Goal: Information Seeking & Learning: Learn about a topic

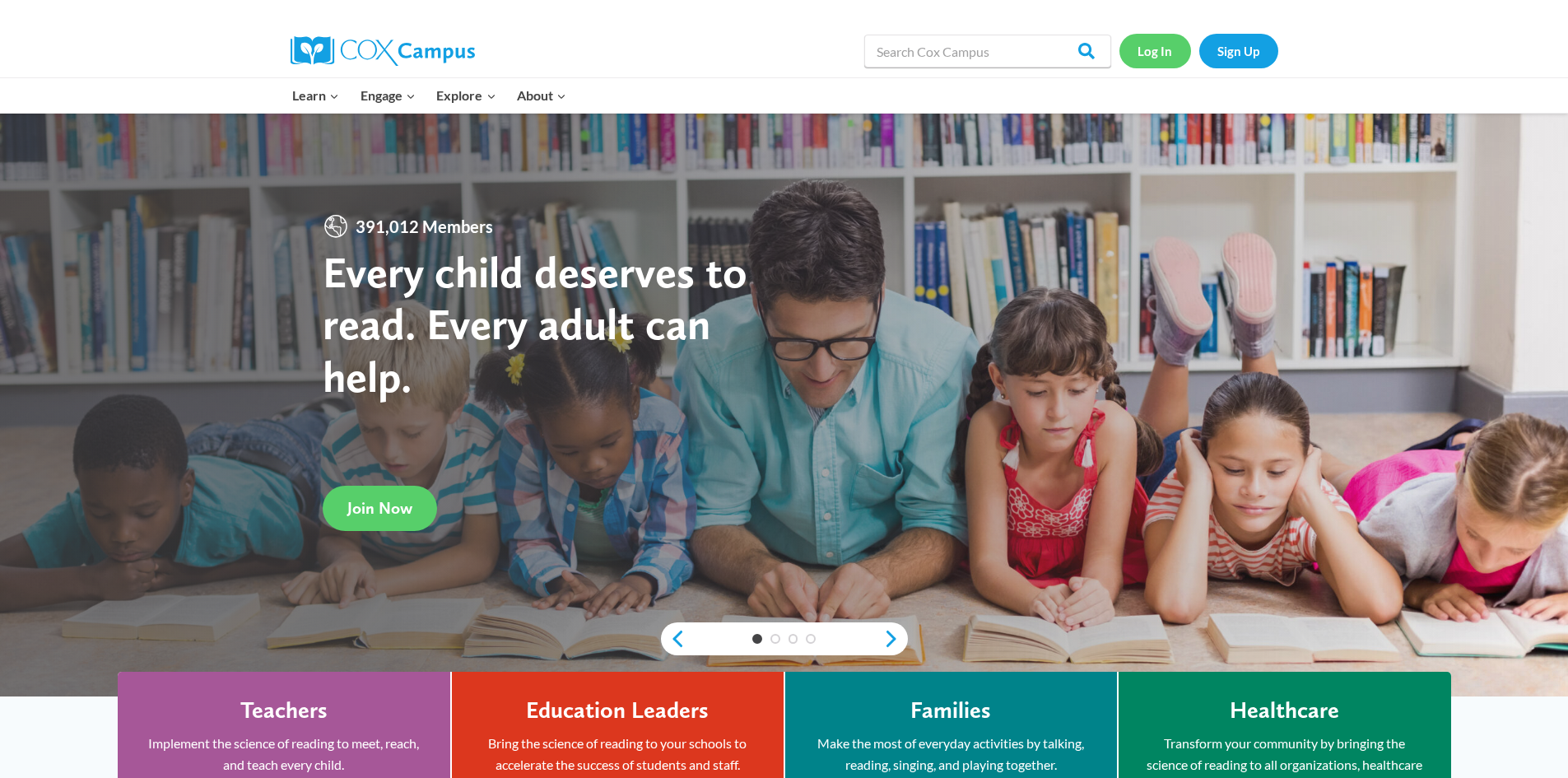
click at [1149, 58] on link "Log In" at bounding box center [1155, 51] width 72 height 34
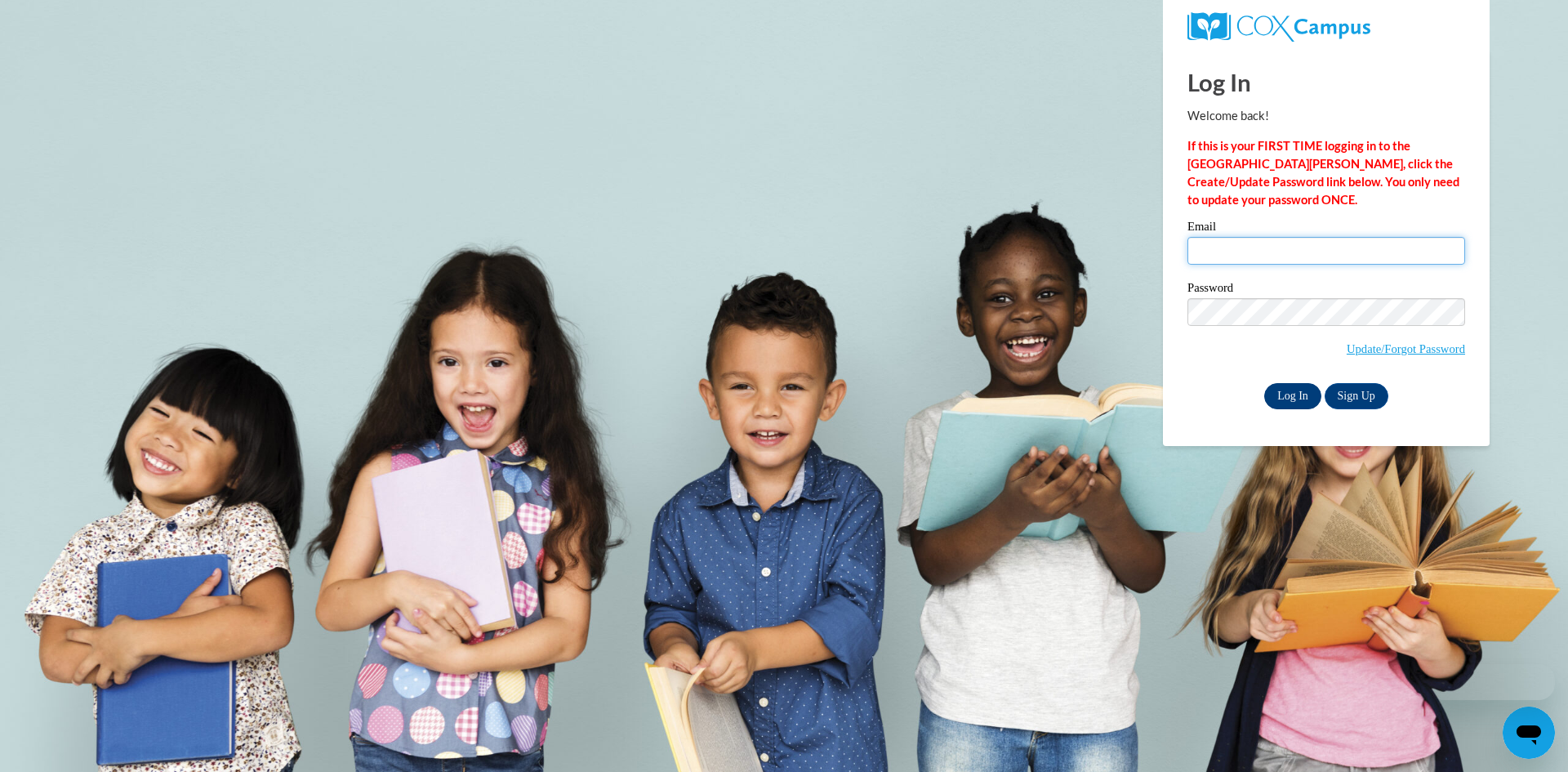
type input "[EMAIL_ADDRESS][PERSON_NAME][DOMAIN_NAME]"
click at [1274, 404] on input "Log In" at bounding box center [1293, 397] width 57 height 26
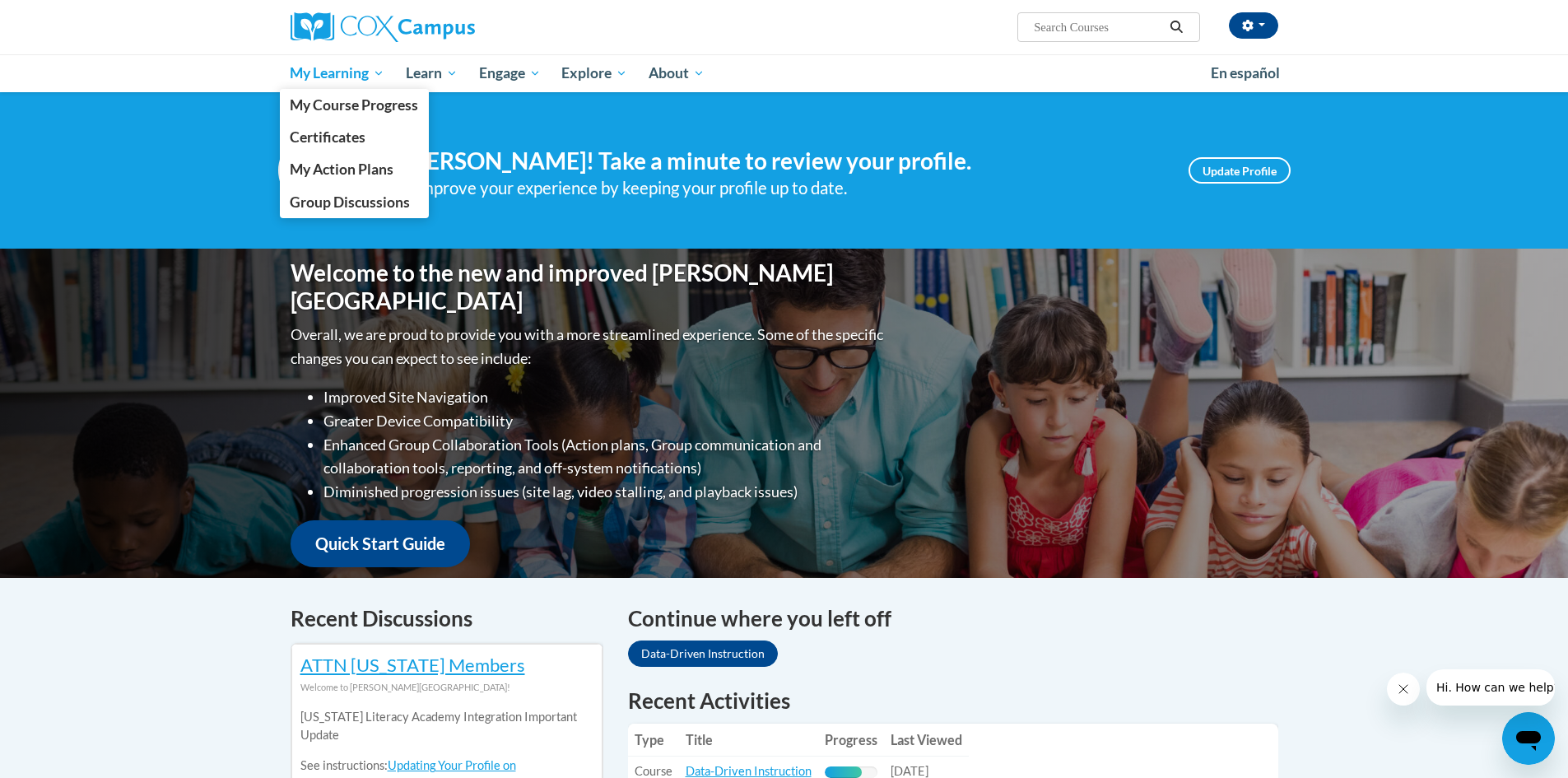
click at [339, 67] on span "My Learning" at bounding box center [337, 73] width 95 height 20
click at [322, 96] on span "My Course Progress" at bounding box center [354, 104] width 129 height 17
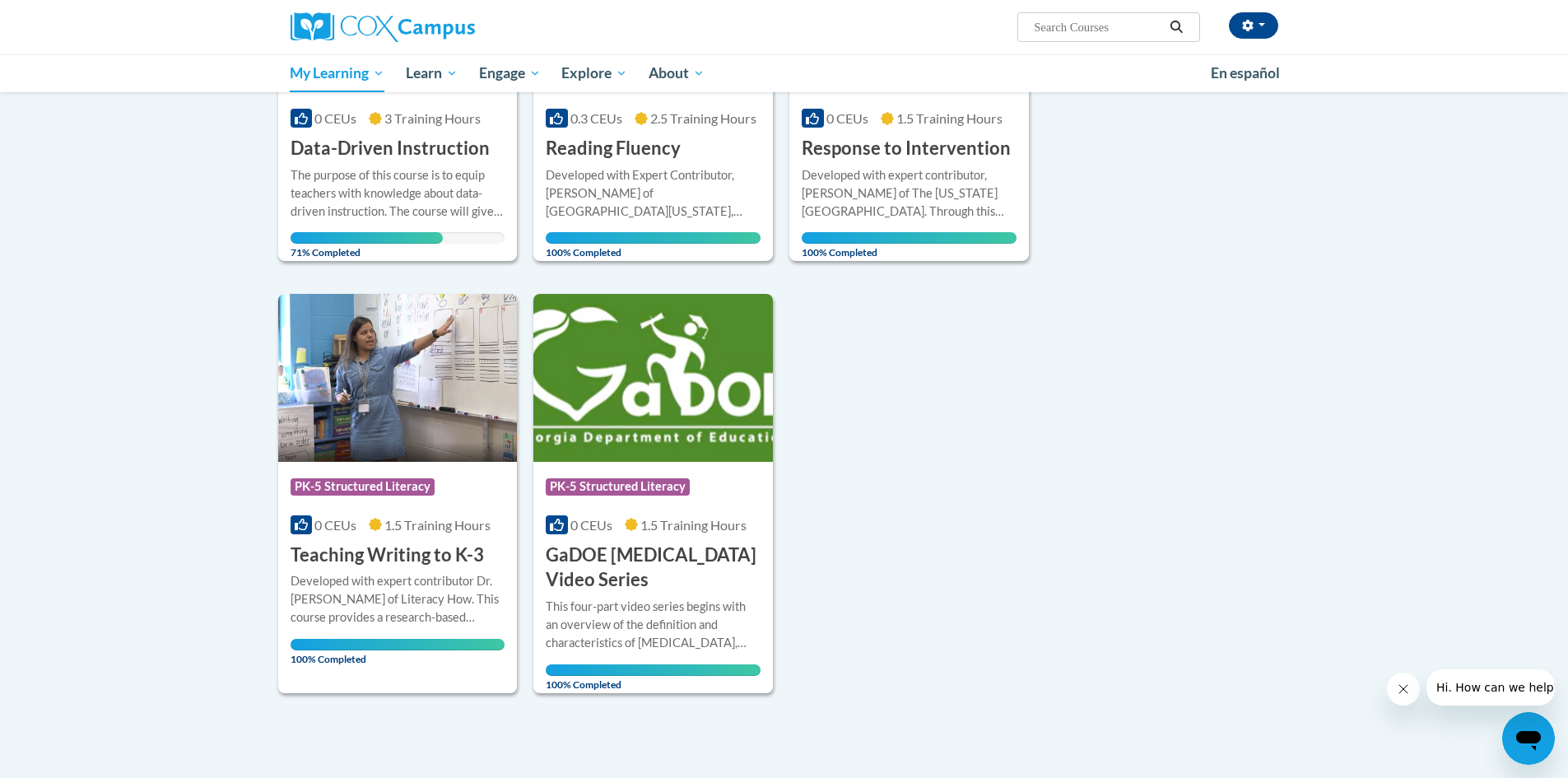
scroll to position [247, 0]
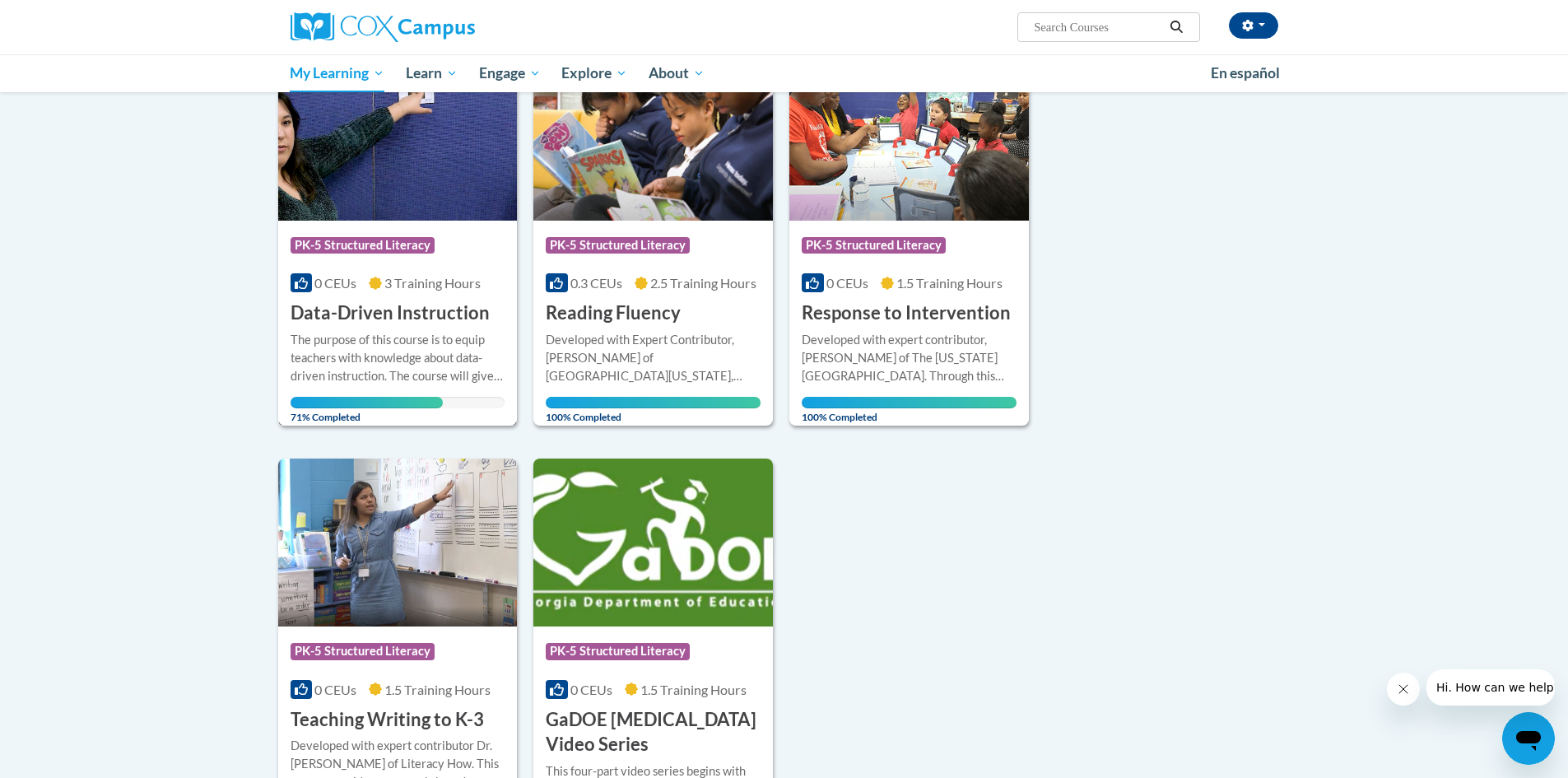
click at [359, 314] on h3 "Data-Driven Instruction" at bounding box center [390, 313] width 199 height 26
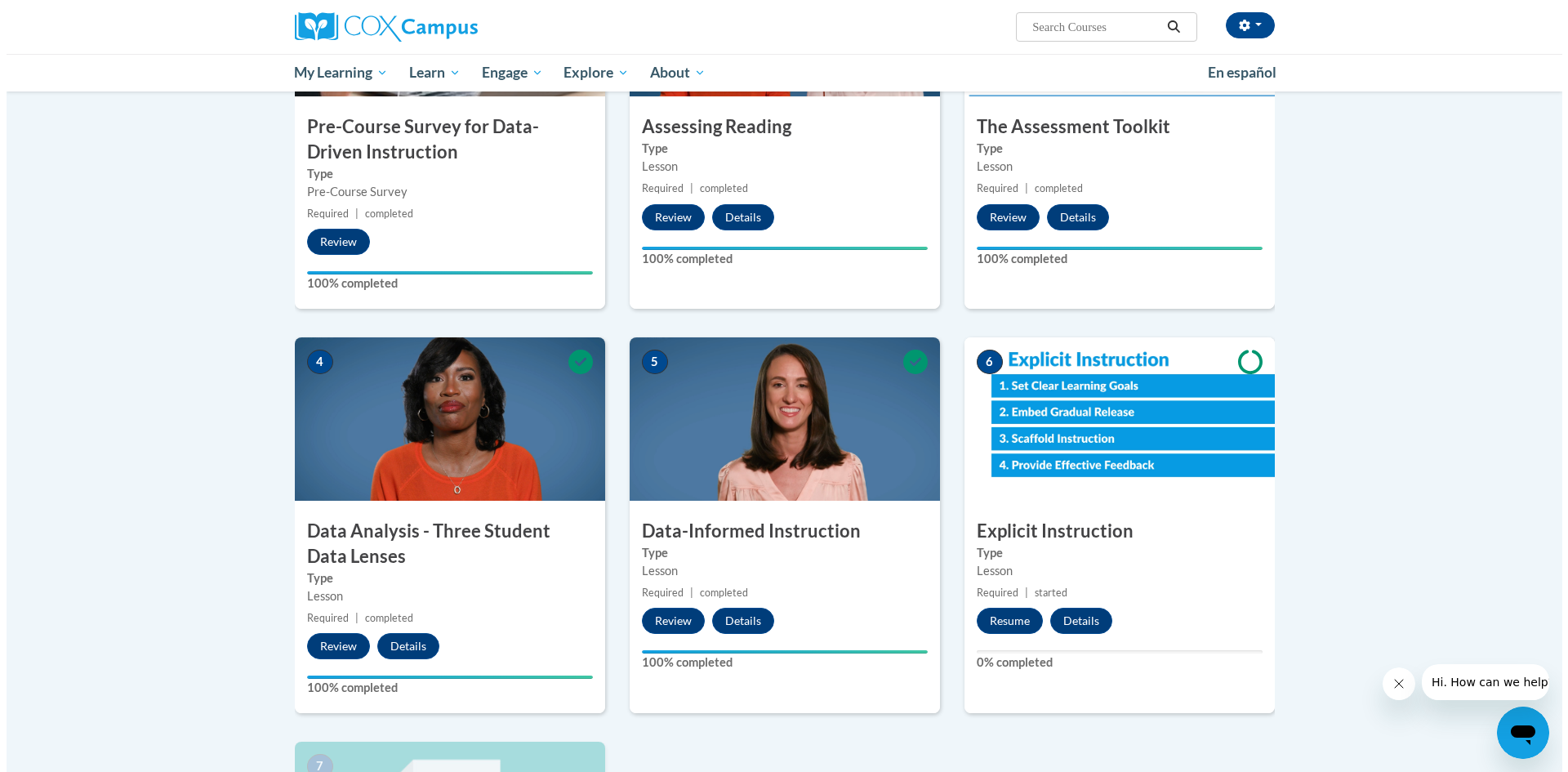
scroll to position [763, 0]
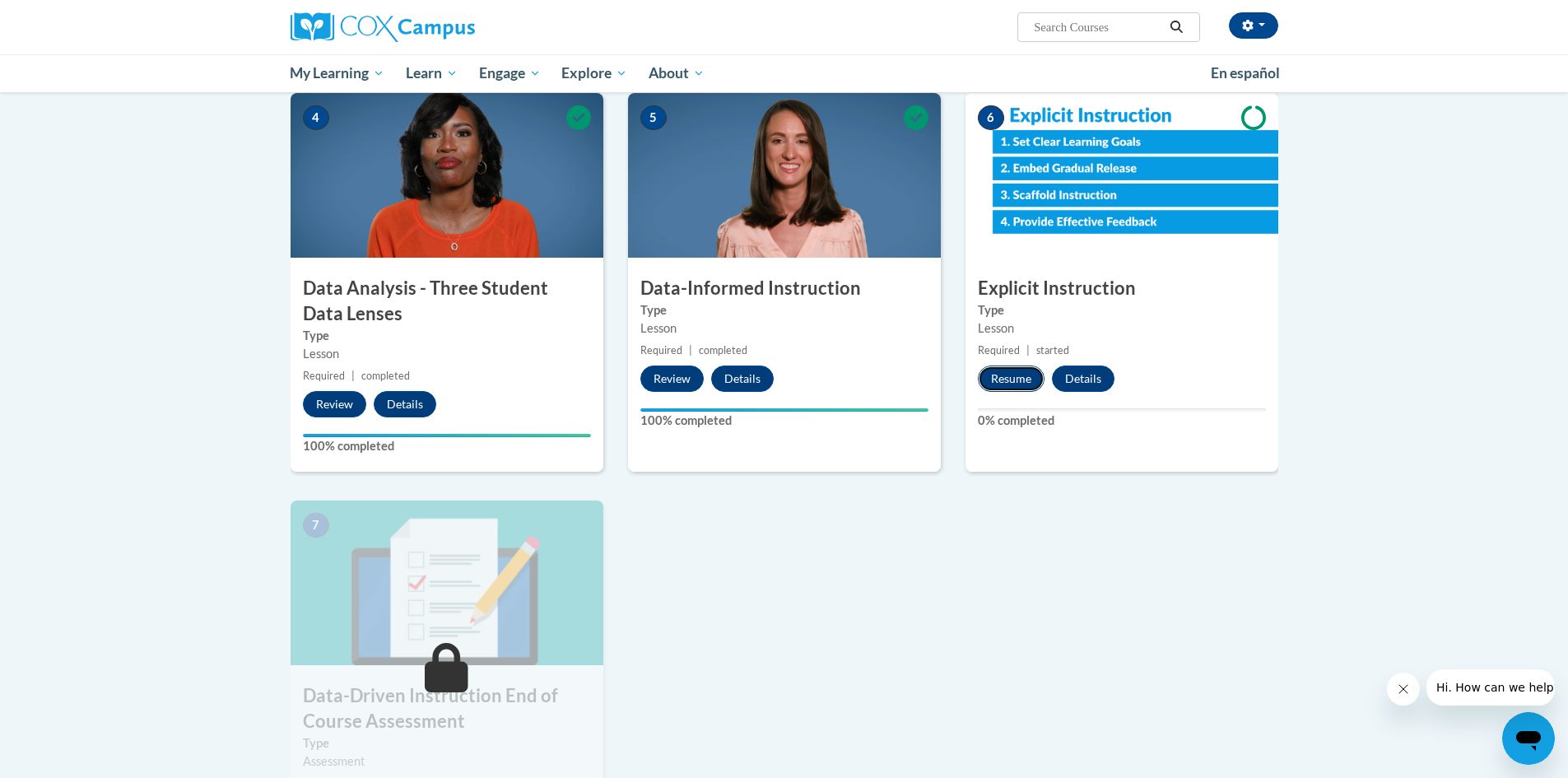
click at [1008, 371] on button "Resume" at bounding box center [1011, 378] width 67 height 27
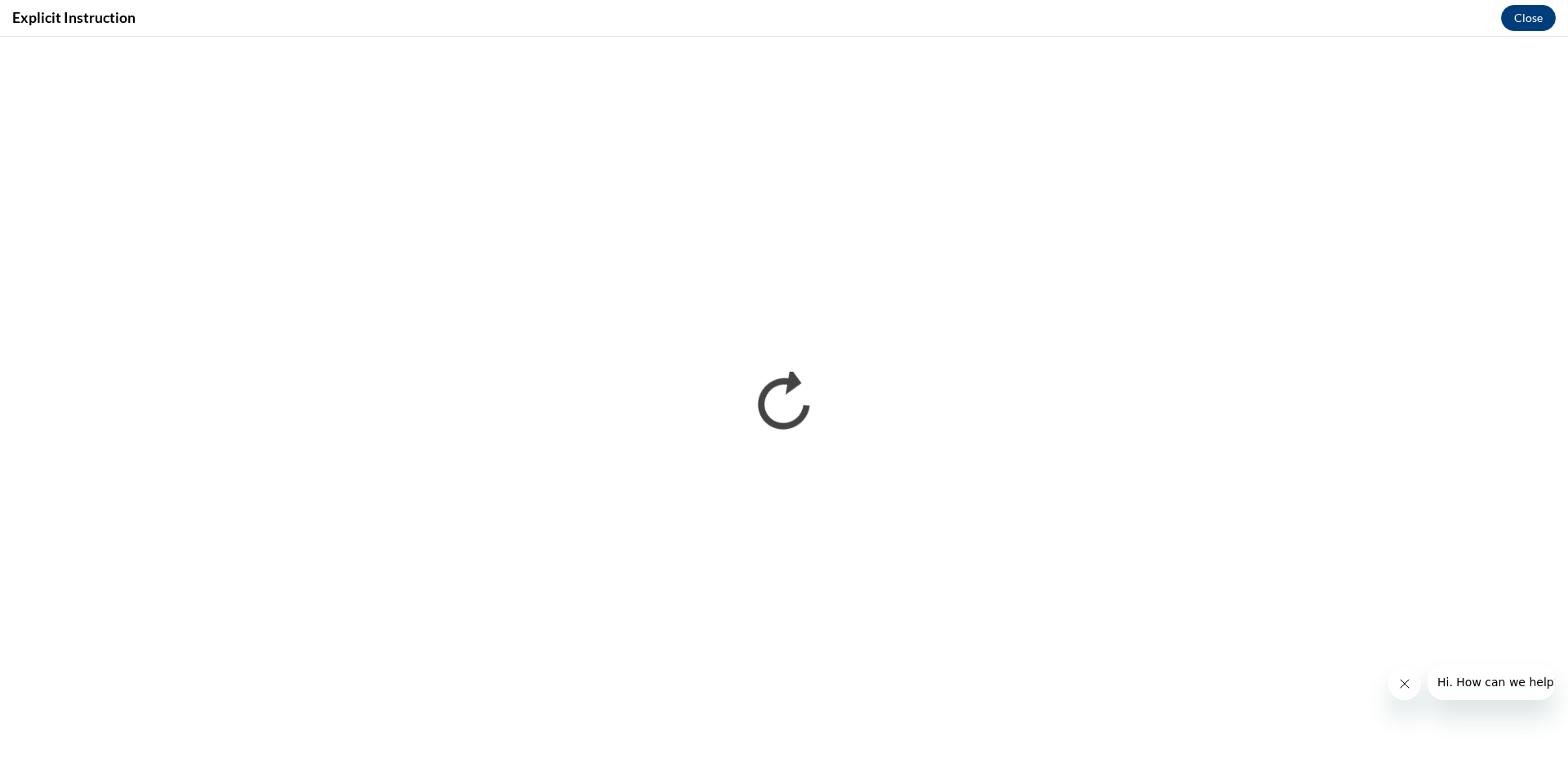
scroll to position [0, 0]
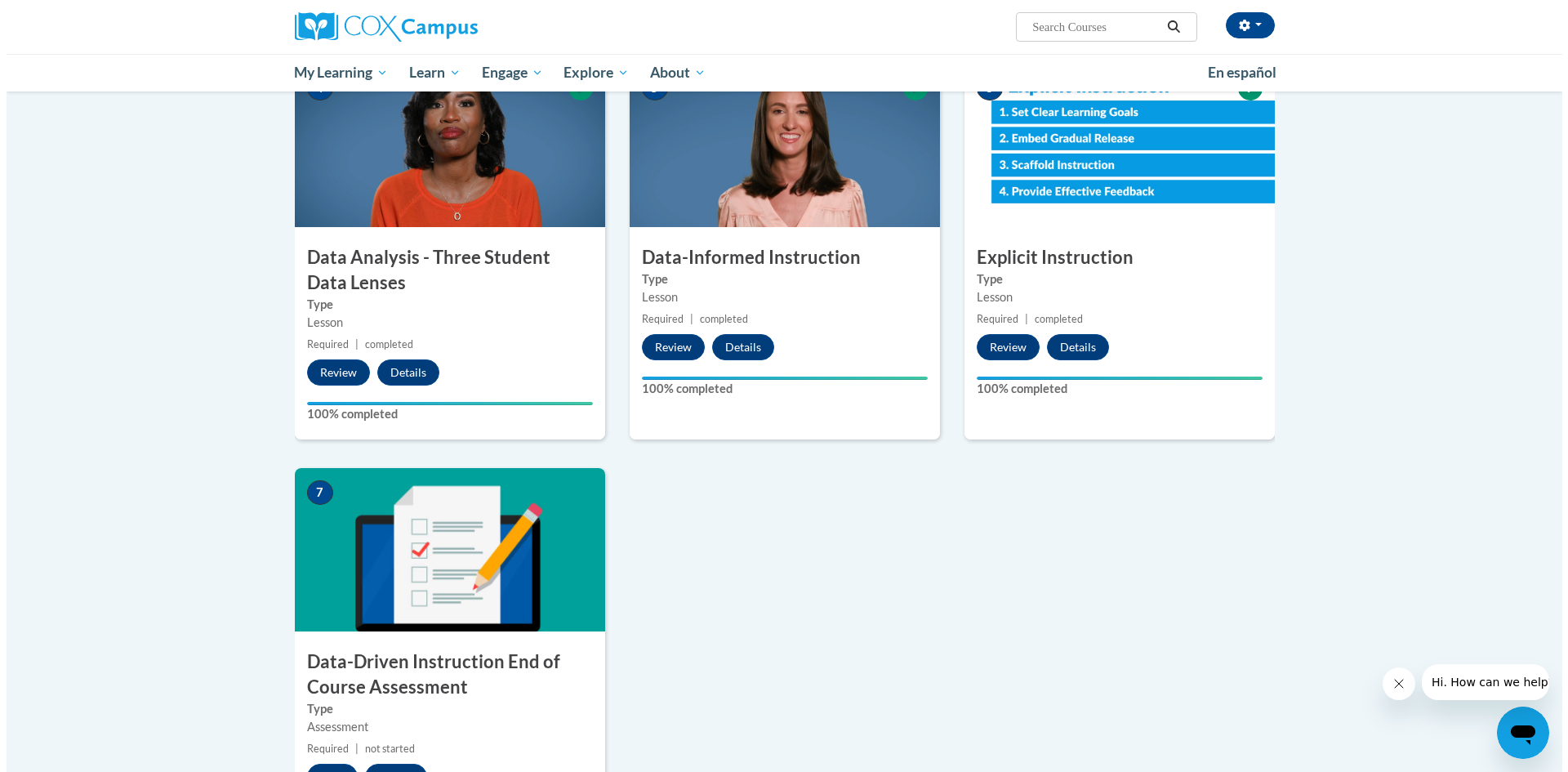
scroll to position [1199, 0]
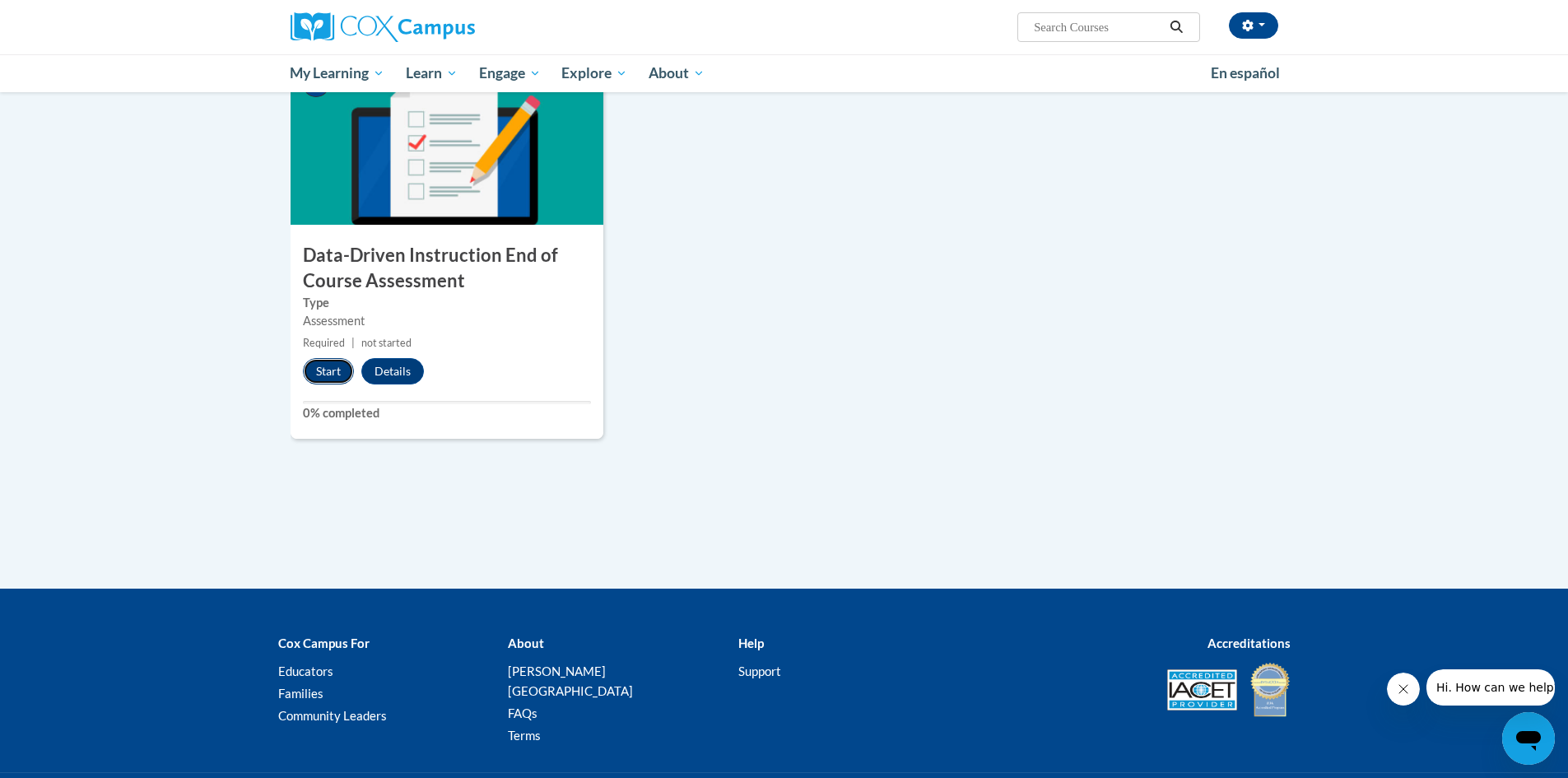
click at [347, 374] on button "Start" at bounding box center [328, 371] width 51 height 27
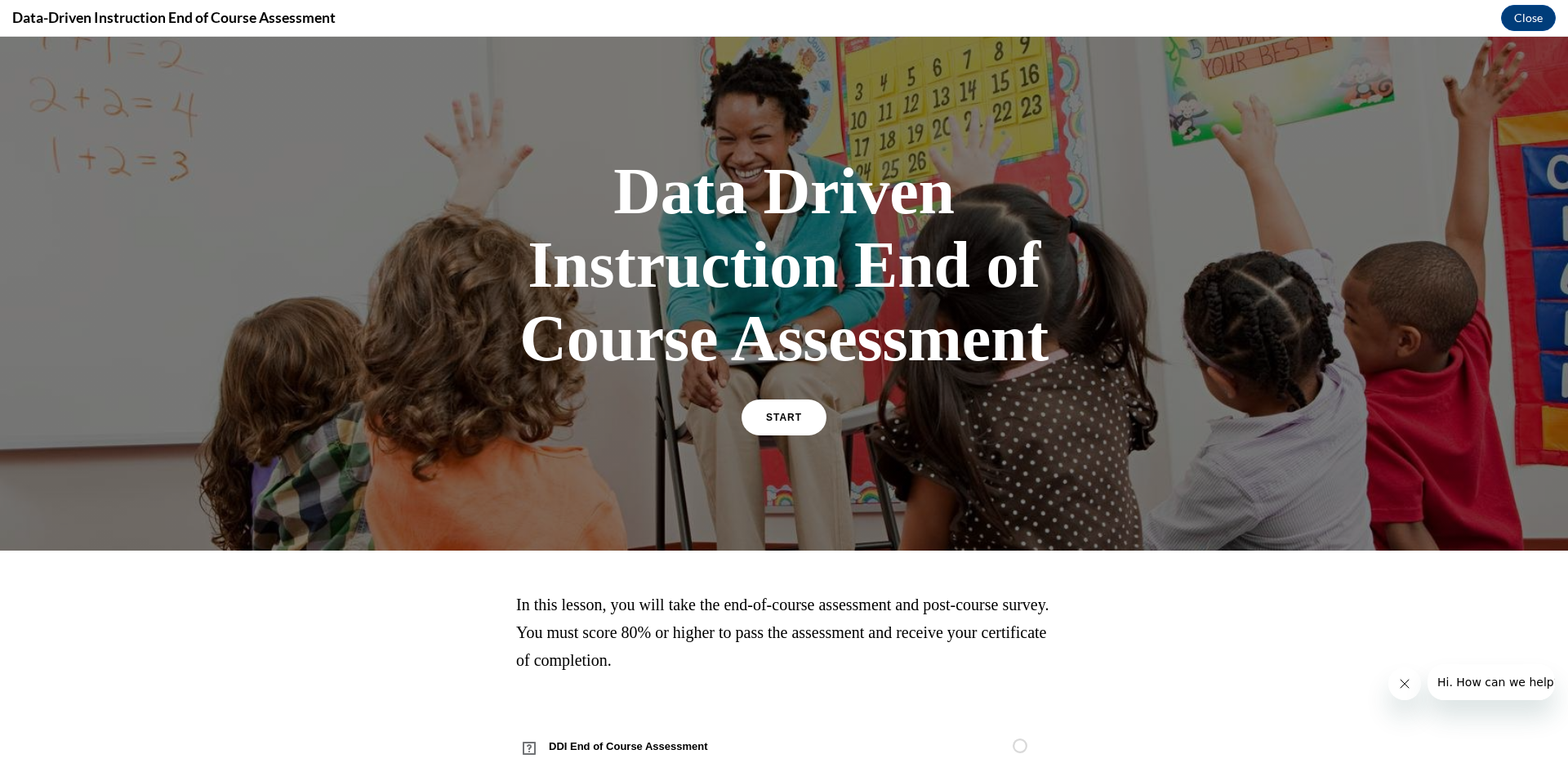
scroll to position [0, 0]
click at [790, 405] on link "START" at bounding box center [784, 417] width 89 height 38
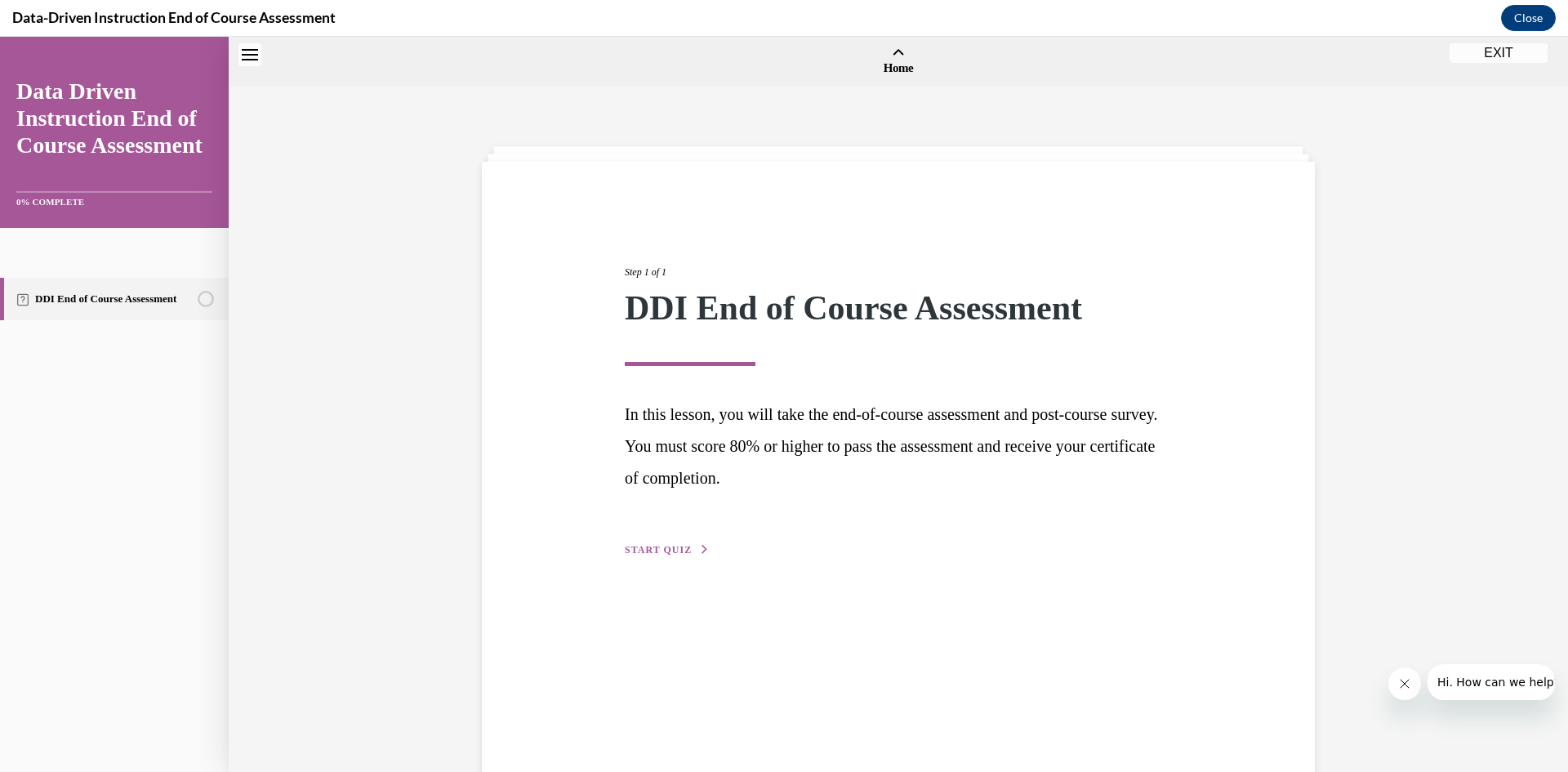
scroll to position [50, 0]
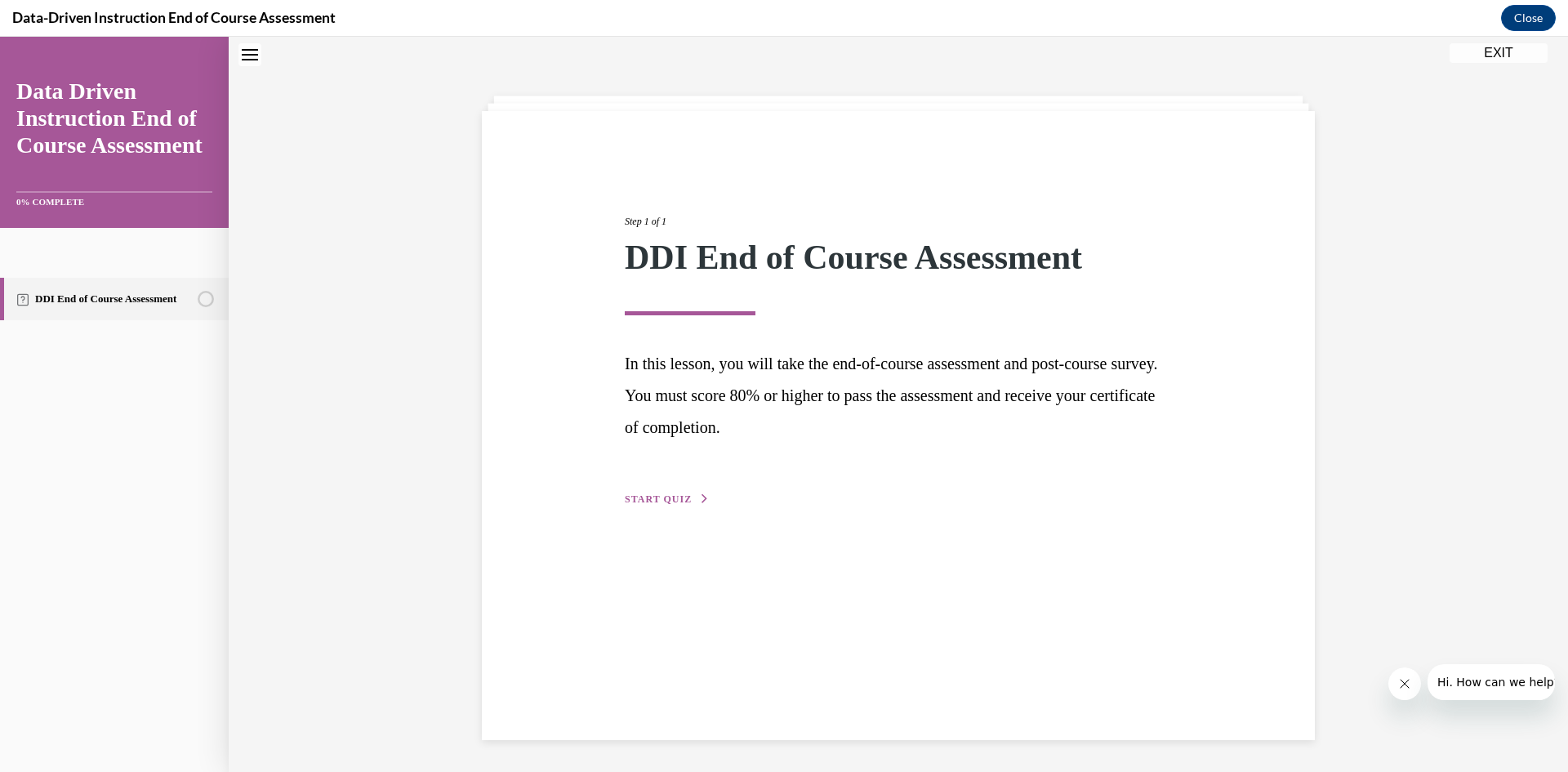
click at [658, 497] on span "START QUIZ" at bounding box center [658, 499] width 67 height 11
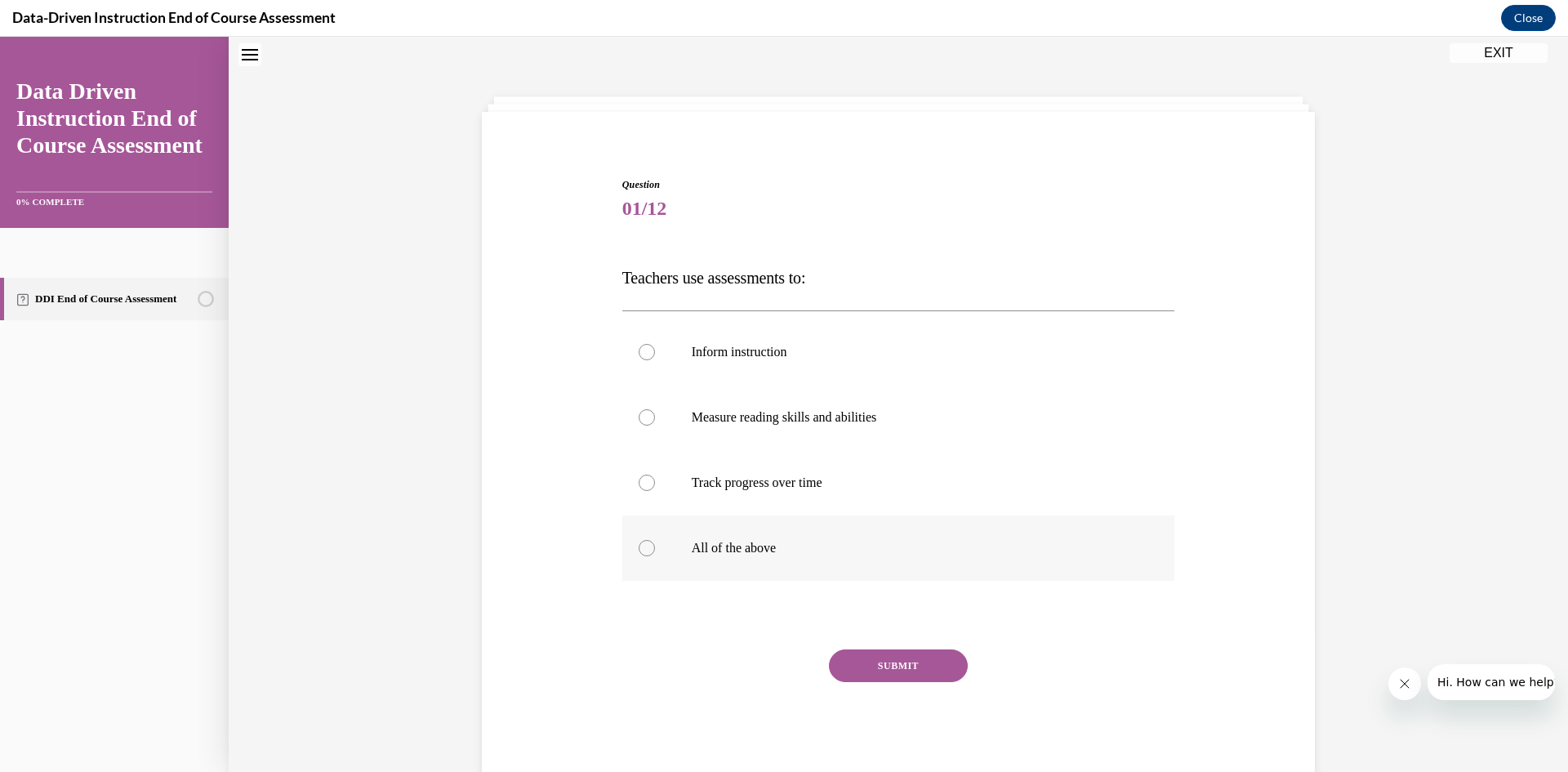
click at [755, 553] on p "All of the above" at bounding box center [913, 548] width 442 height 17
click at [655, 553] on input "All of the above" at bounding box center [647, 548] width 17 height 17
radio input "true"
click at [865, 650] on button "SUBMIT" at bounding box center [899, 665] width 139 height 33
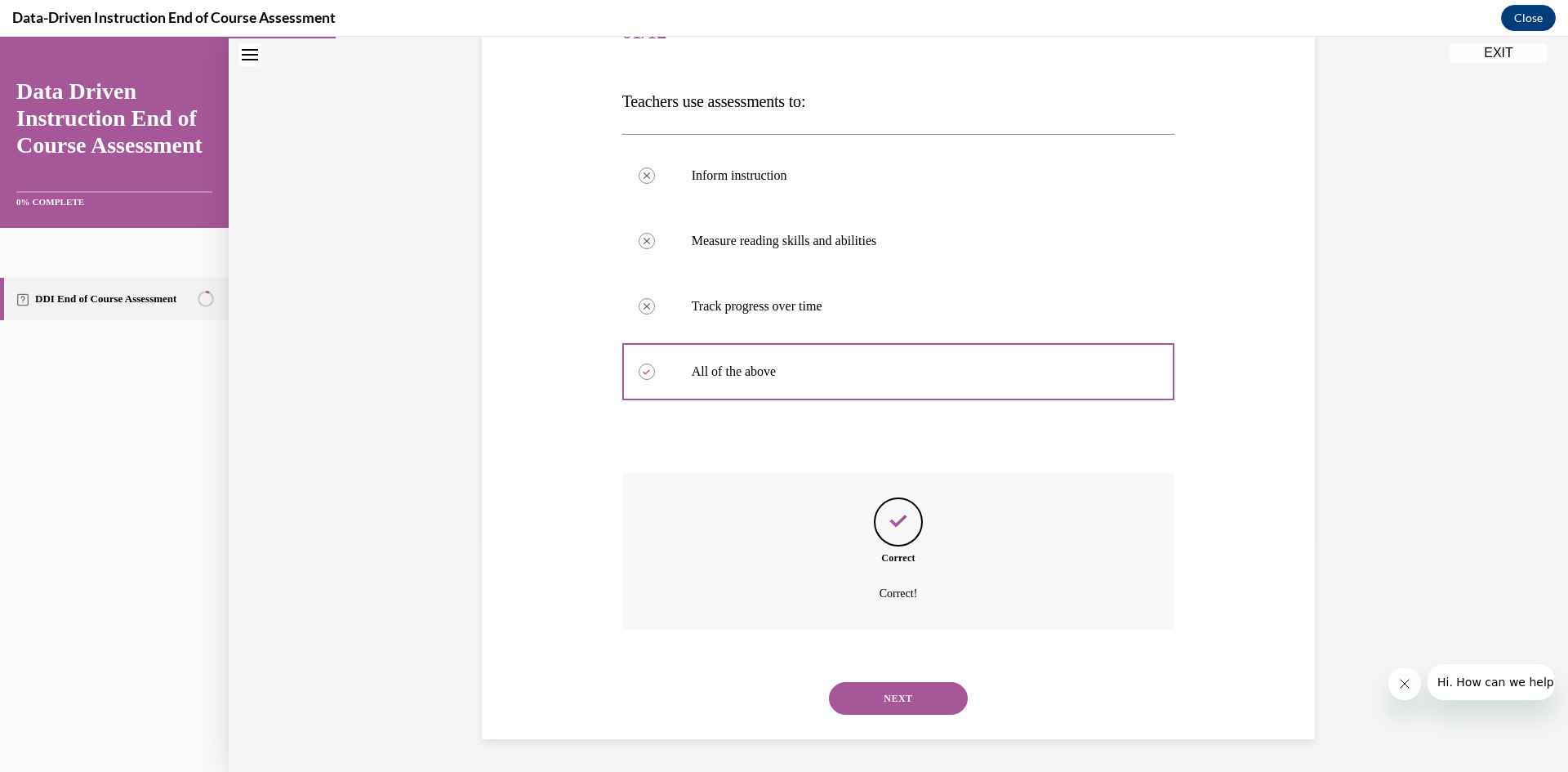
click at [931, 701] on button "NEXT" at bounding box center [899, 698] width 139 height 33
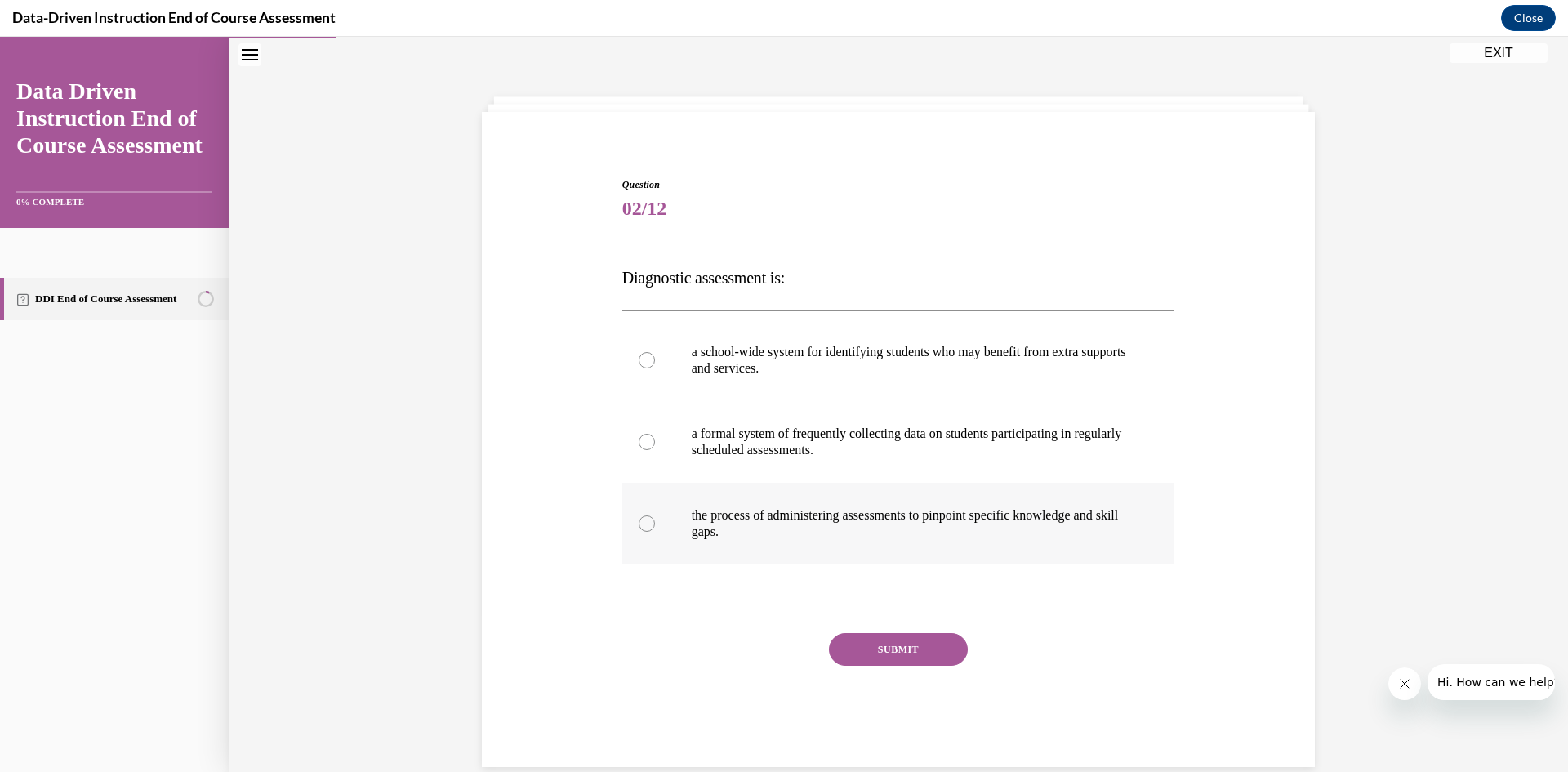
click at [870, 515] on p "the process of administering assessments to pinpoint specific knowledge and ski…" at bounding box center [913, 523] width 442 height 33
click at [655, 516] on input "the process of administering assessments to pinpoint specific knowledge and ski…" at bounding box center [647, 523] width 17 height 17
radio input "true"
click at [903, 643] on button "SUBMIT" at bounding box center [899, 649] width 139 height 33
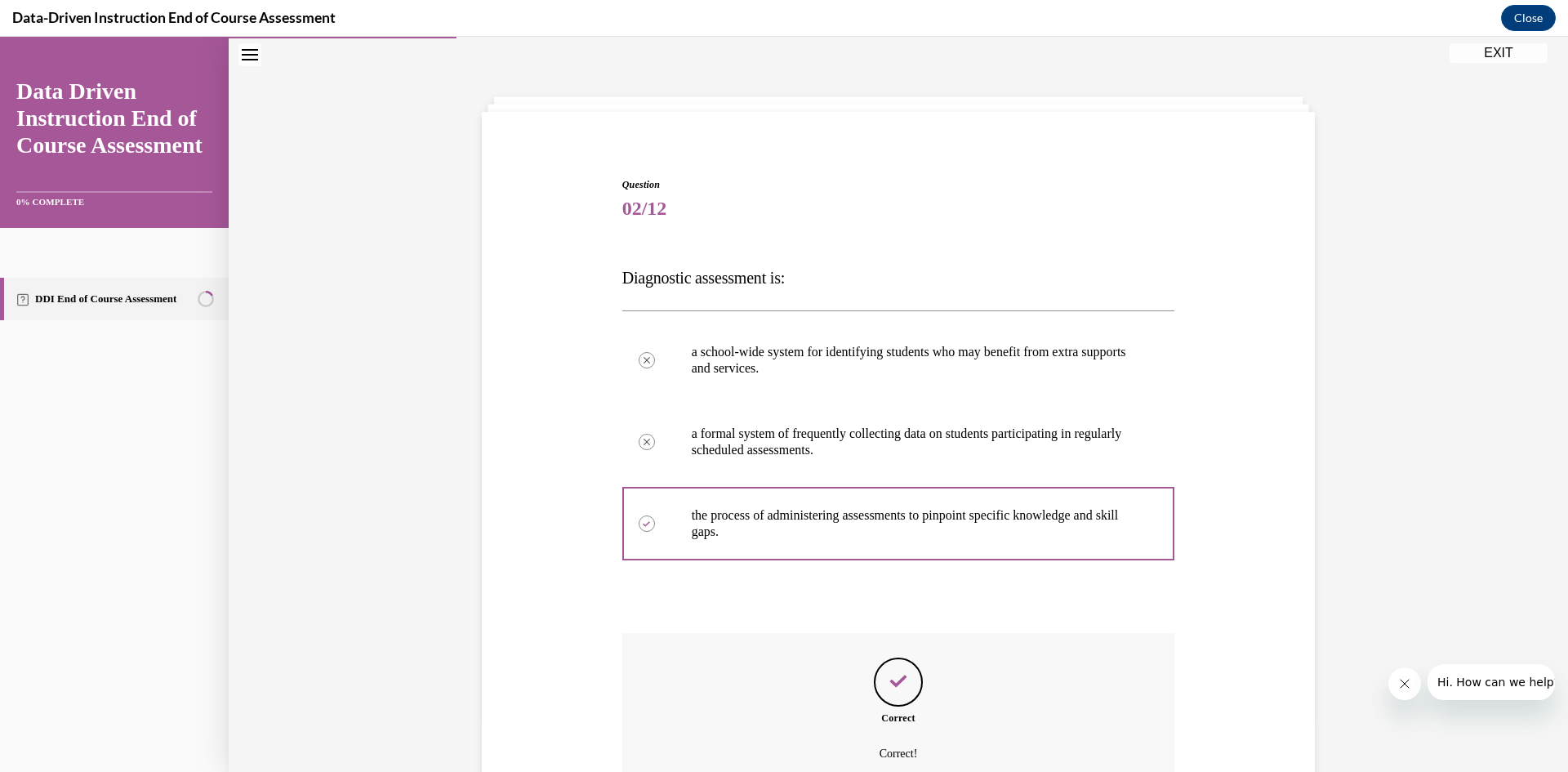
scroll to position [210, 0]
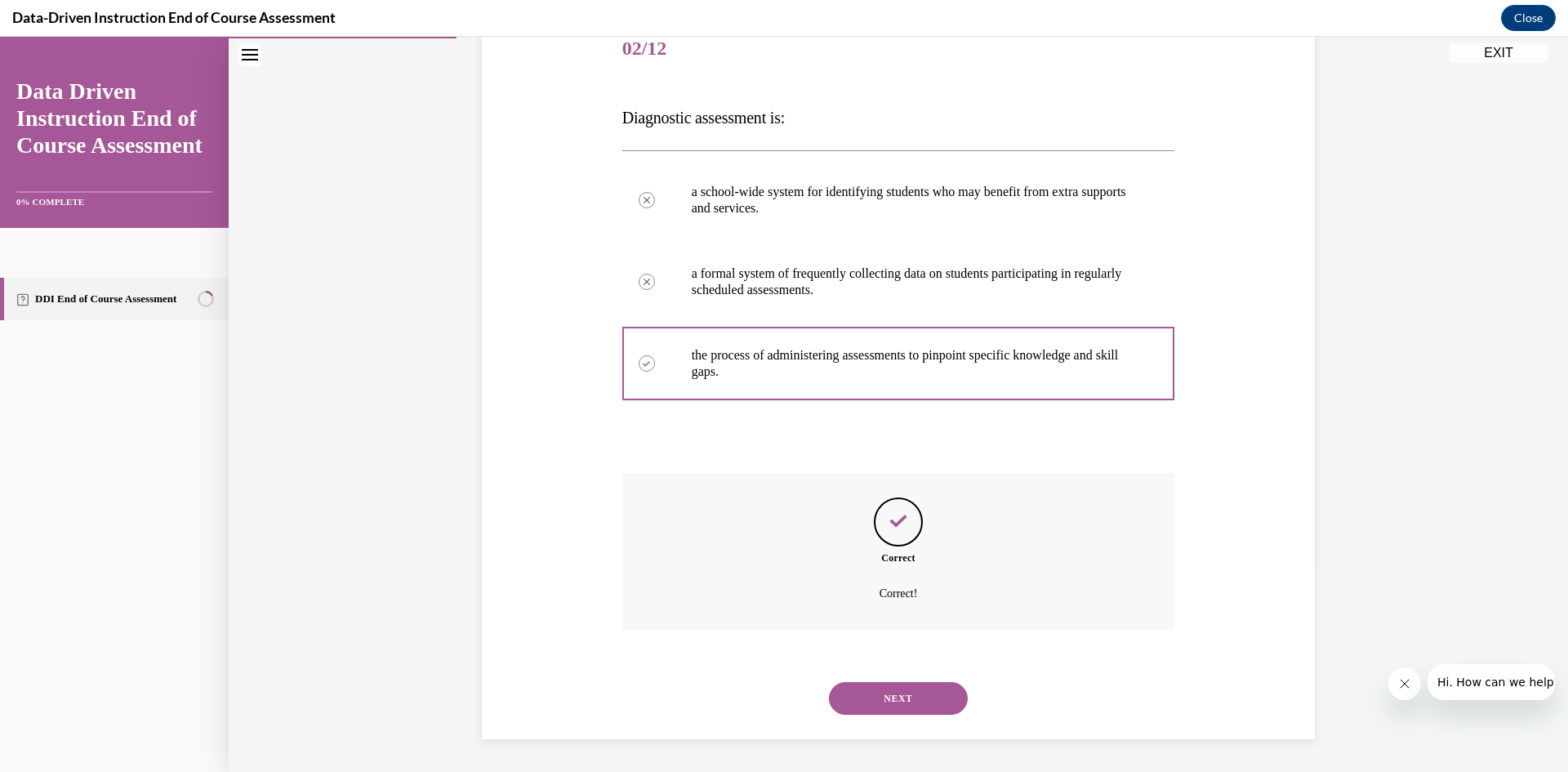
click at [943, 706] on button "NEXT" at bounding box center [899, 698] width 139 height 33
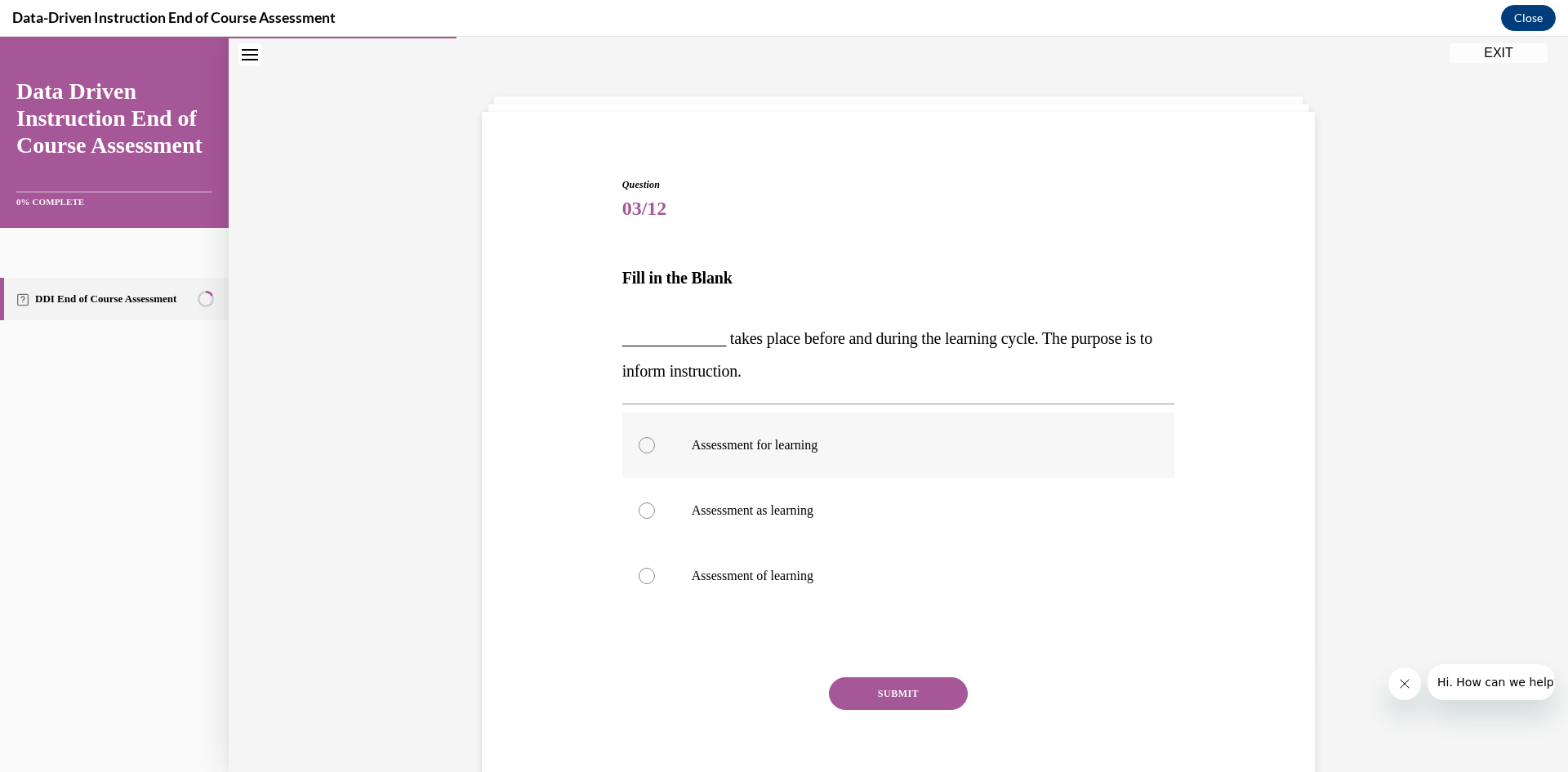
click at [906, 437] on p "Assessment for learning" at bounding box center [913, 445] width 442 height 17
click at [655, 437] on input "Assessment for learning" at bounding box center [647, 445] width 17 height 17
radio input "true"
click at [906, 696] on button "SUBMIT" at bounding box center [899, 693] width 139 height 33
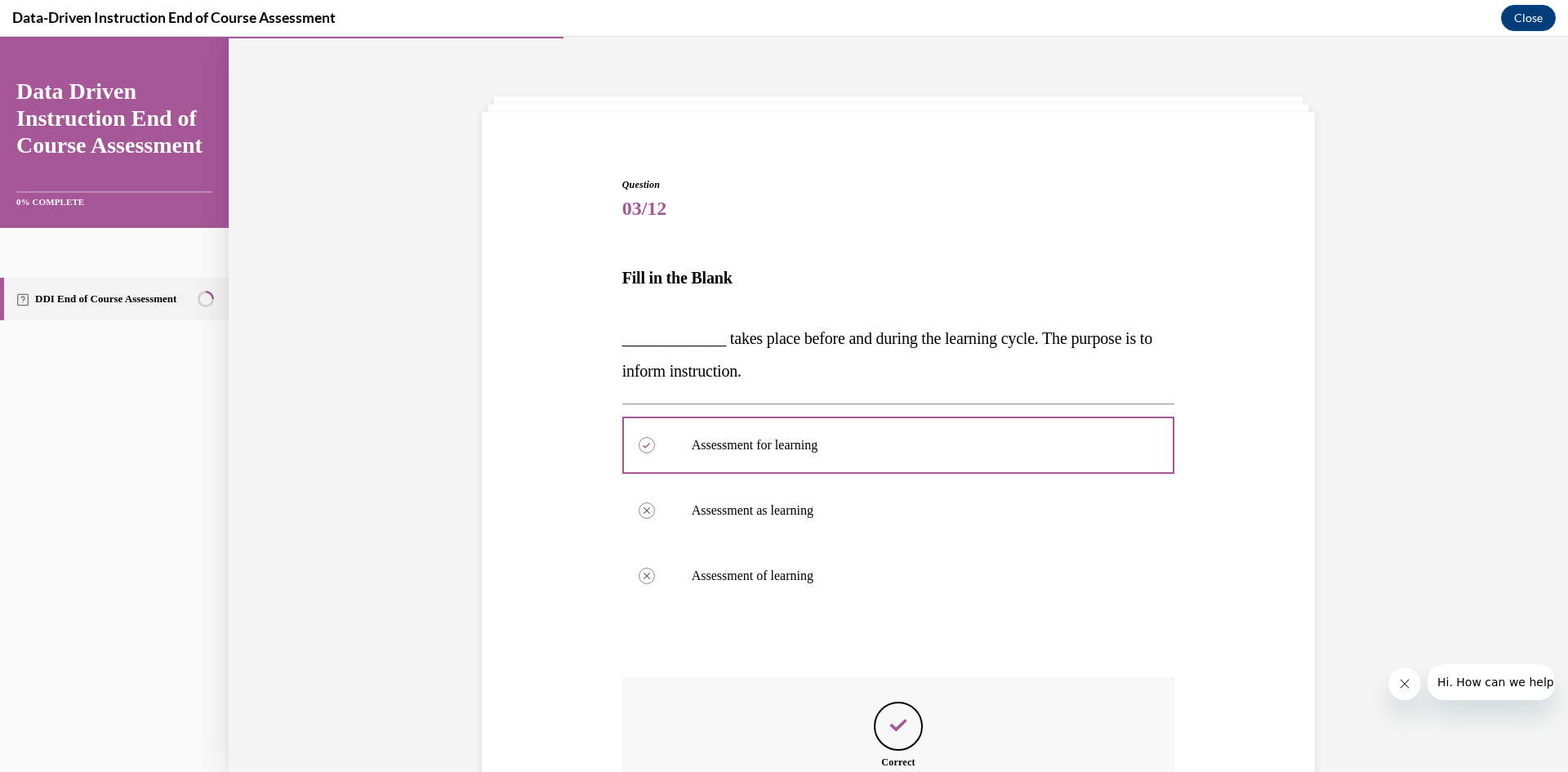
scroll to position [254, 0]
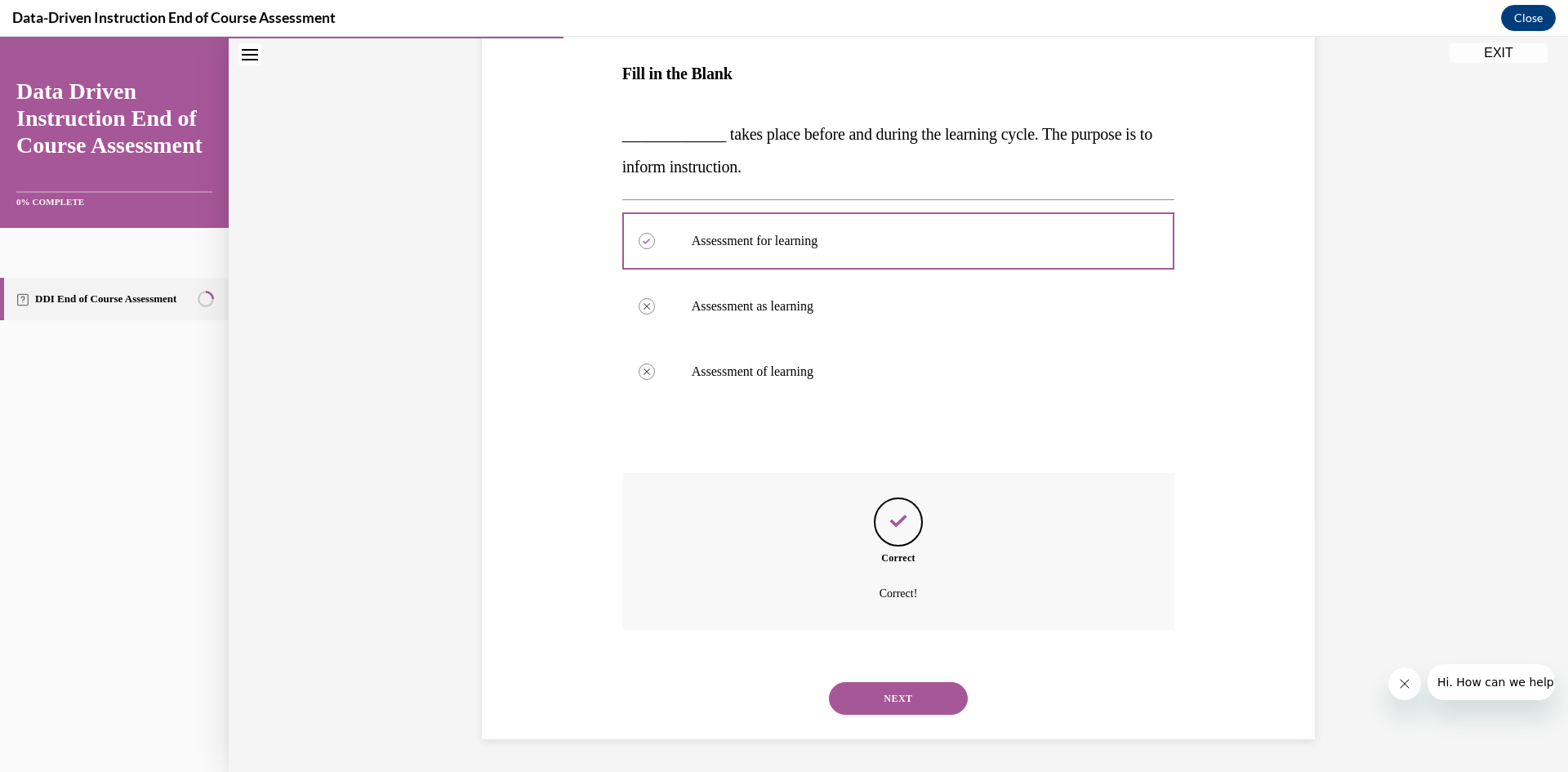
click at [849, 704] on button "NEXT" at bounding box center [899, 698] width 139 height 33
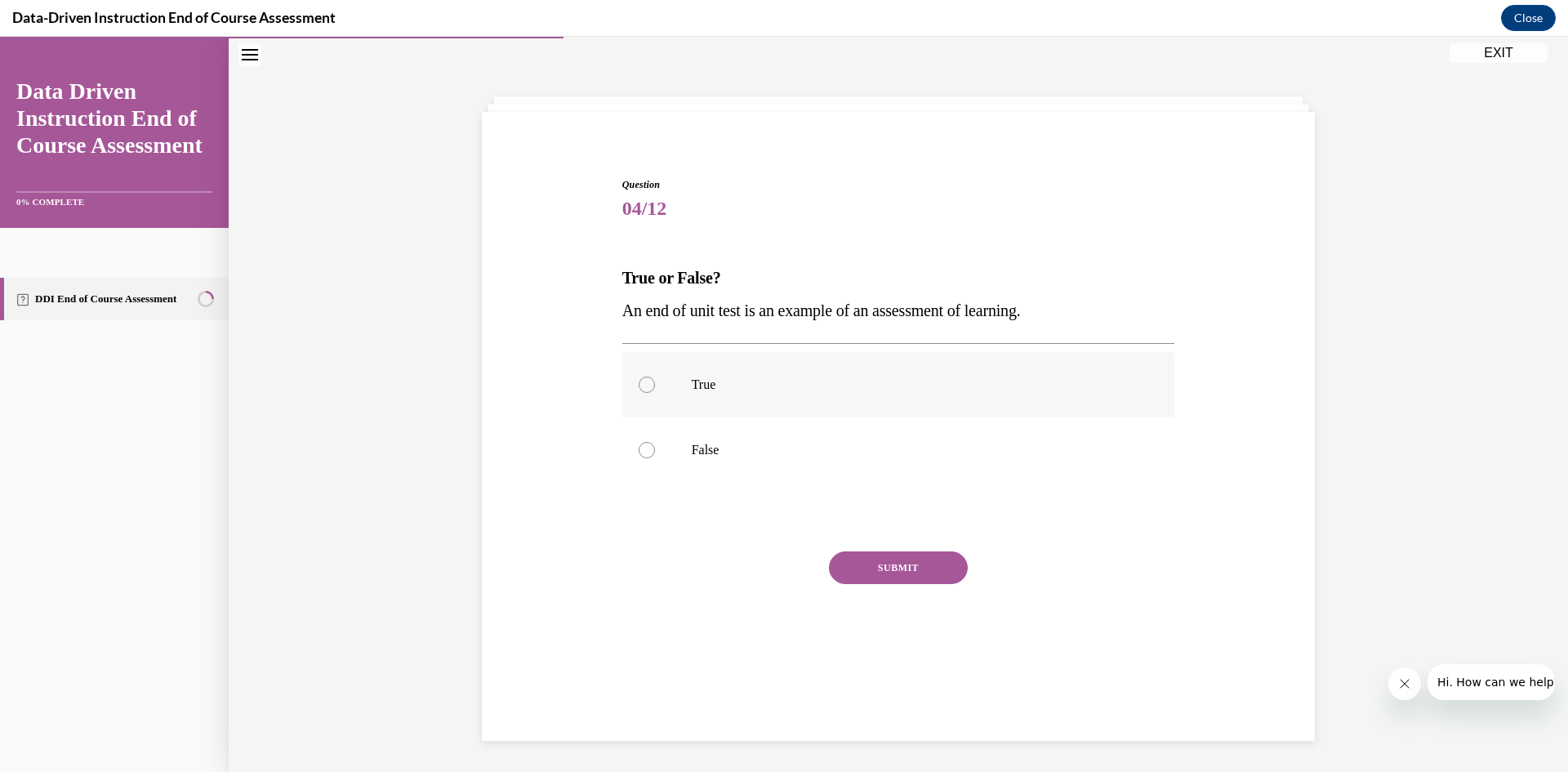
click at [703, 369] on label "True" at bounding box center [898, 384] width 553 height 65
click at [655, 376] on input "True" at bounding box center [647, 384] width 17 height 17
radio input "true"
click at [941, 552] on button "SUBMIT" at bounding box center [899, 568] width 139 height 33
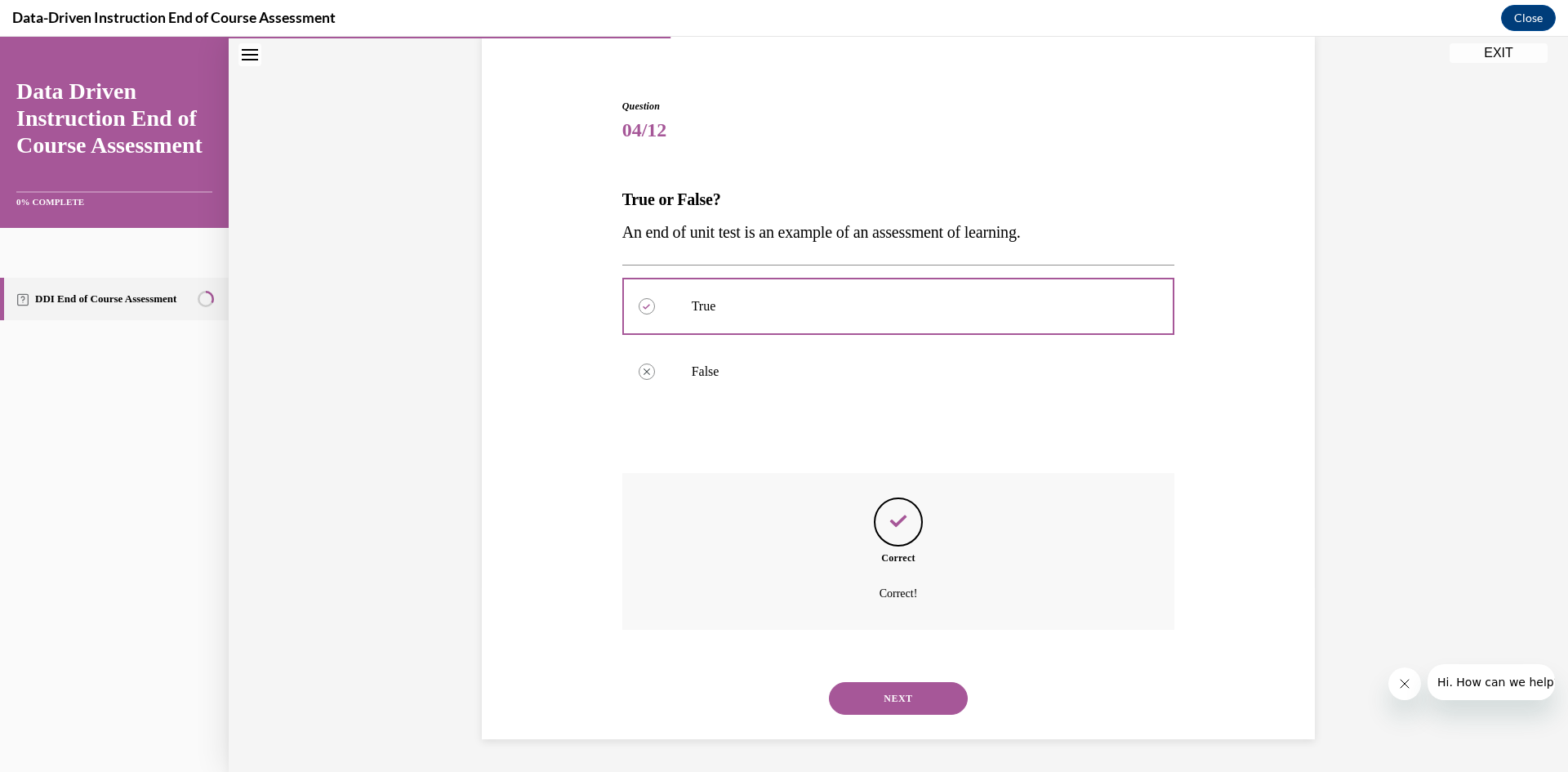
click at [936, 706] on button "NEXT" at bounding box center [899, 698] width 139 height 33
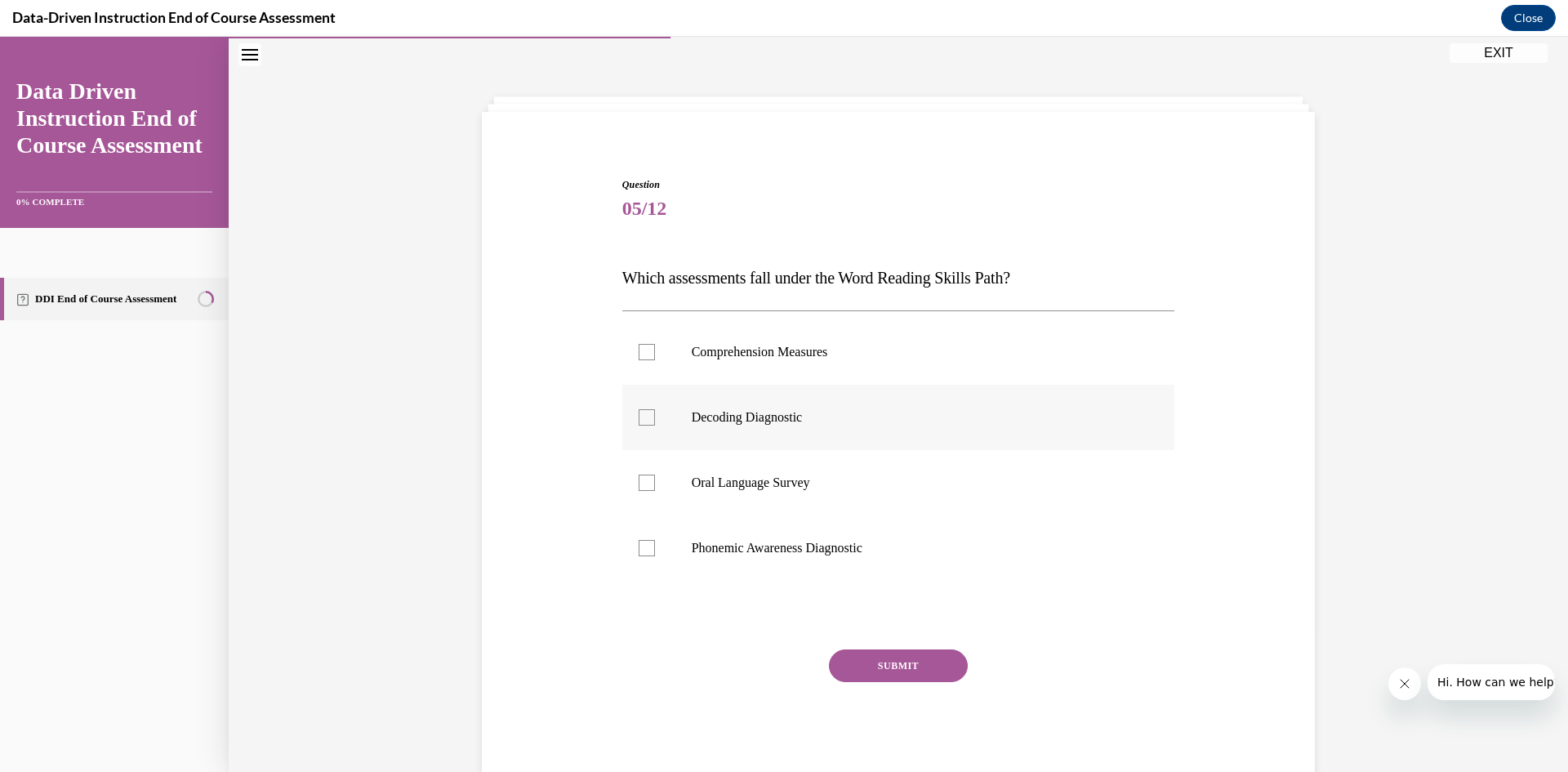
click at [832, 399] on label "Decoding Diagnostic" at bounding box center [898, 417] width 553 height 65
click at [655, 409] on input "Decoding Diagnostic" at bounding box center [647, 417] width 17 height 17
checkbox input "true"
click at [829, 540] on p "Phonemic Awareness Diagnostic" at bounding box center [913, 548] width 442 height 17
click at [655, 540] on input "Phonemic Awareness Diagnostic" at bounding box center [647, 548] width 17 height 17
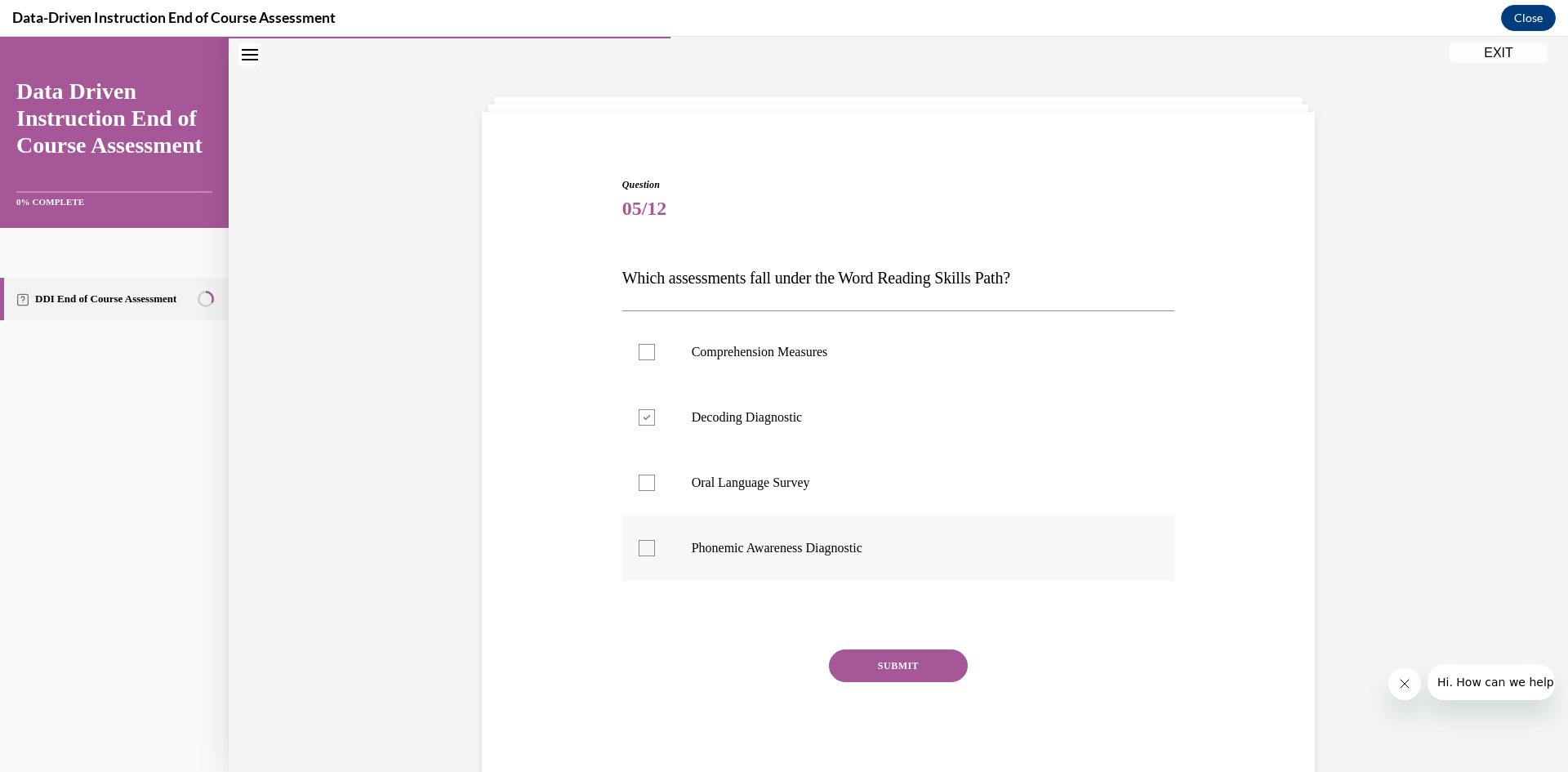
checkbox input "true"
click at [878, 651] on button "SUBMIT" at bounding box center [899, 665] width 139 height 33
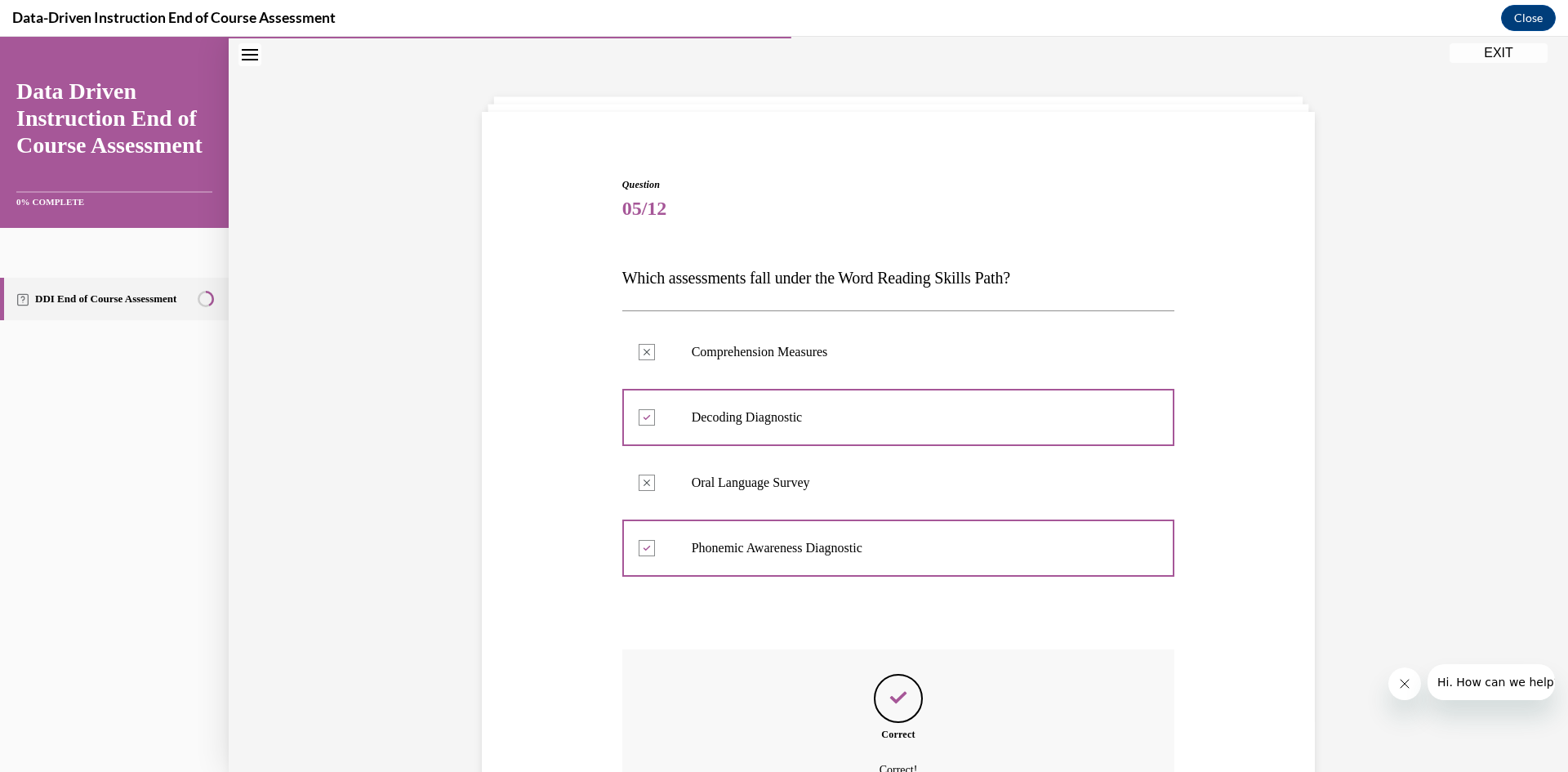
scroll to position [226, 0]
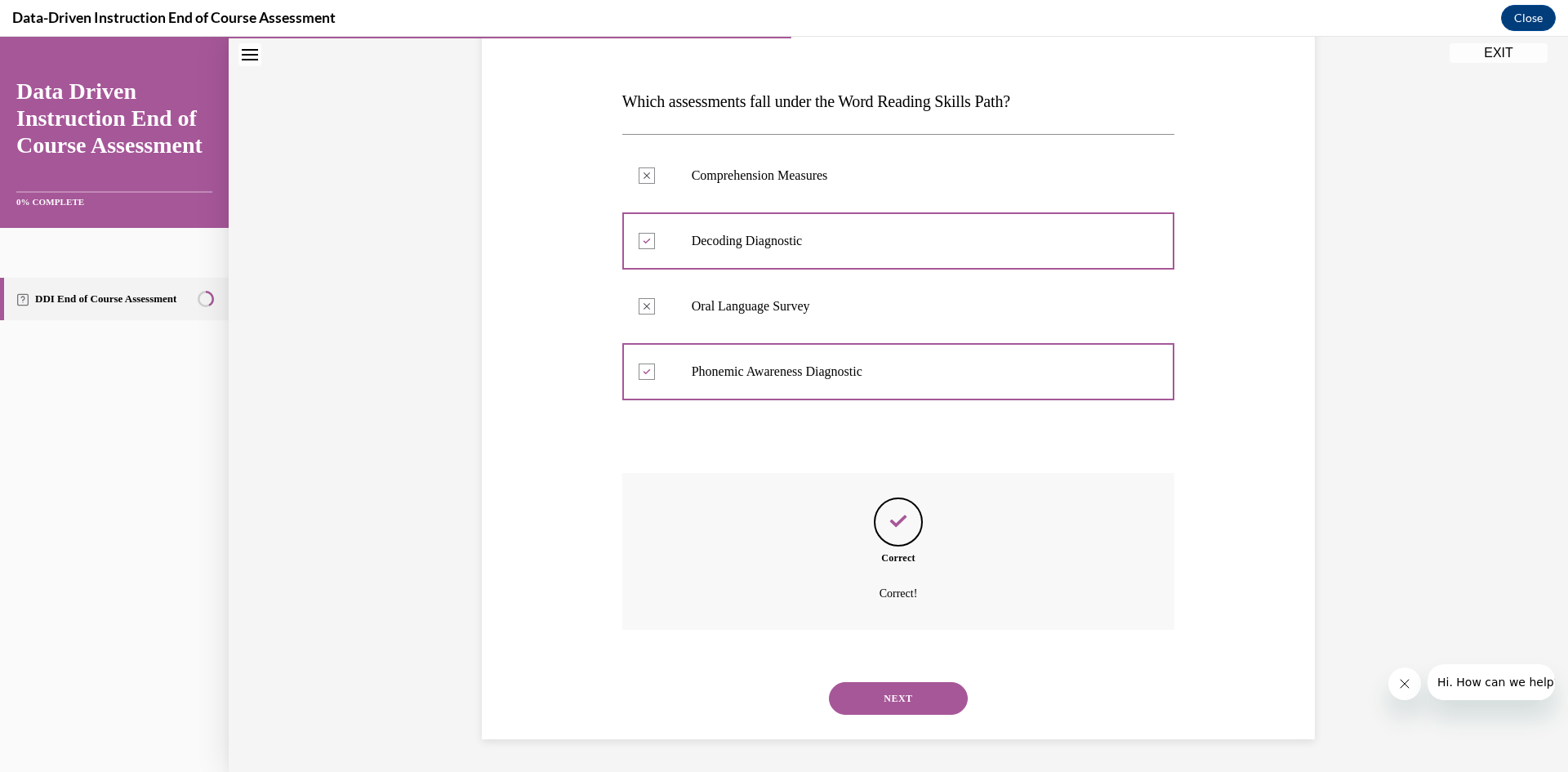
click at [882, 682] on button "NEXT" at bounding box center [899, 698] width 139 height 33
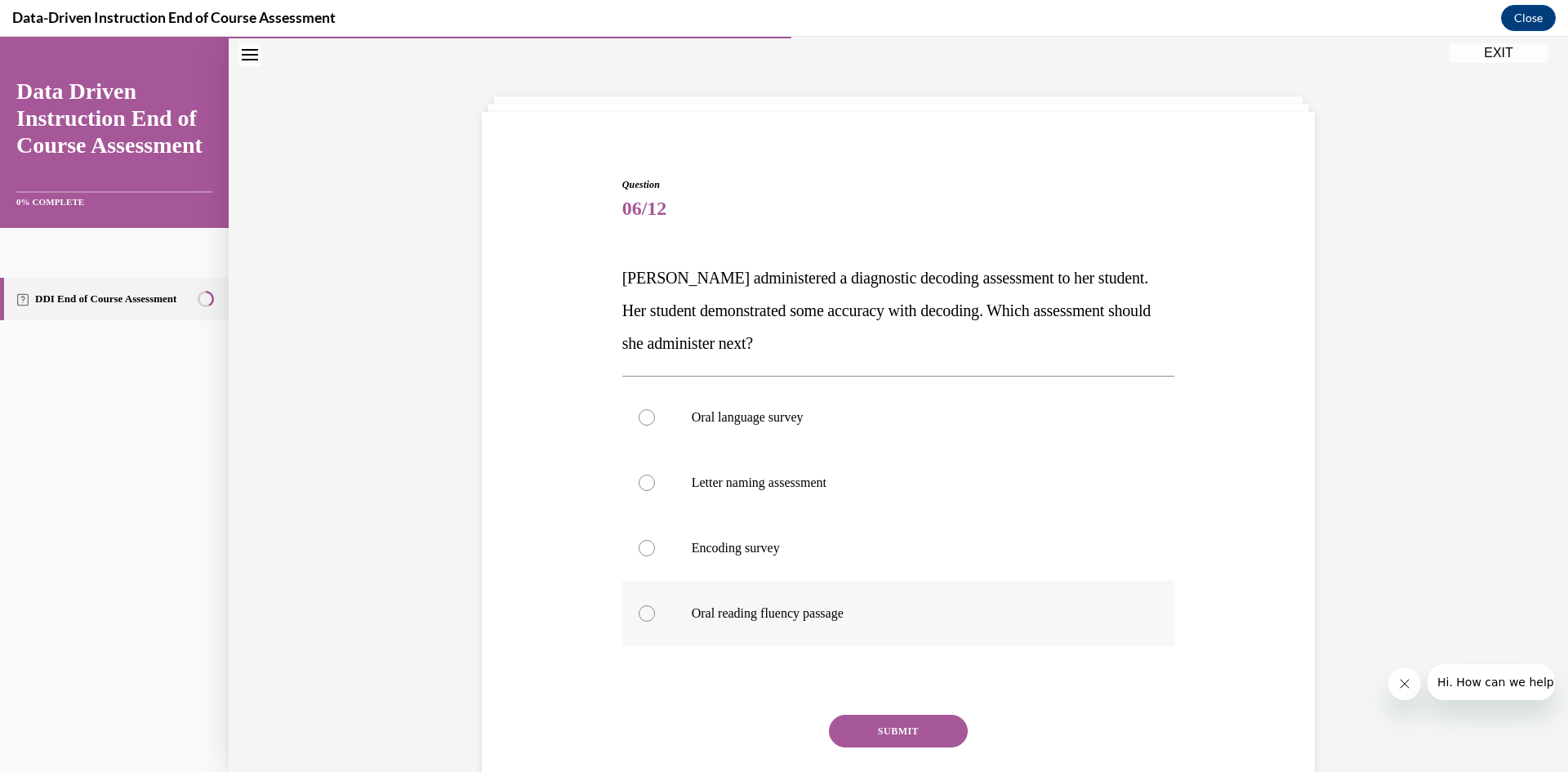
click at [777, 606] on p "Oral reading fluency passage" at bounding box center [913, 613] width 442 height 17
click at [655, 606] on input "Oral reading fluency passage" at bounding box center [647, 613] width 17 height 17
radio input "true"
click at [880, 730] on button "SUBMIT" at bounding box center [899, 731] width 139 height 33
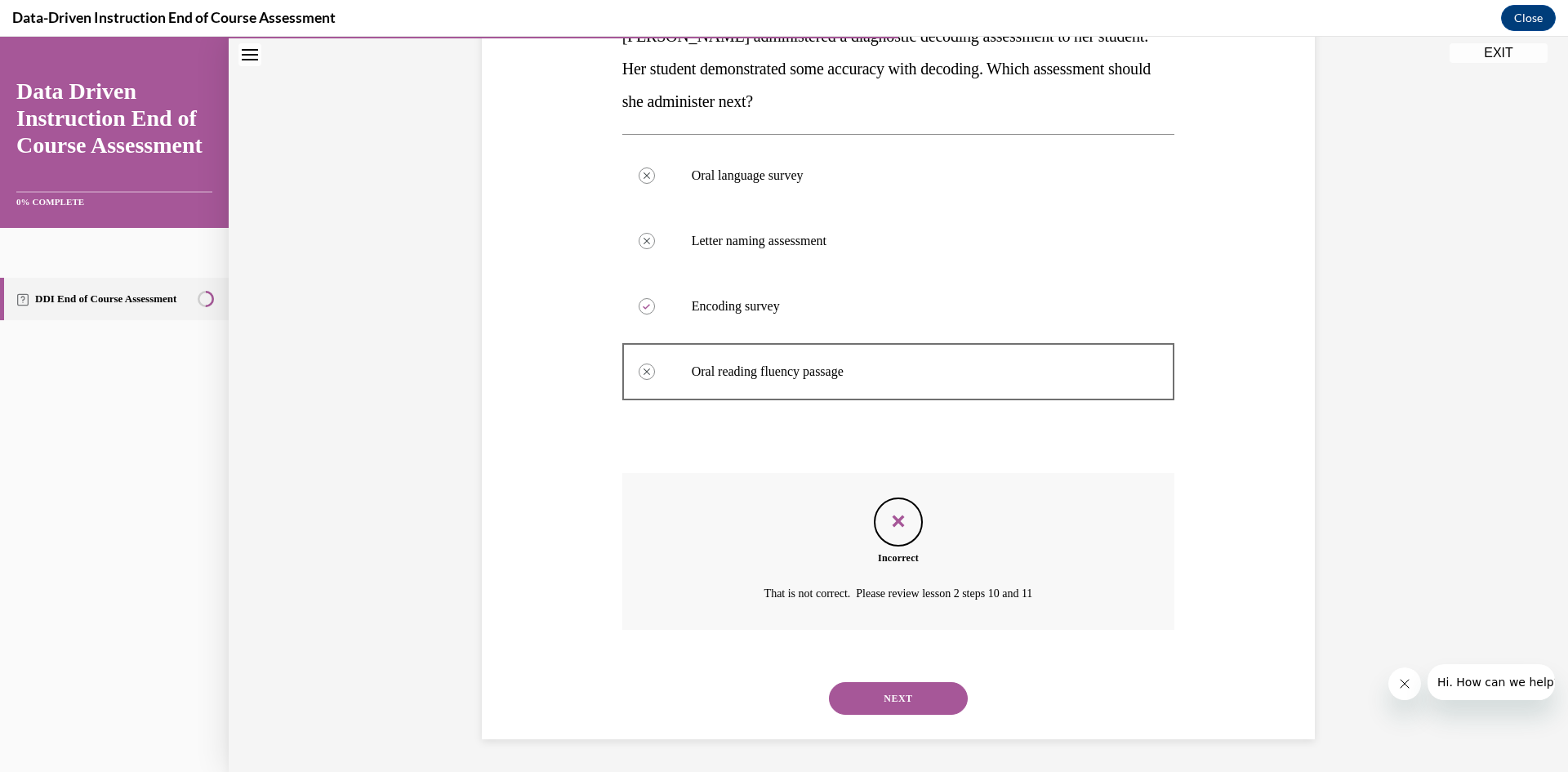
click at [897, 697] on button "NEXT" at bounding box center [899, 698] width 139 height 33
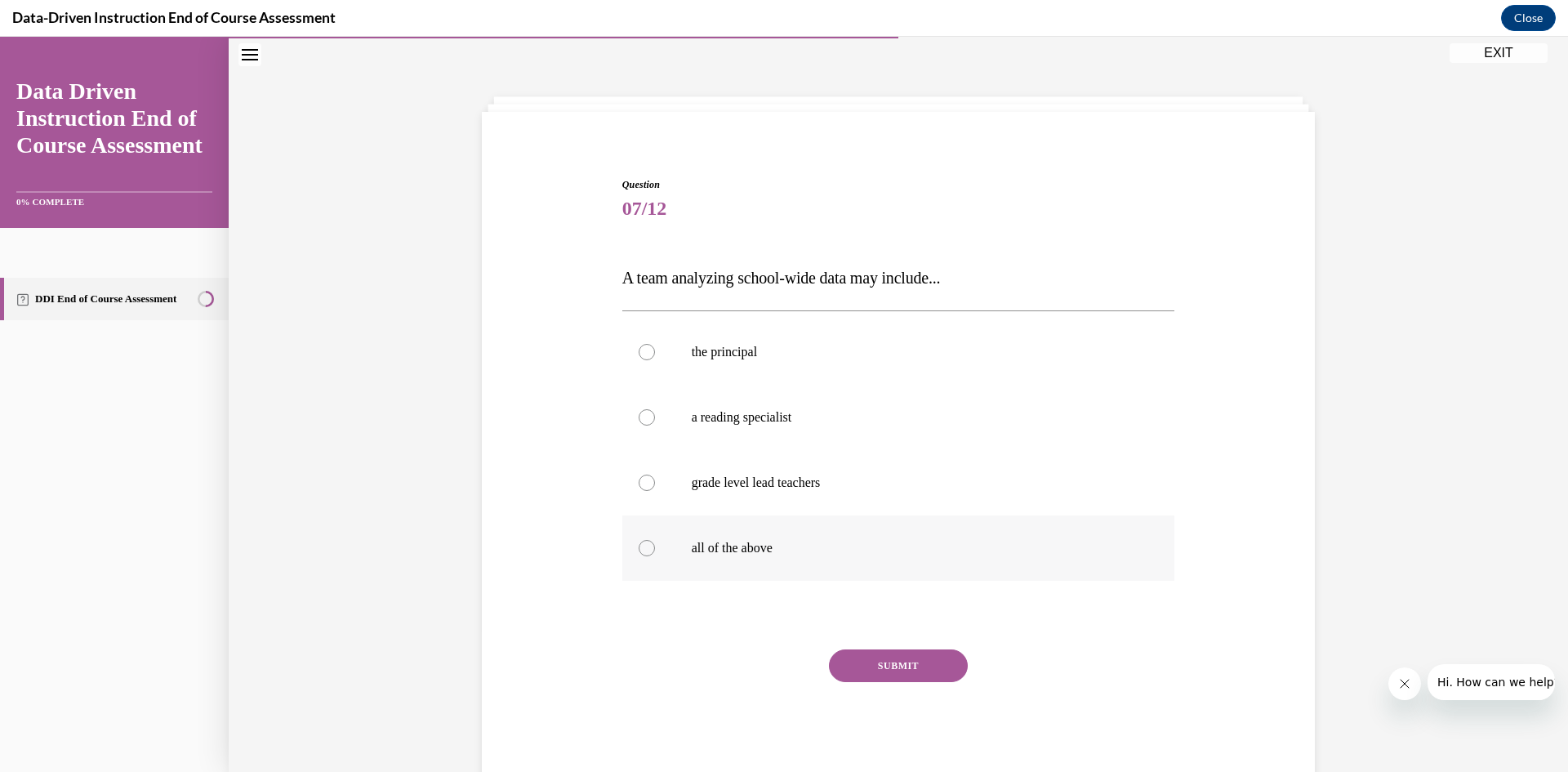
click at [895, 542] on p "all of the above" at bounding box center [913, 548] width 442 height 17
click at [655, 542] on input "all of the above" at bounding box center [647, 548] width 17 height 17
radio input "true"
click at [879, 667] on button "SUBMIT" at bounding box center [899, 665] width 139 height 33
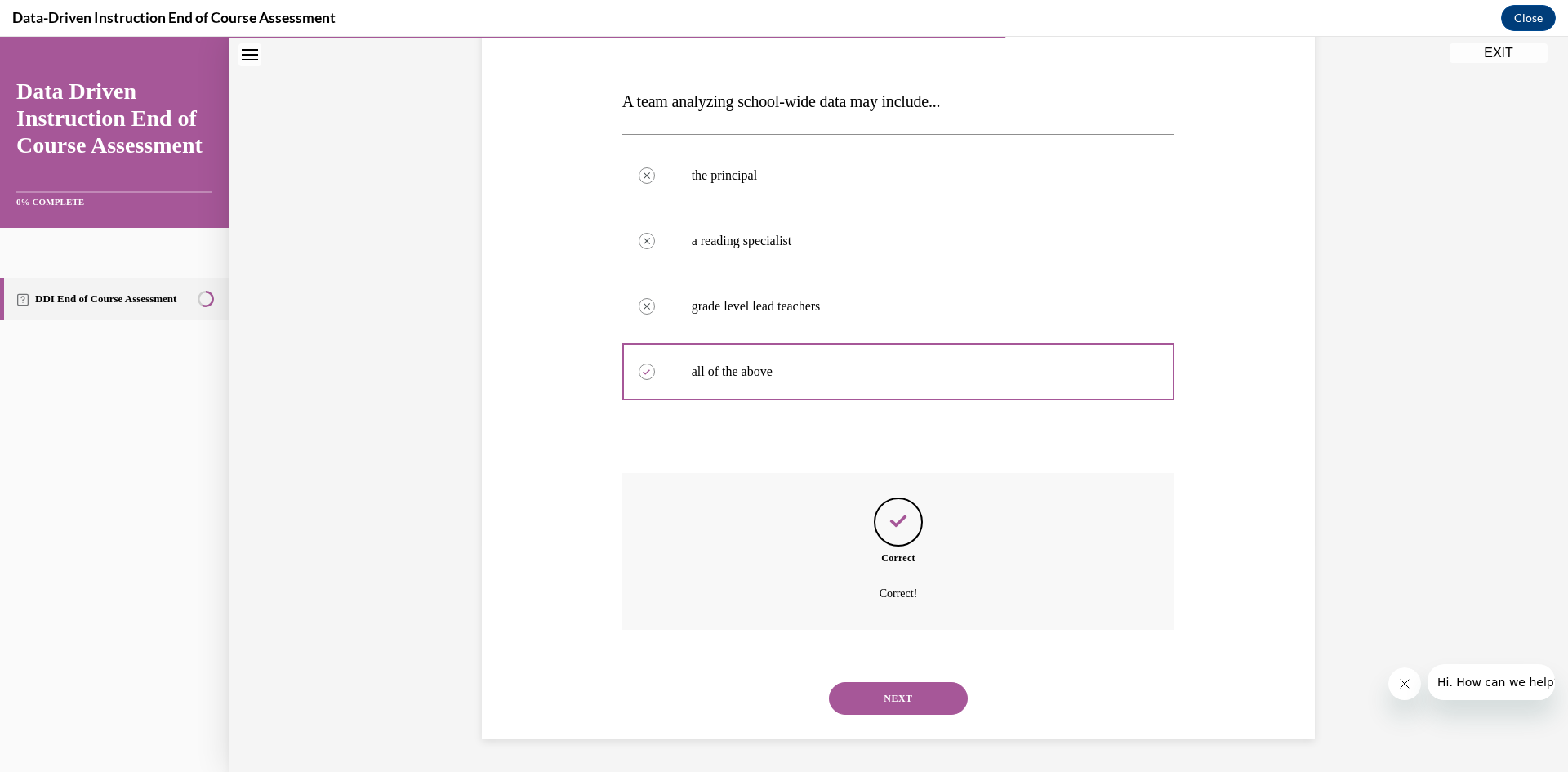
click at [866, 707] on button "NEXT" at bounding box center [899, 698] width 139 height 33
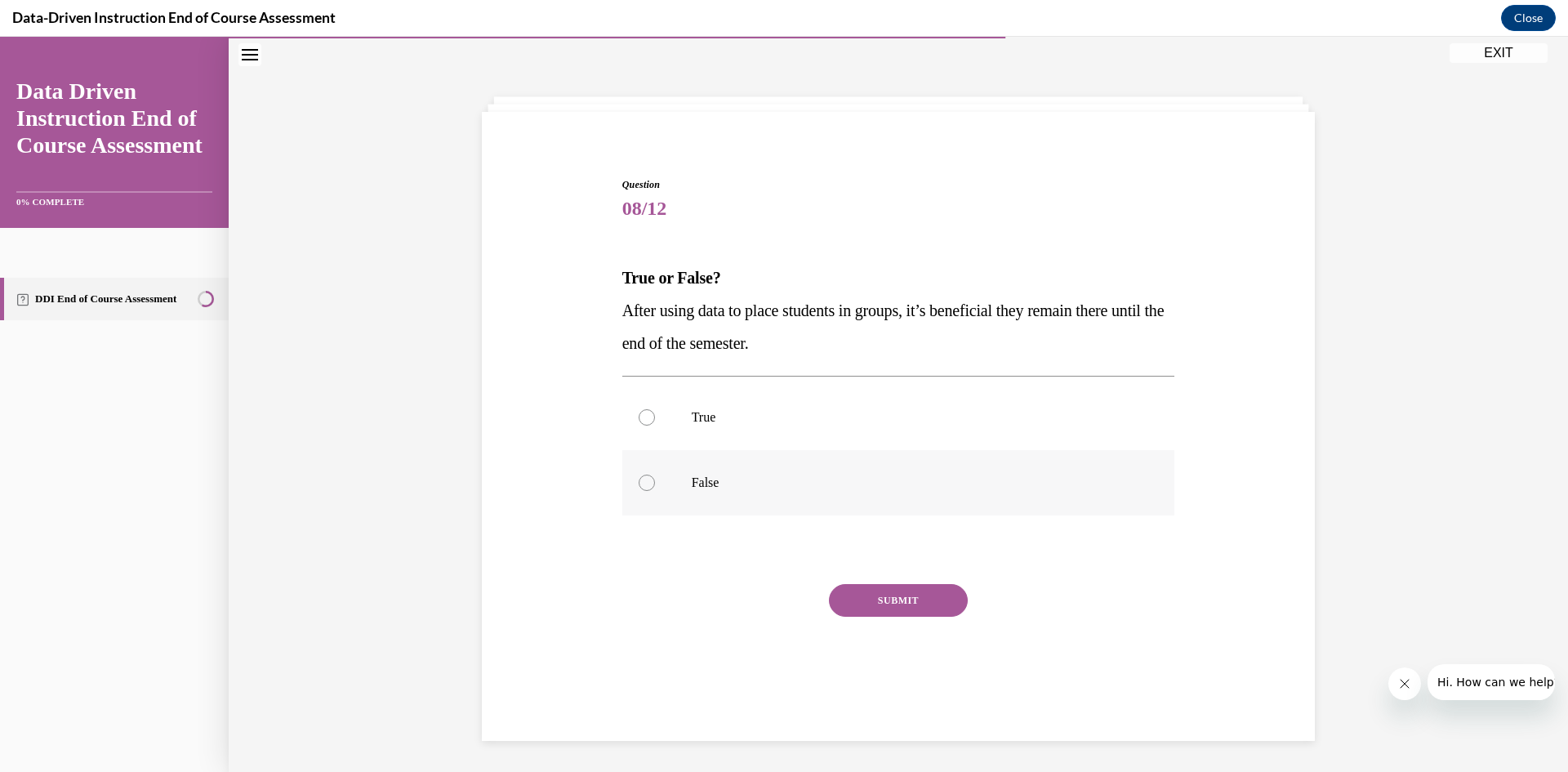
click at [630, 474] on label "False" at bounding box center [898, 483] width 553 height 65
click at [639, 474] on input "False" at bounding box center [647, 482] width 17 height 17
radio input "true"
click at [842, 607] on button "SUBMIT" at bounding box center [899, 600] width 139 height 33
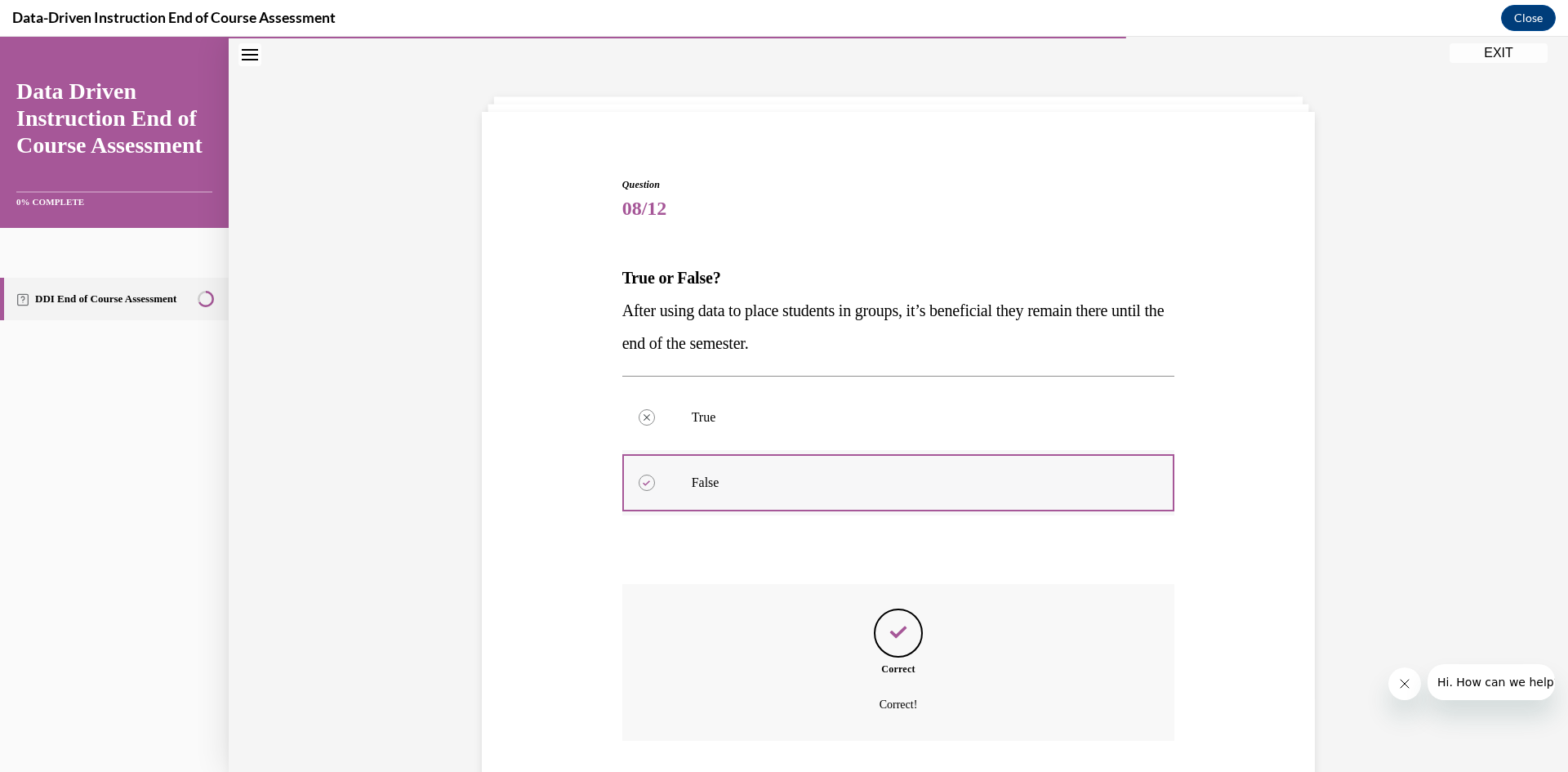
scroll to position [161, 0]
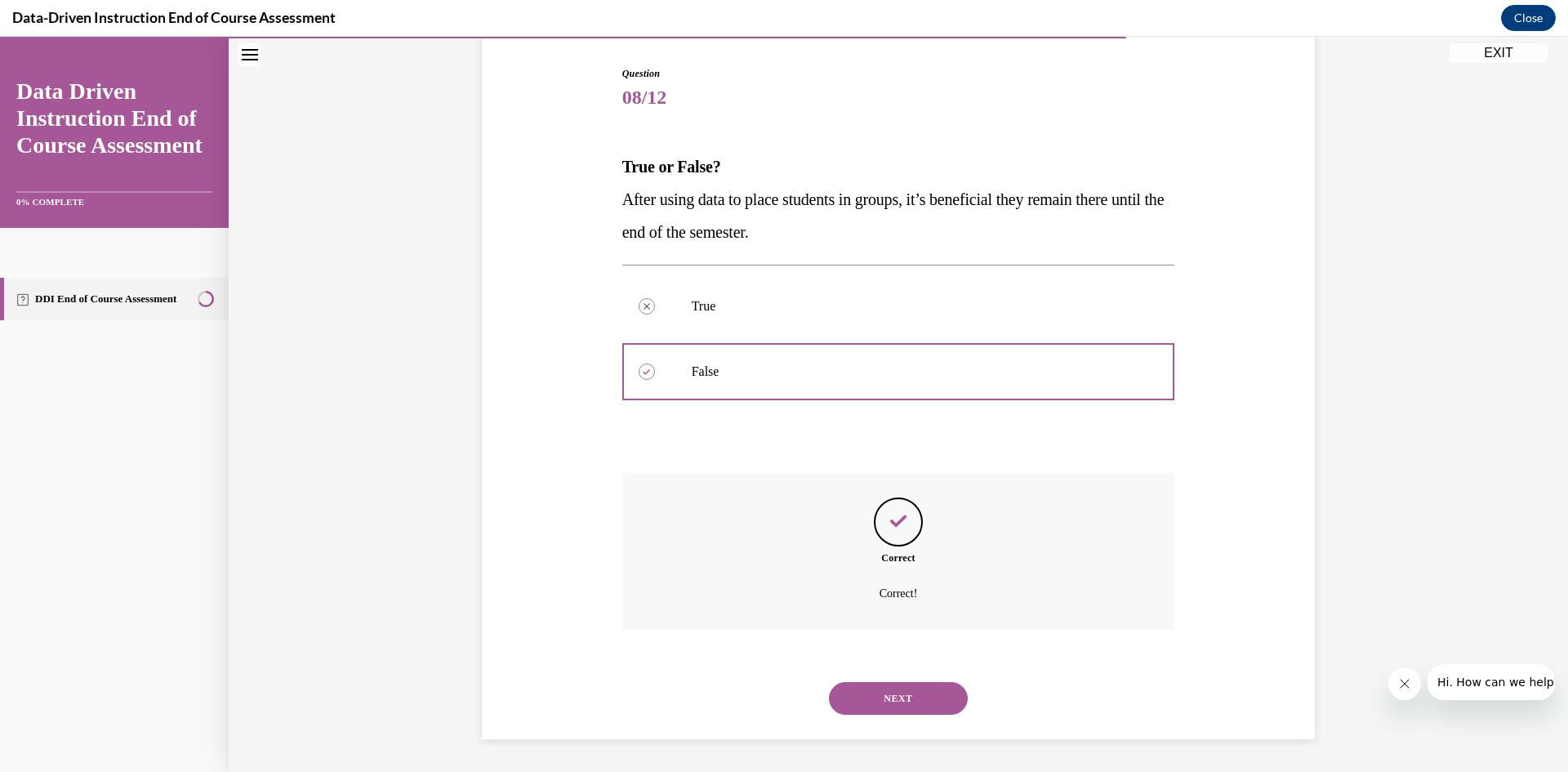
click at [899, 687] on button "NEXT" at bounding box center [899, 698] width 139 height 33
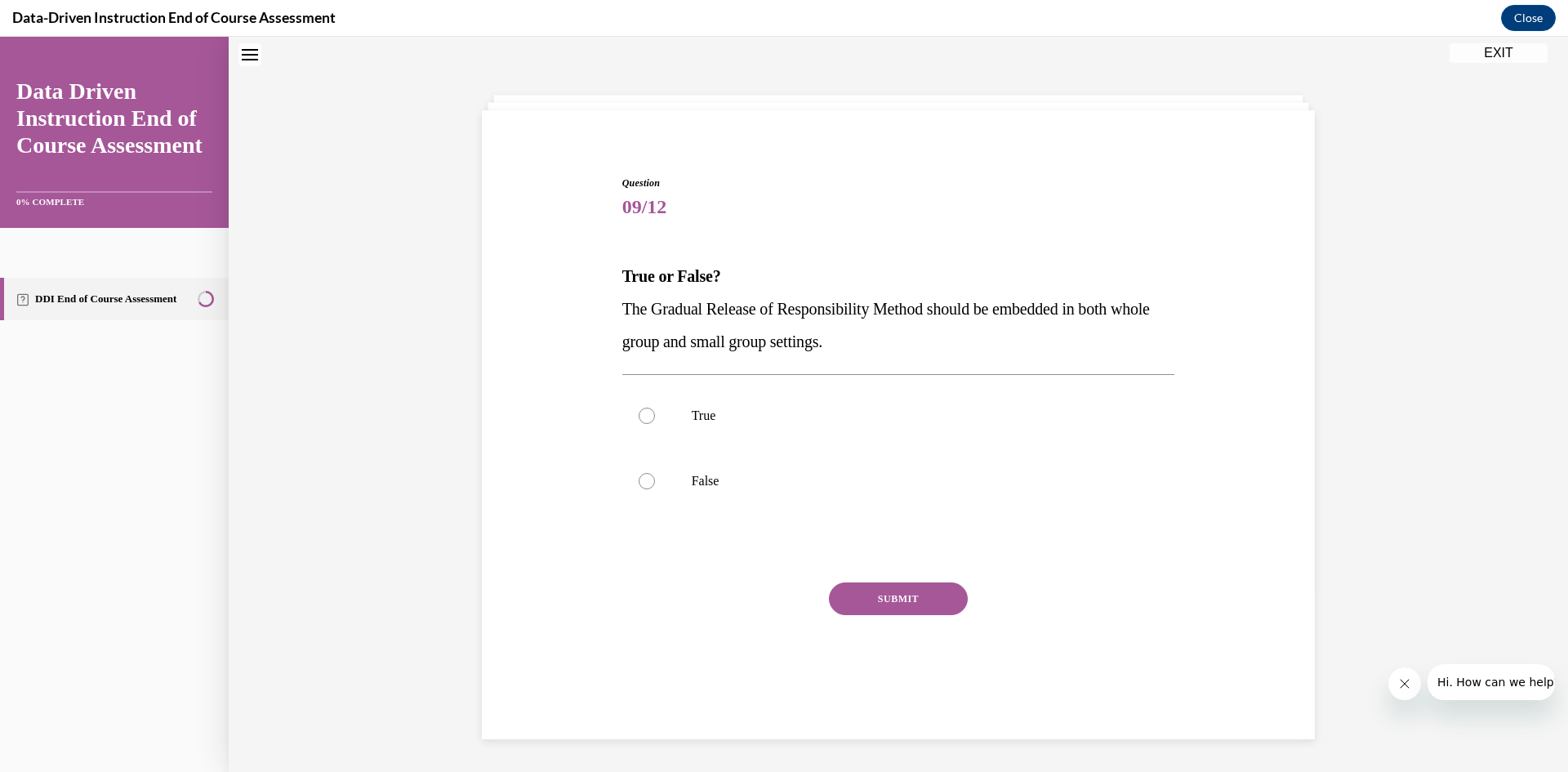
scroll to position [50, 0]
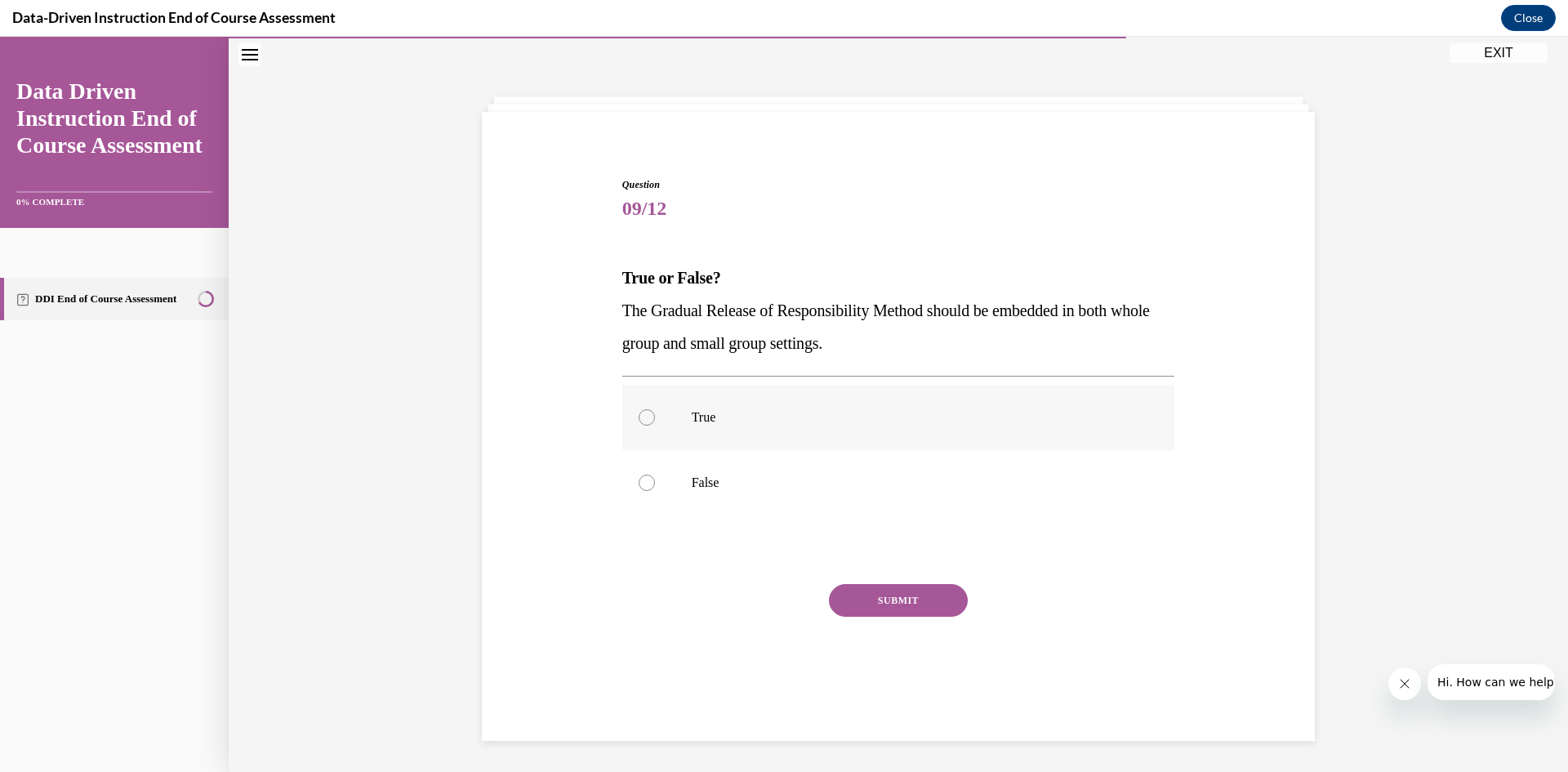
click at [914, 438] on label "True" at bounding box center [898, 417] width 553 height 65
click at [655, 426] on input "True" at bounding box center [647, 417] width 17 height 17
radio input "true"
click at [931, 595] on button "SUBMIT" at bounding box center [899, 600] width 139 height 33
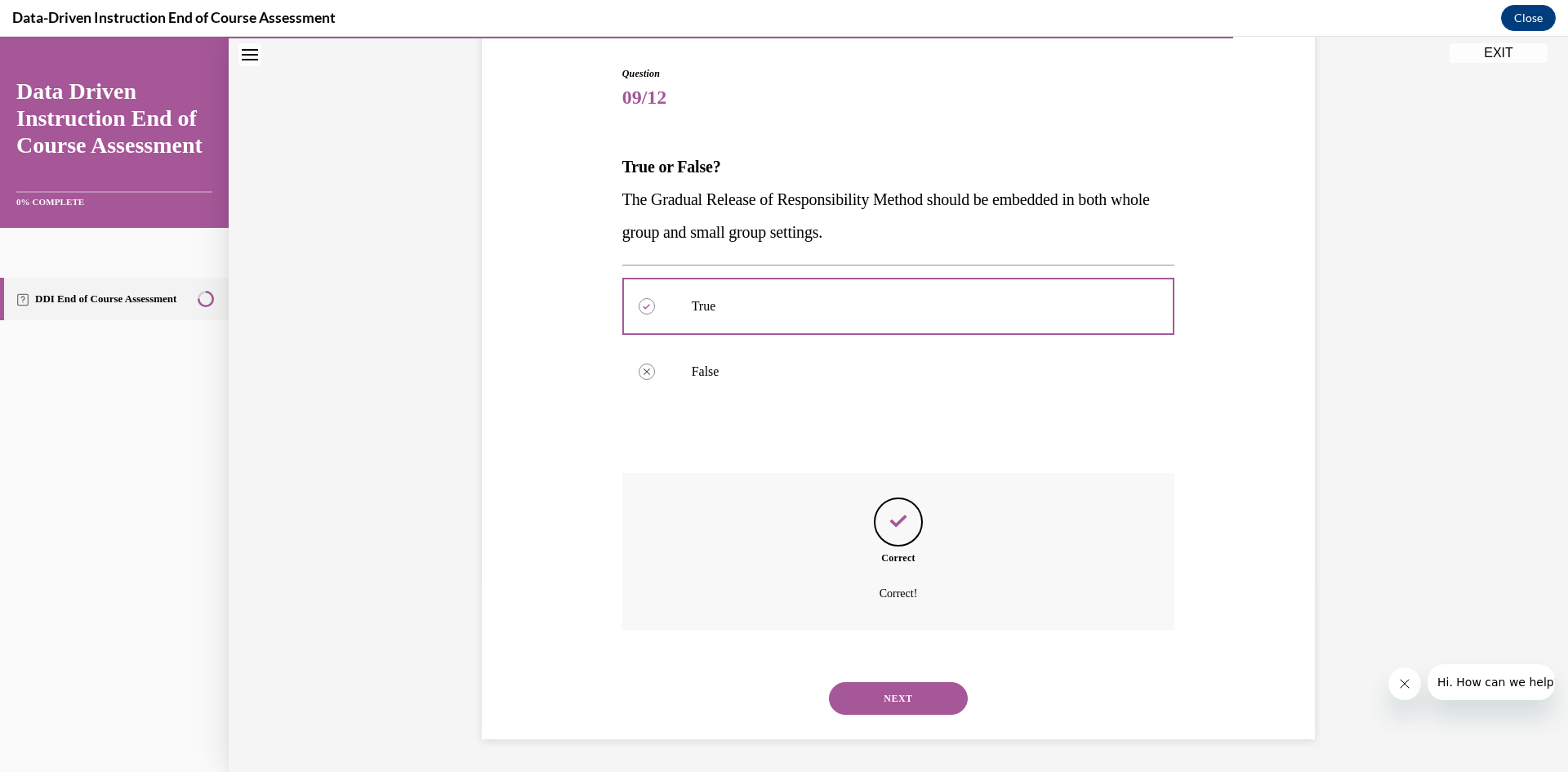
click at [879, 694] on button "NEXT" at bounding box center [899, 698] width 139 height 33
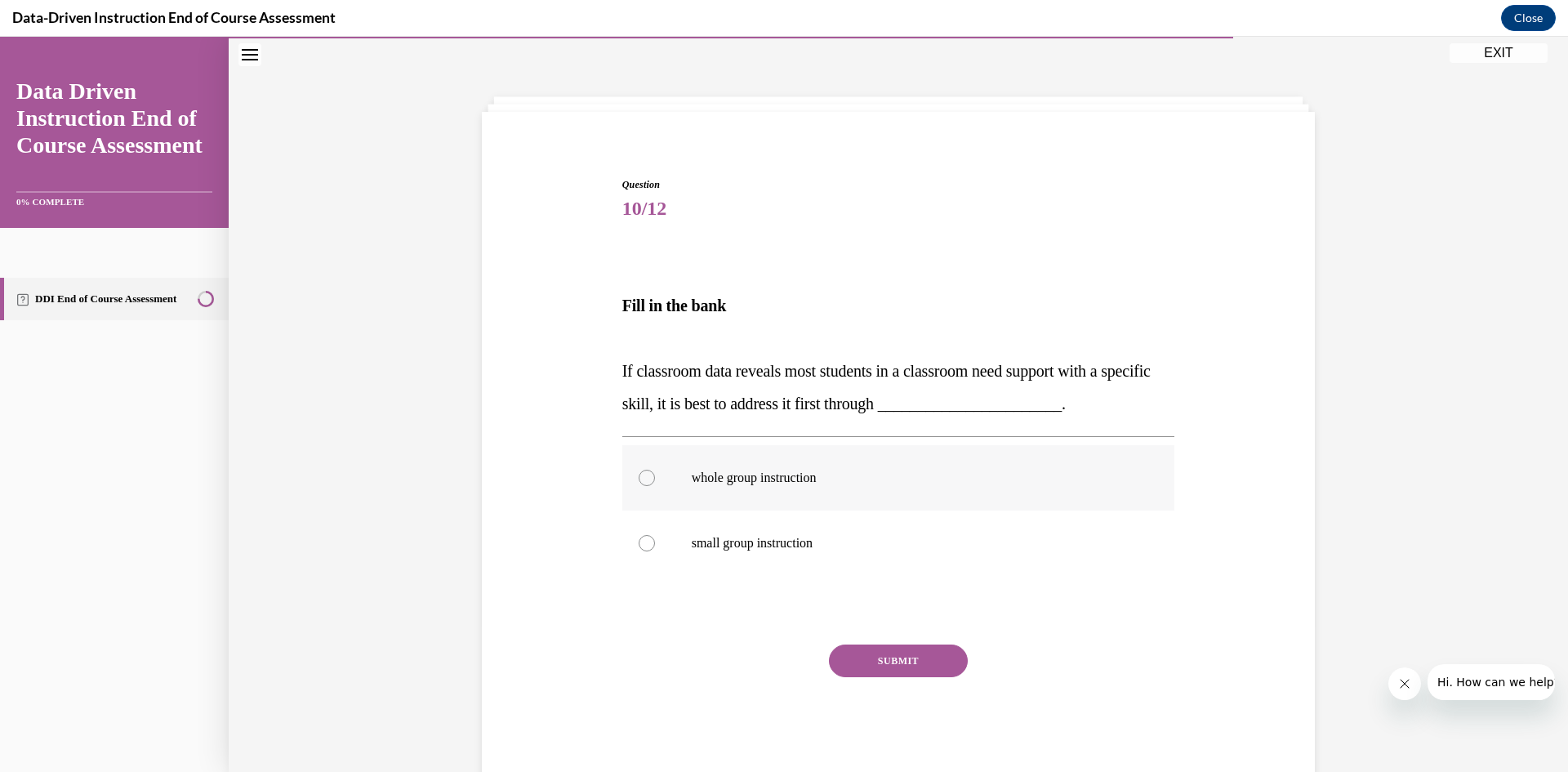
click at [734, 475] on p "whole group instruction" at bounding box center [913, 478] width 442 height 17
click at [655, 475] on input "whole group instruction" at bounding box center [647, 478] width 17 height 17
radio input "true"
click at [931, 674] on button "SUBMIT" at bounding box center [899, 660] width 139 height 33
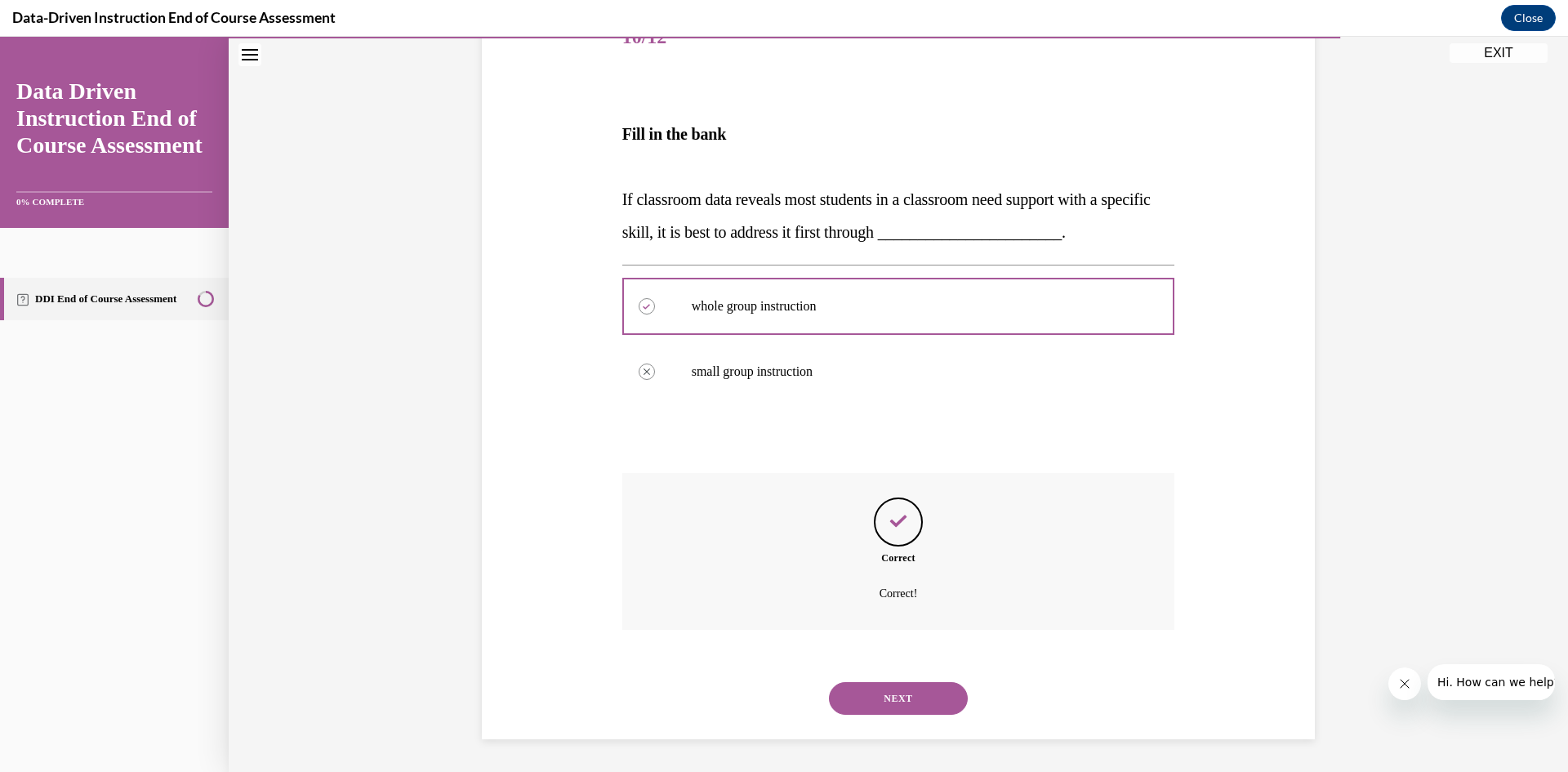
click at [916, 698] on button "NEXT" at bounding box center [899, 698] width 139 height 33
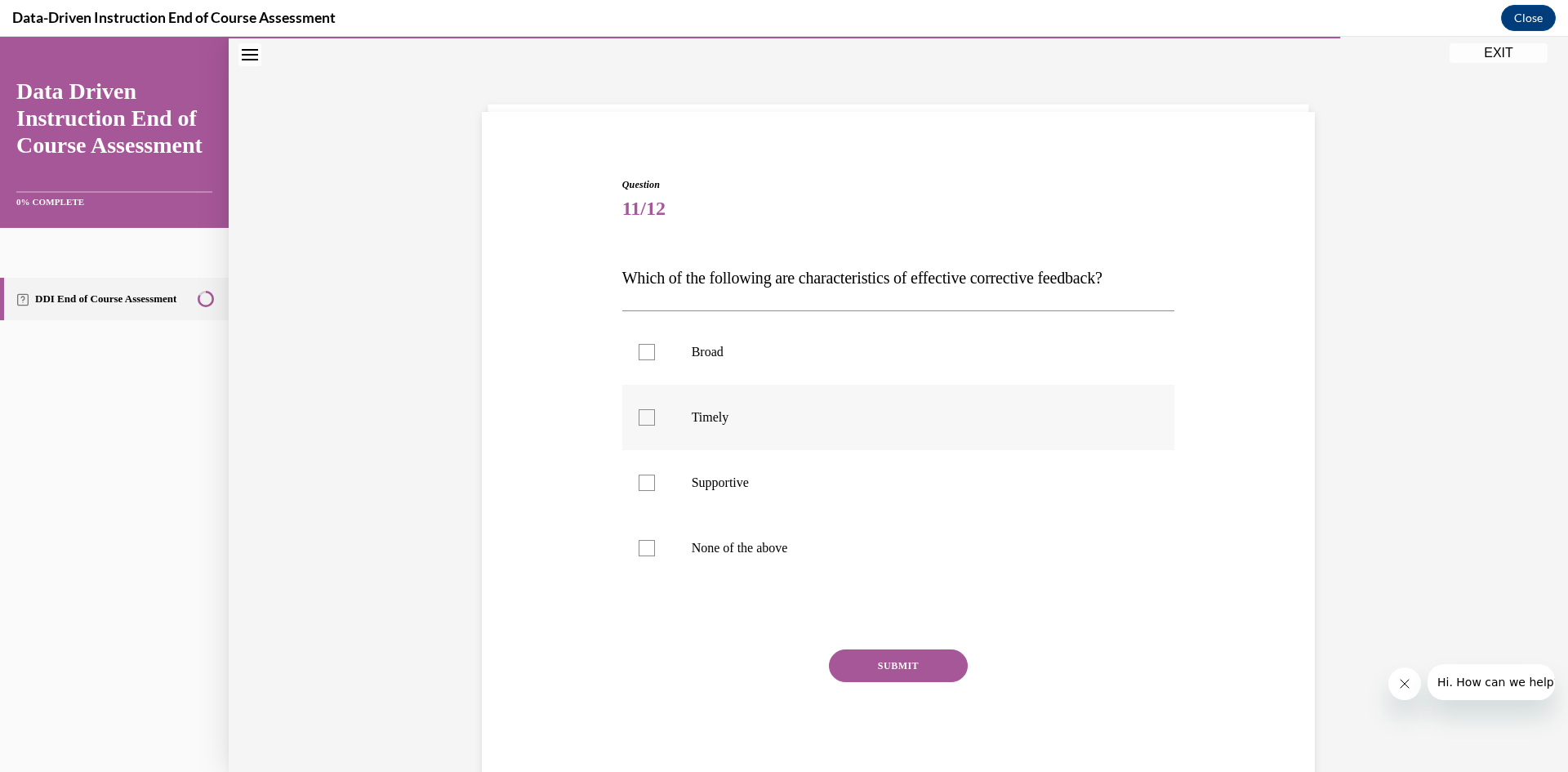
click at [731, 415] on p "Timely" at bounding box center [913, 417] width 442 height 17
click at [655, 415] on input "Timely" at bounding box center [647, 417] width 17 height 17
checkbox input "true"
click at [753, 492] on label "Supportive" at bounding box center [898, 483] width 553 height 65
click at [655, 491] on input "Supportive" at bounding box center [647, 482] width 17 height 17
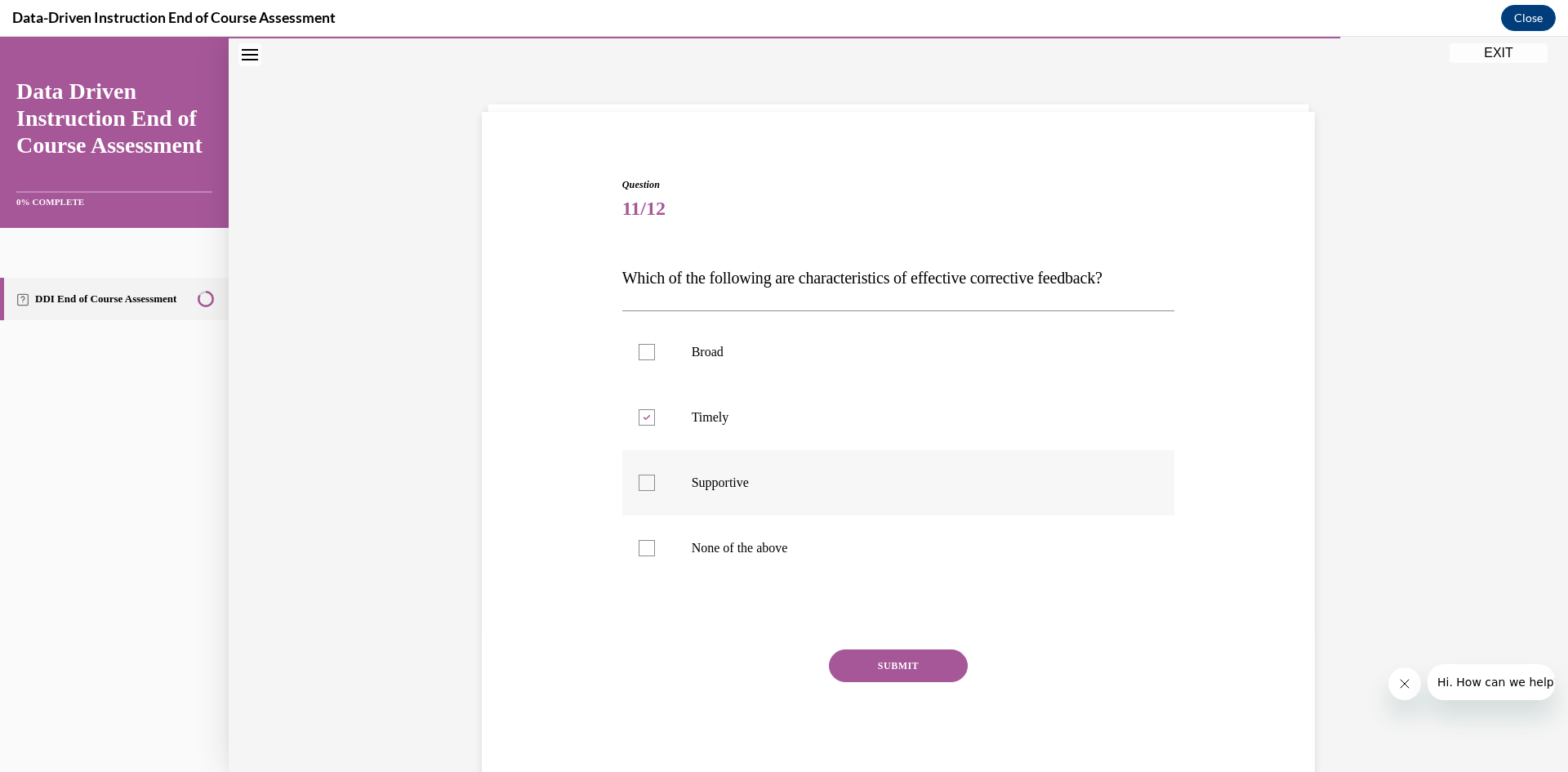
checkbox input "true"
click at [905, 664] on button "SUBMIT" at bounding box center [899, 665] width 139 height 33
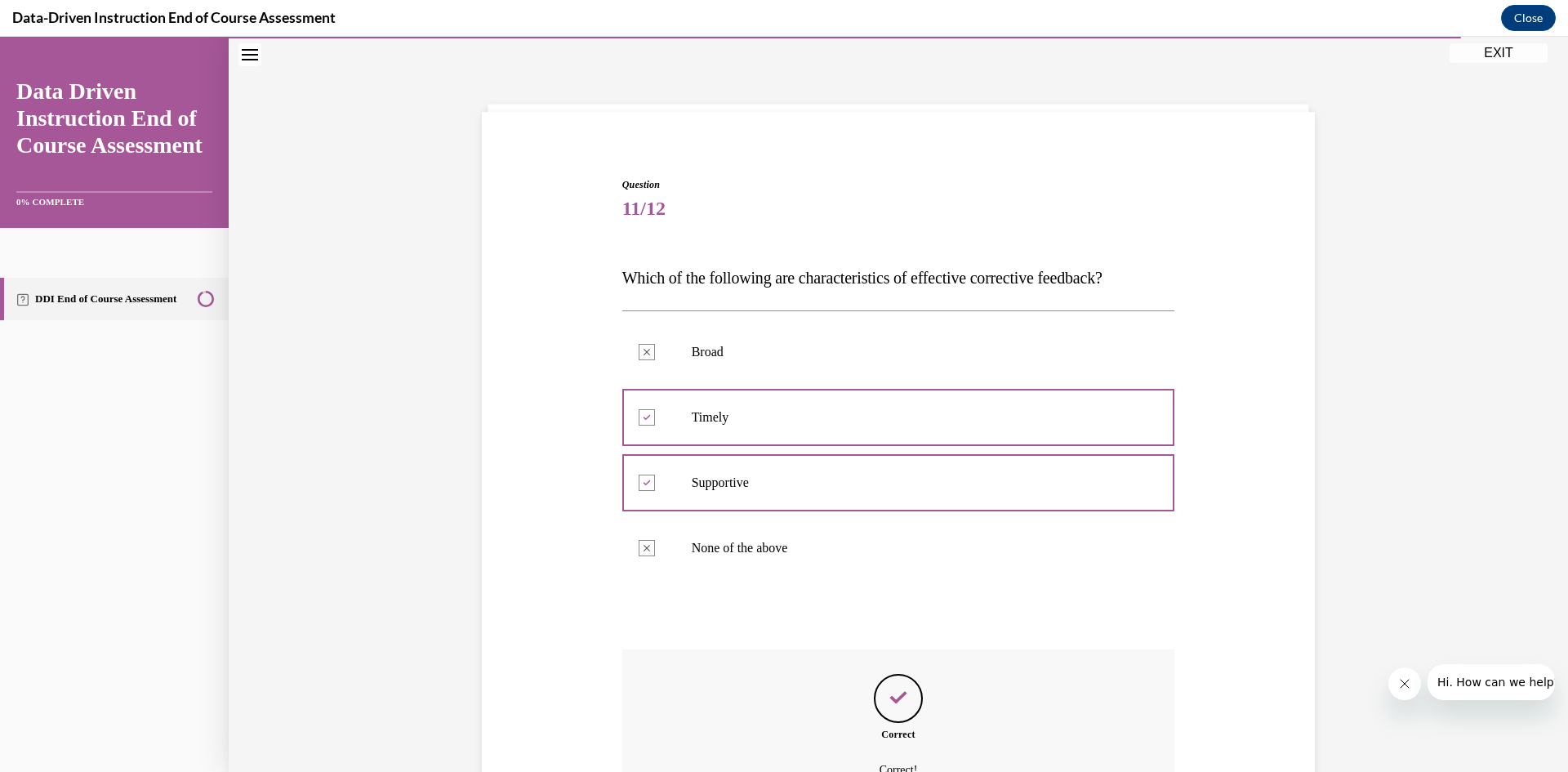
scroll to position [226, 0]
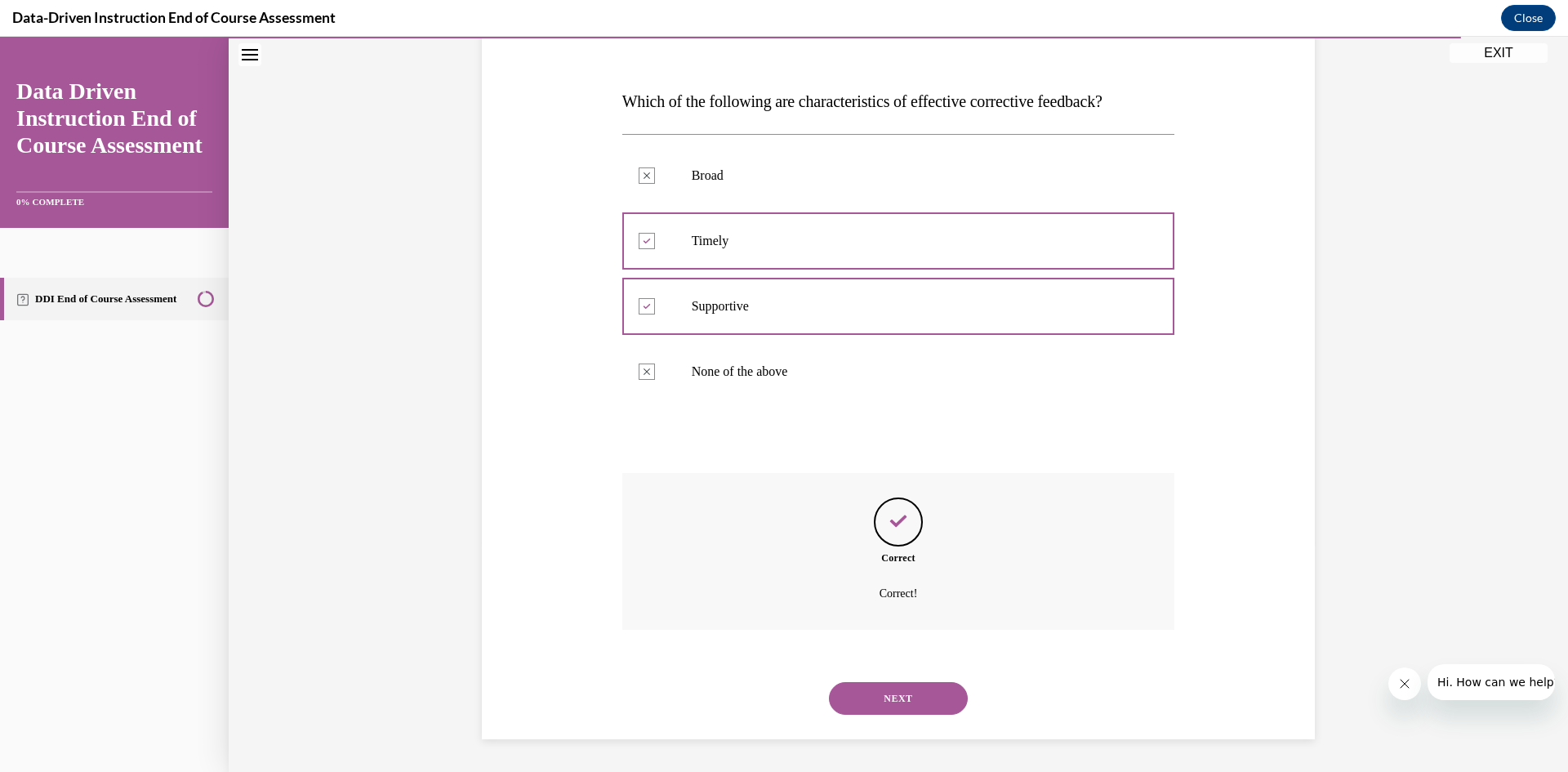
click at [914, 697] on button "NEXT" at bounding box center [899, 698] width 139 height 33
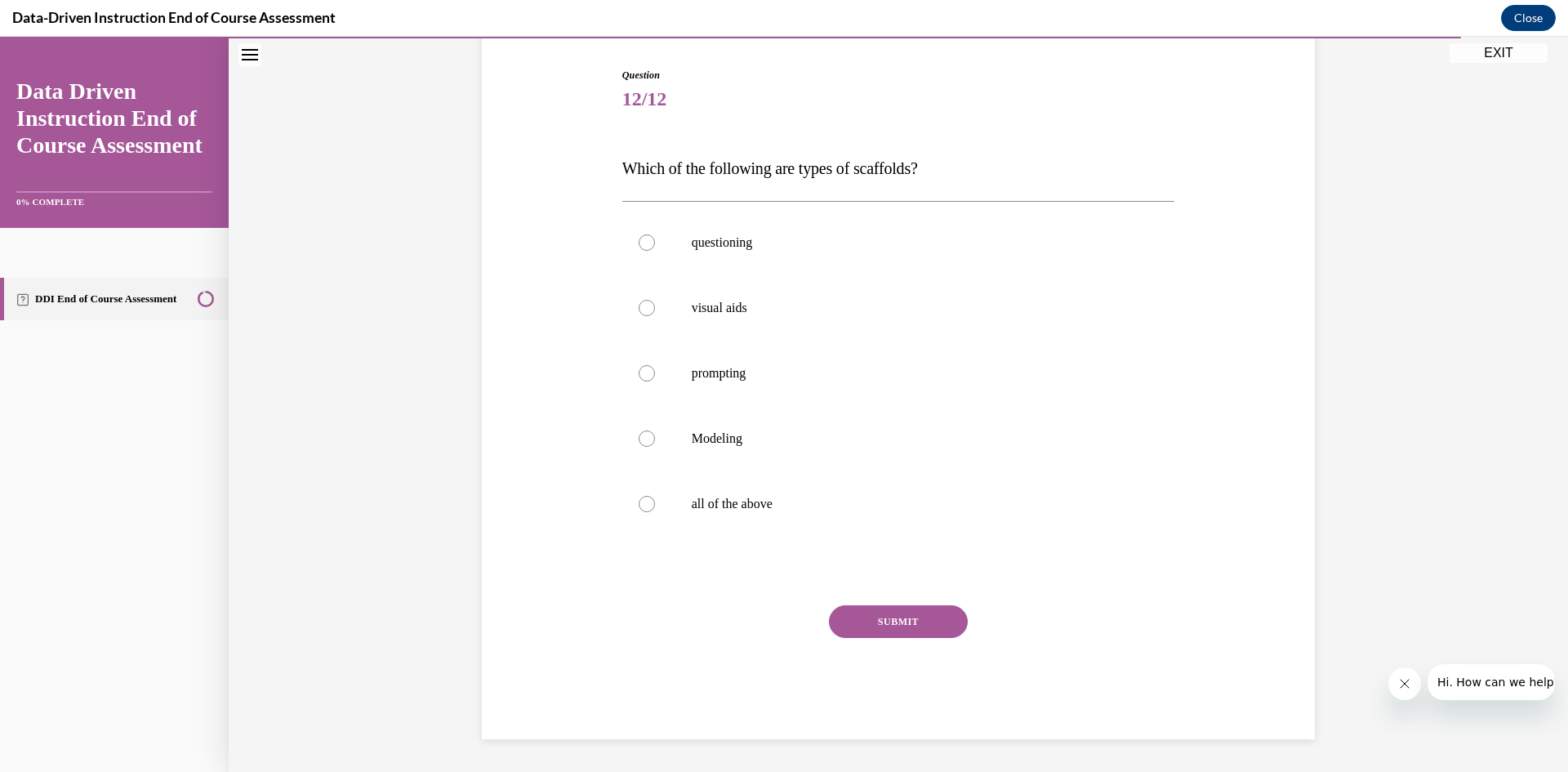
scroll to position [50, 0]
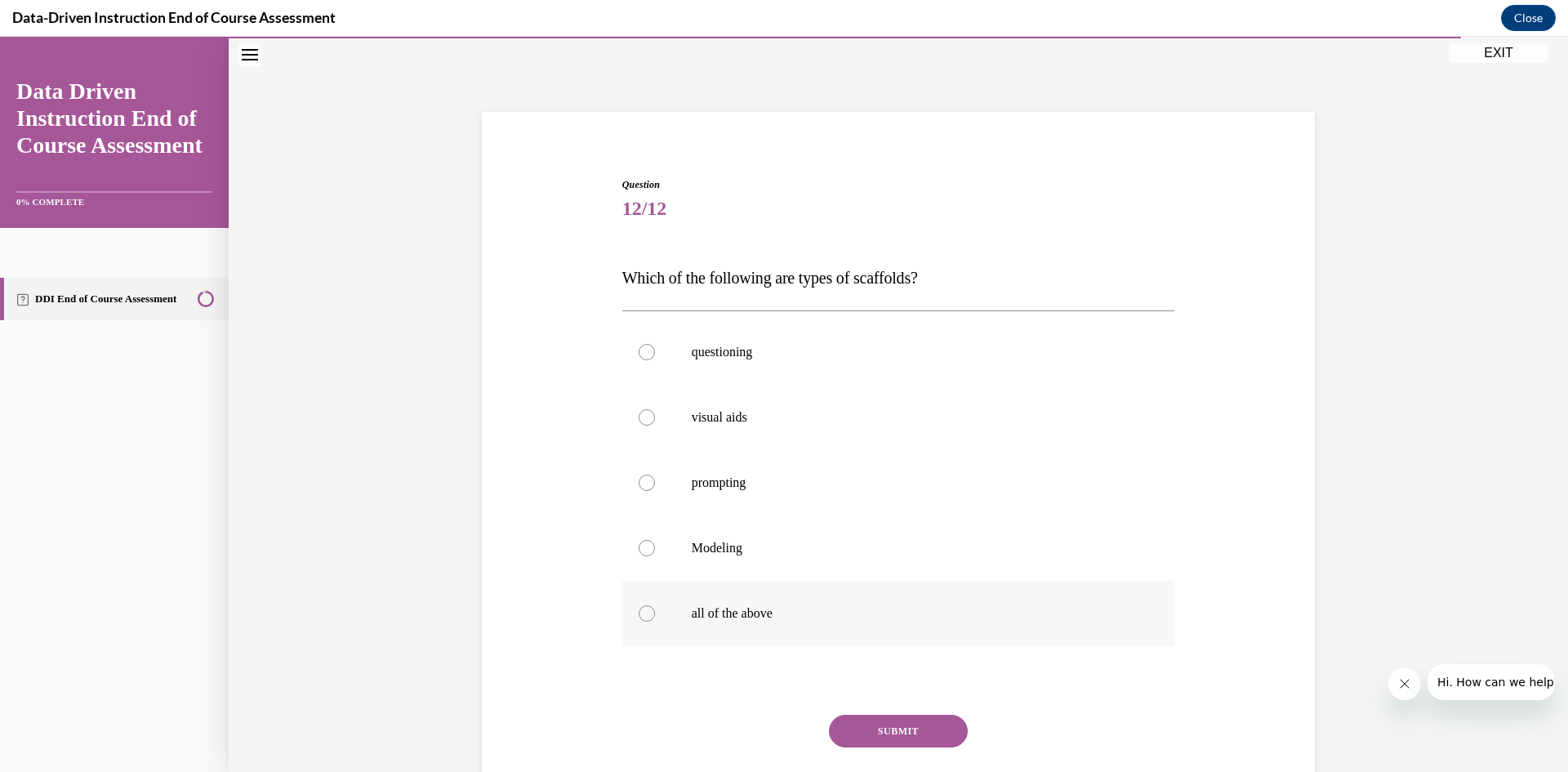
click at [781, 635] on label "all of the above" at bounding box center [898, 613] width 553 height 65
click at [655, 621] on input "all of the above" at bounding box center [647, 613] width 17 height 17
radio input "true"
click at [911, 720] on button "SUBMIT" at bounding box center [899, 731] width 139 height 33
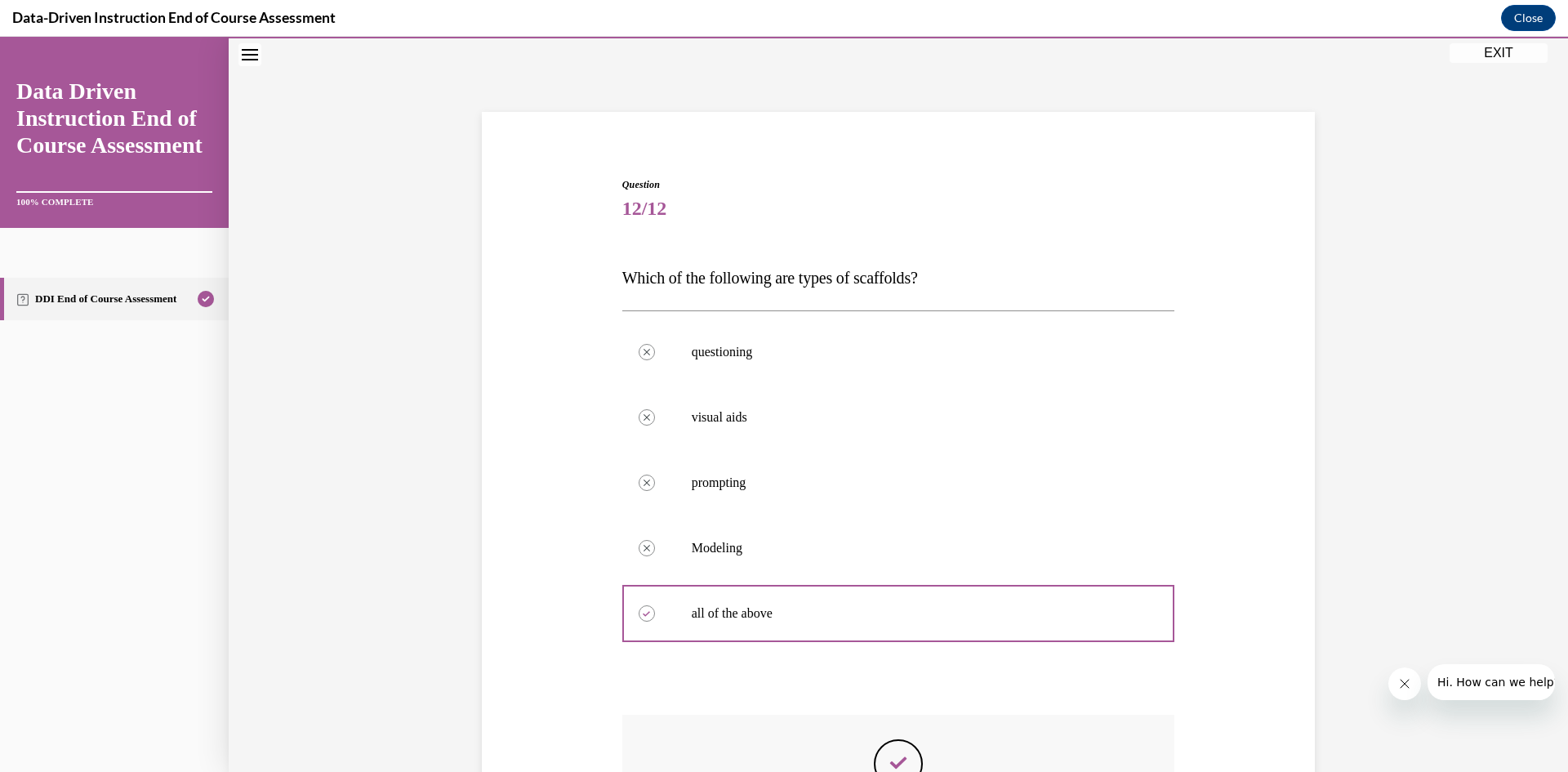
scroll to position [292, 0]
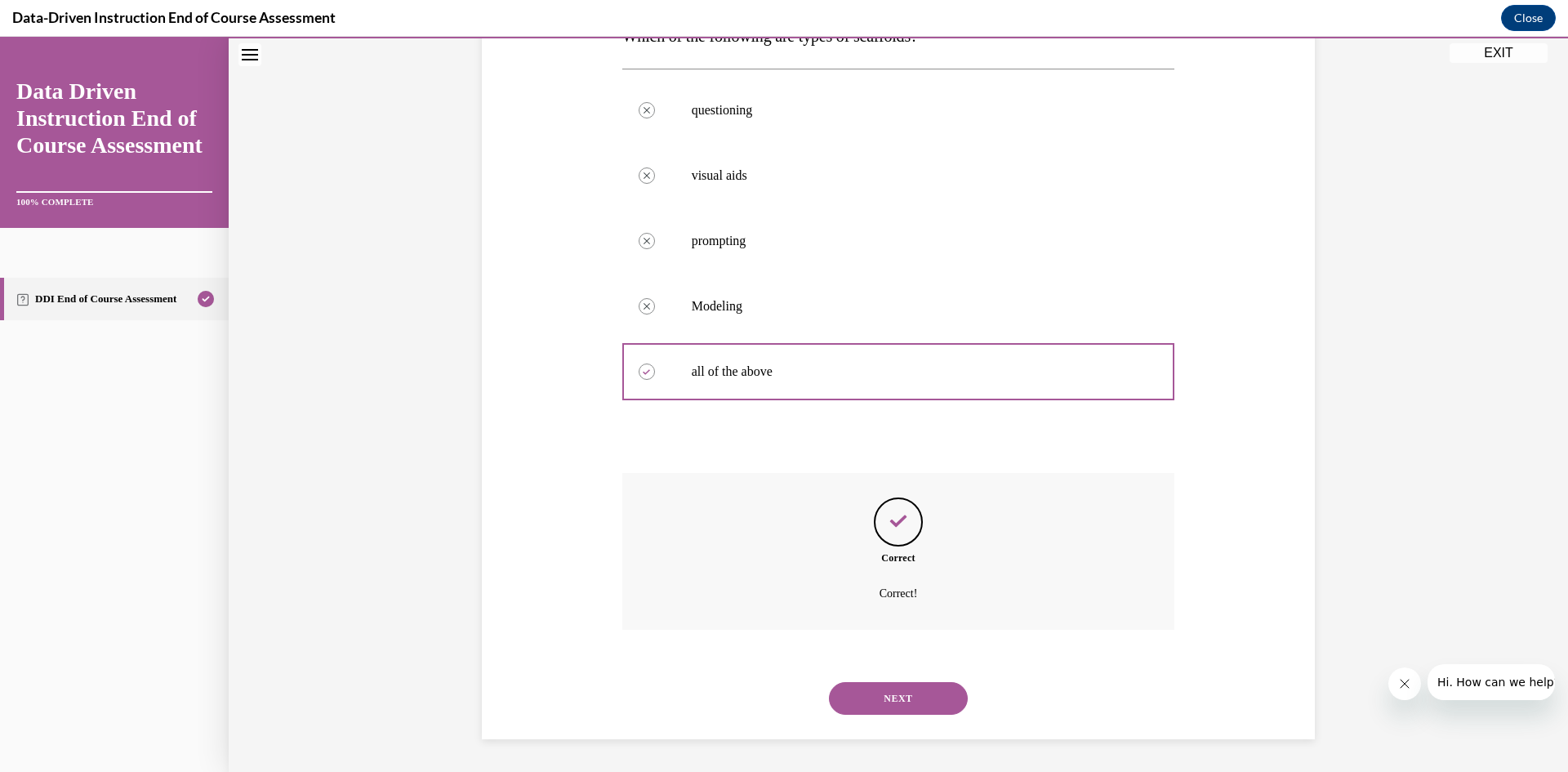
click at [949, 686] on button "NEXT" at bounding box center [899, 698] width 139 height 33
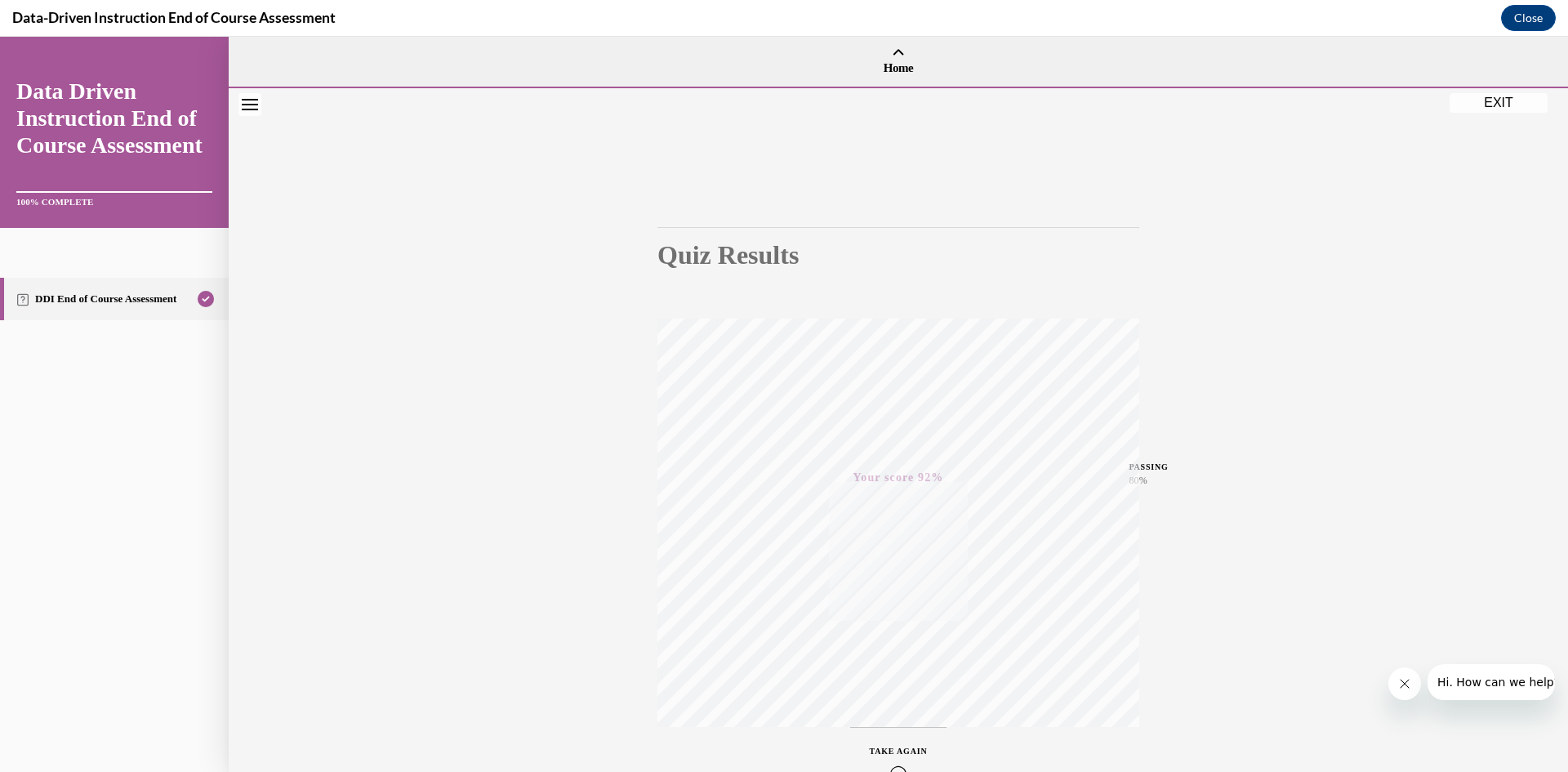
scroll to position [102, 0]
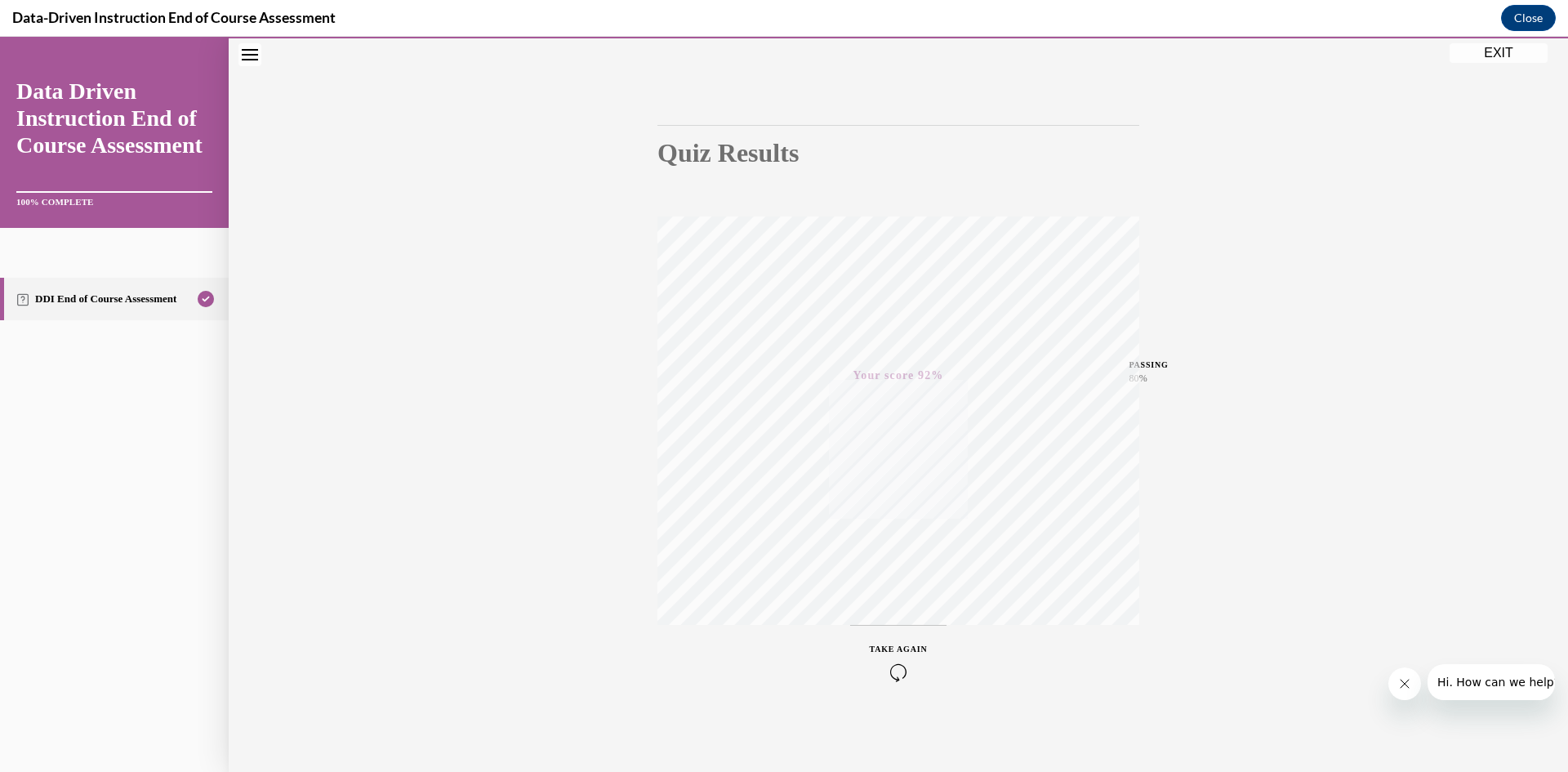
click at [1477, 58] on button "EXIT" at bounding box center [1498, 53] width 98 height 19
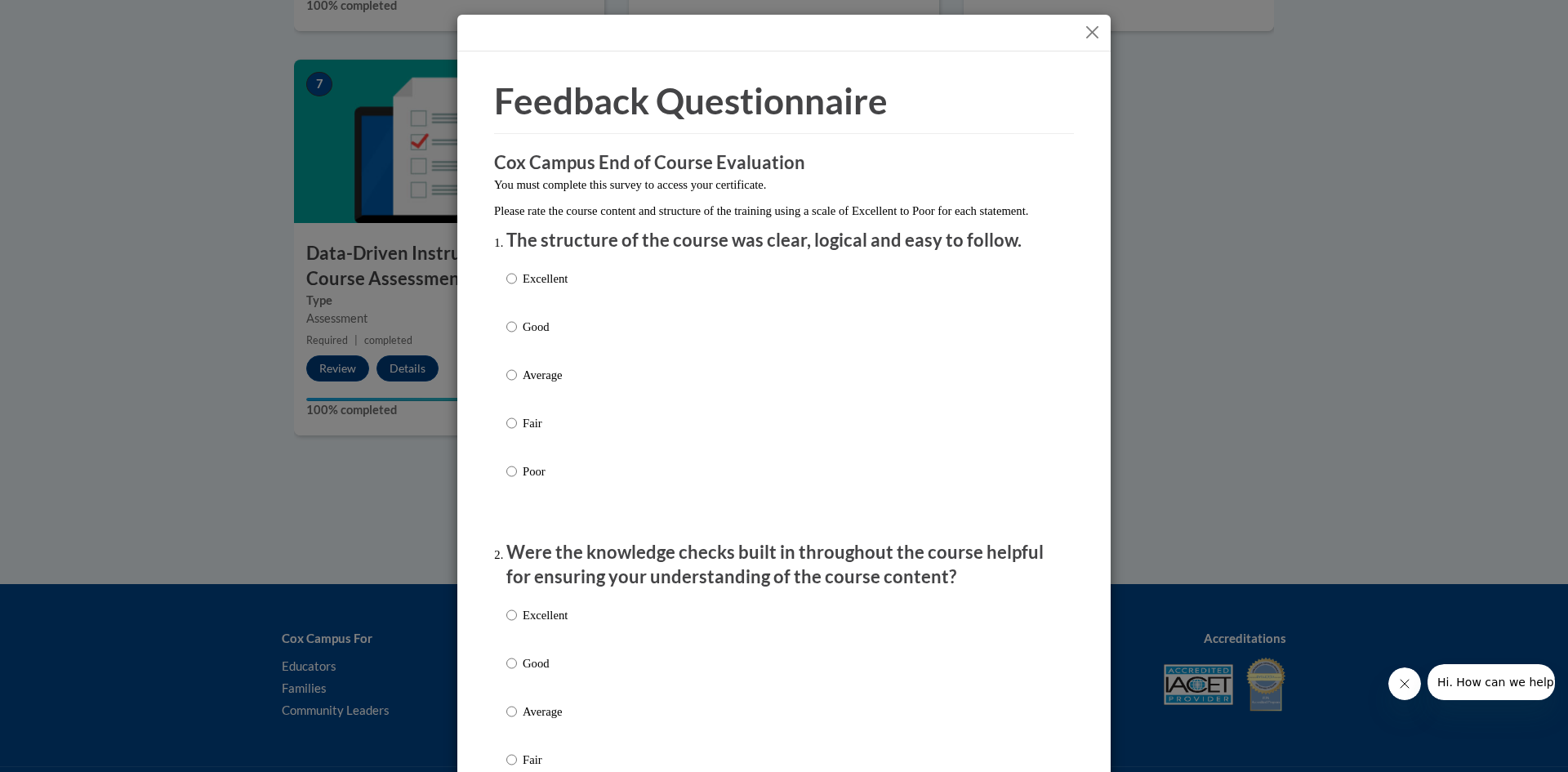
click at [535, 287] on p "Excellent" at bounding box center [545, 278] width 45 height 18
click at [517, 287] on input "Excellent" at bounding box center [512, 278] width 11 height 18
radio input "true"
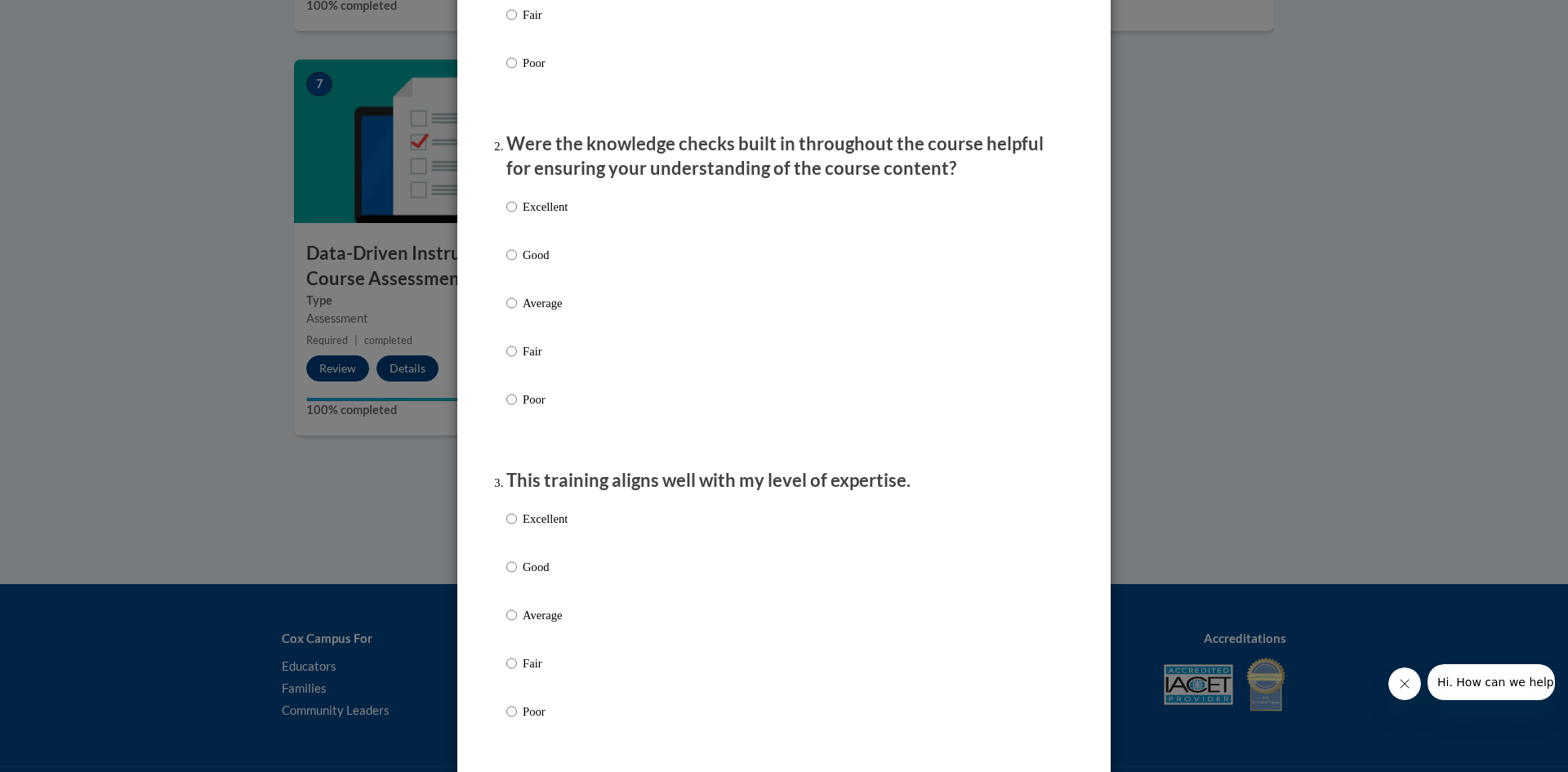
click at [533, 216] on p "Excellent" at bounding box center [545, 206] width 45 height 18
click at [517, 216] on input "Excellent" at bounding box center [512, 206] width 11 height 18
radio input "true"
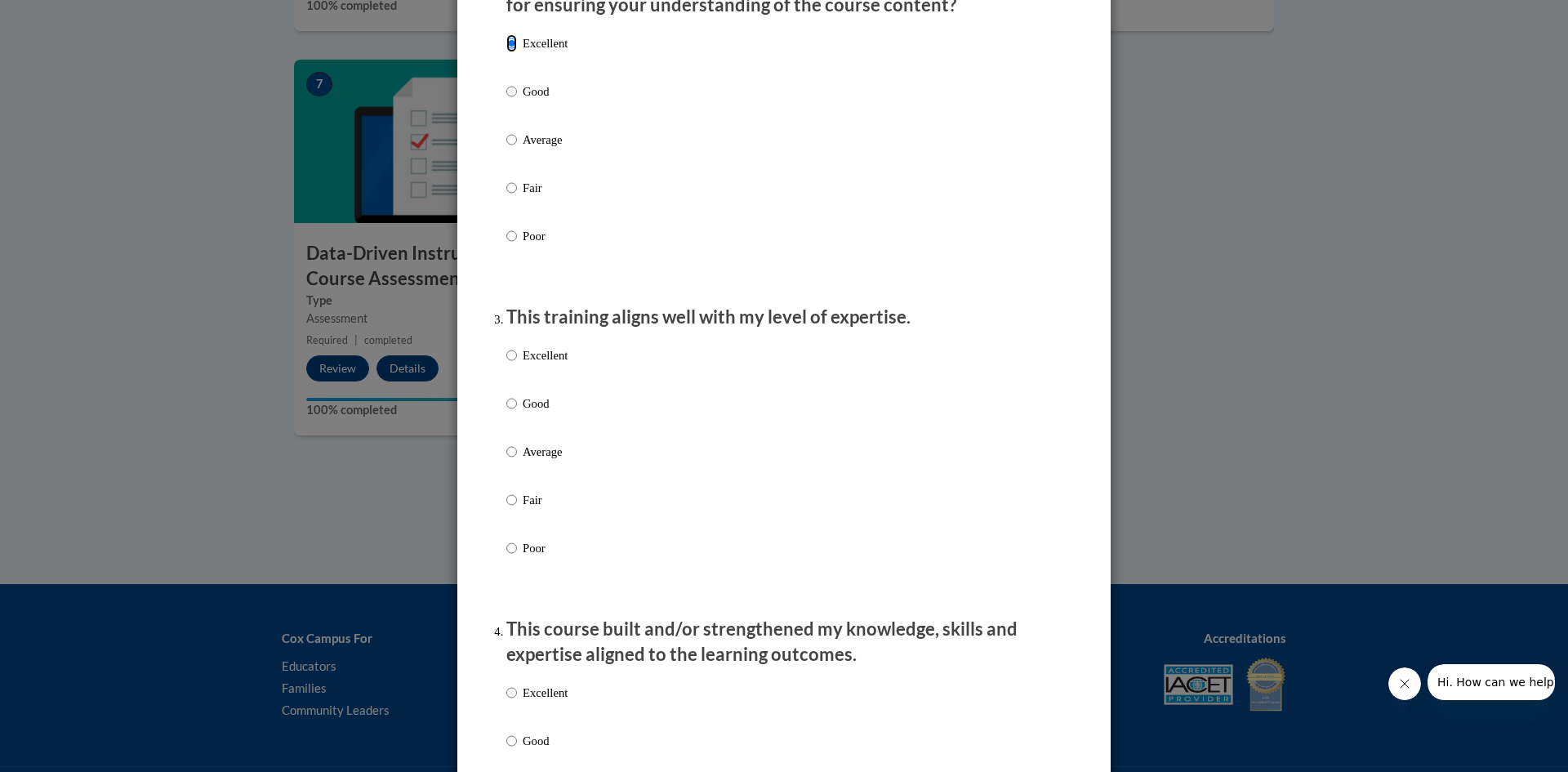
scroll to position [327, 0]
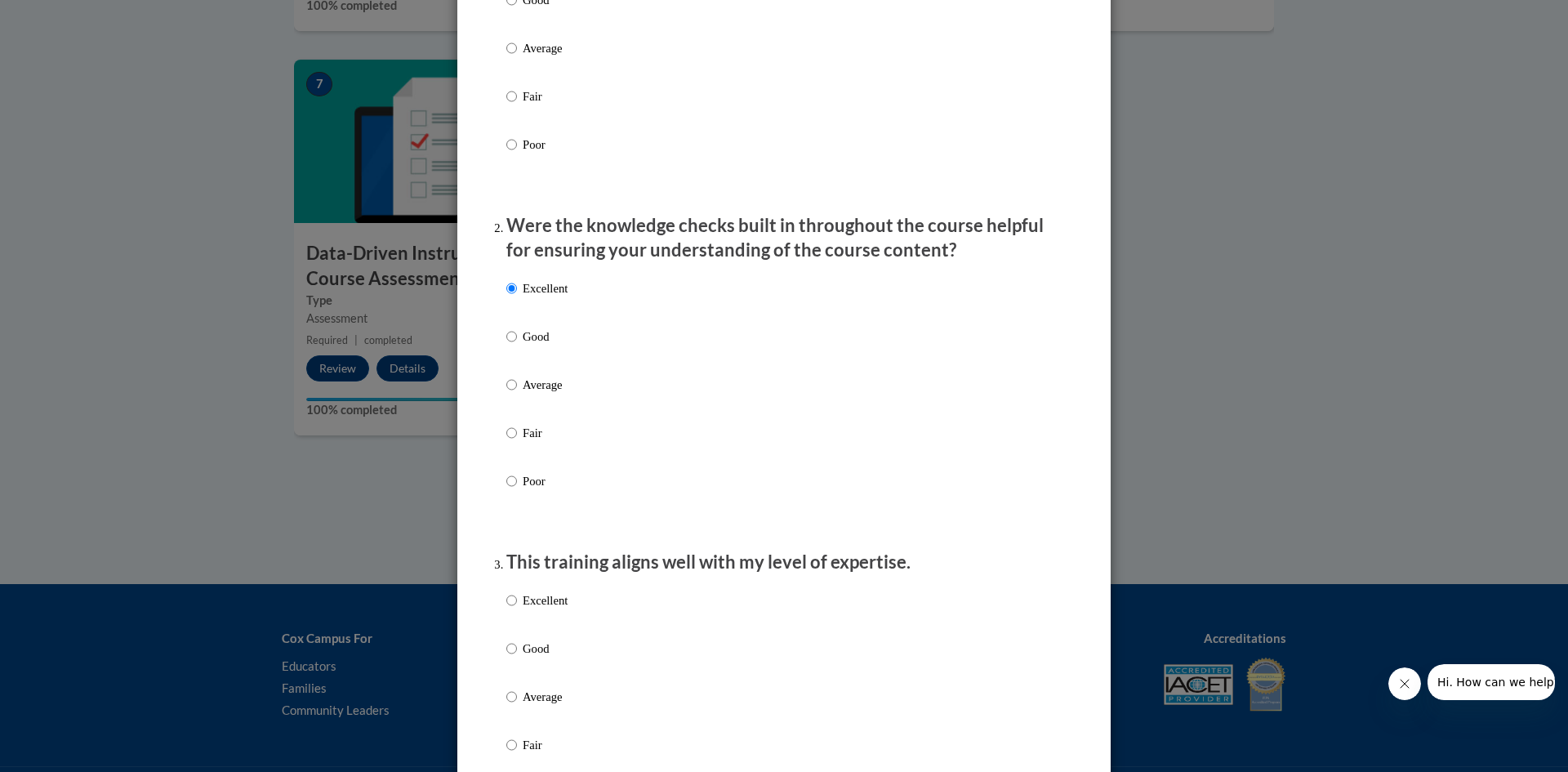
click at [565, 609] on div "Excellent Good Average Fair Poor" at bounding box center [784, 716] width 555 height 266
click at [545, 609] on p "Excellent" at bounding box center [545, 600] width 45 height 18
click at [517, 609] on input "Excellent" at bounding box center [512, 600] width 11 height 18
radio input "true"
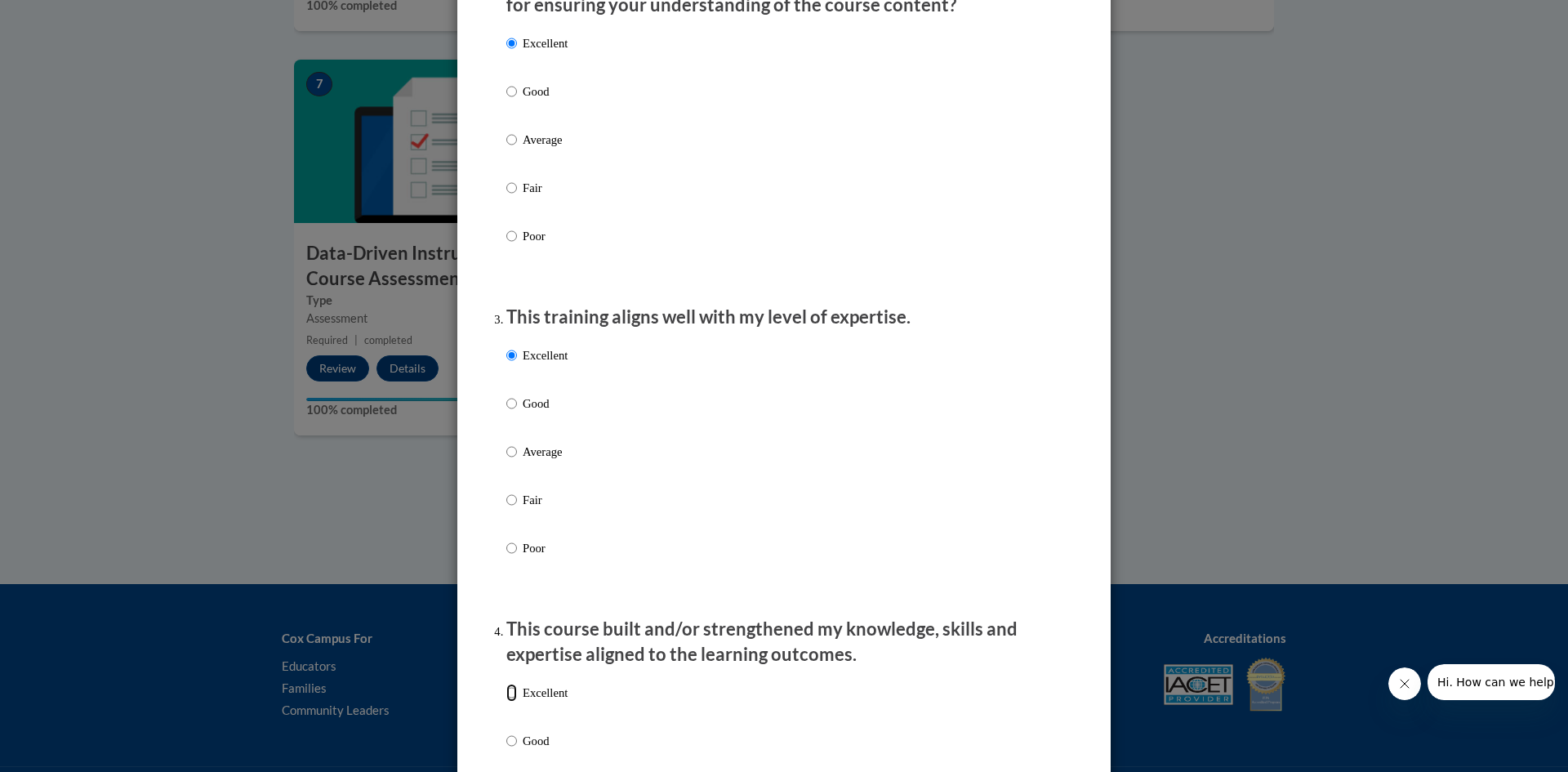
click at [507, 701] on input "Excellent" at bounding box center [512, 693] width 11 height 18
radio input "true"
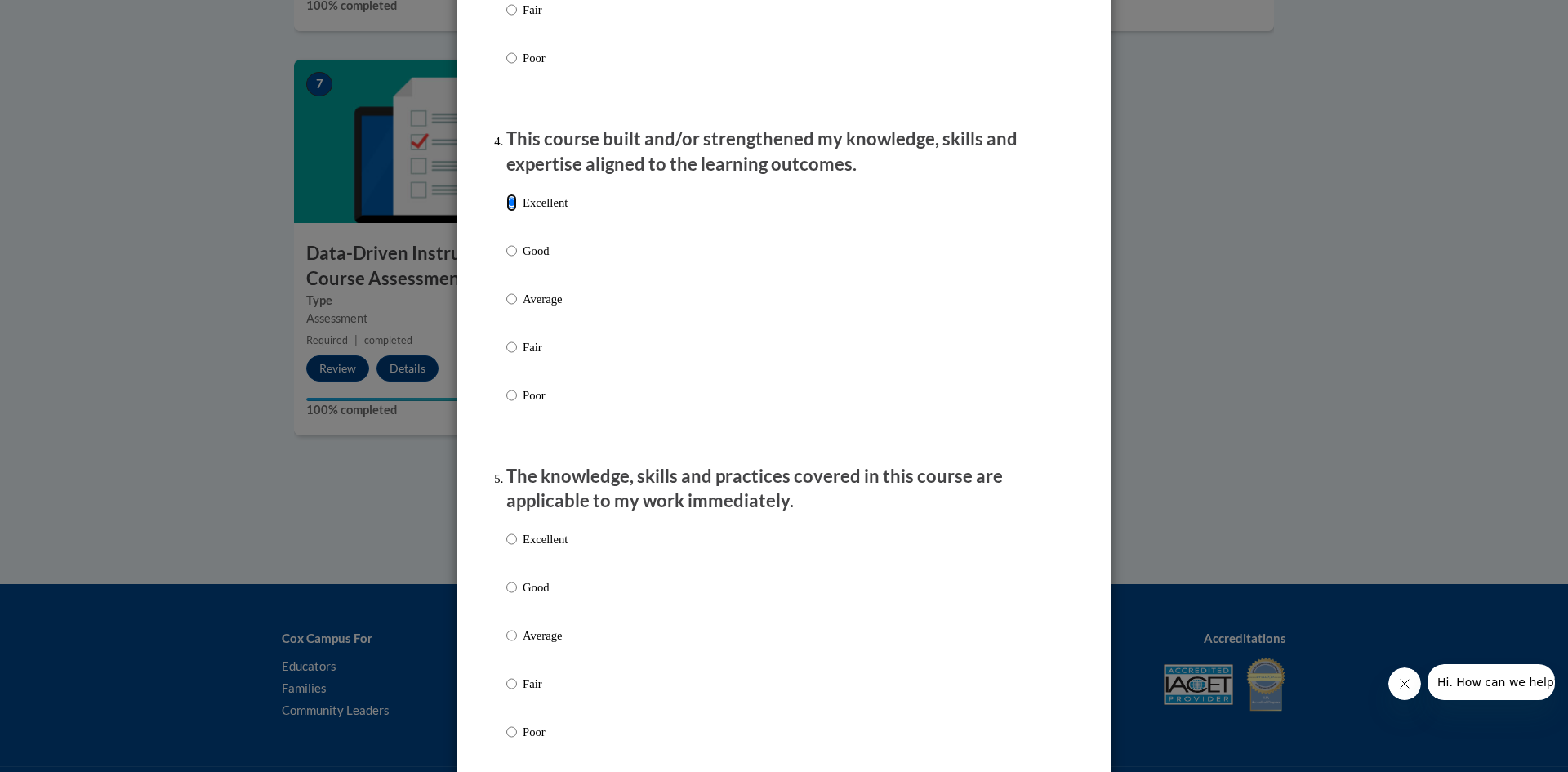
scroll to position [1143, 0]
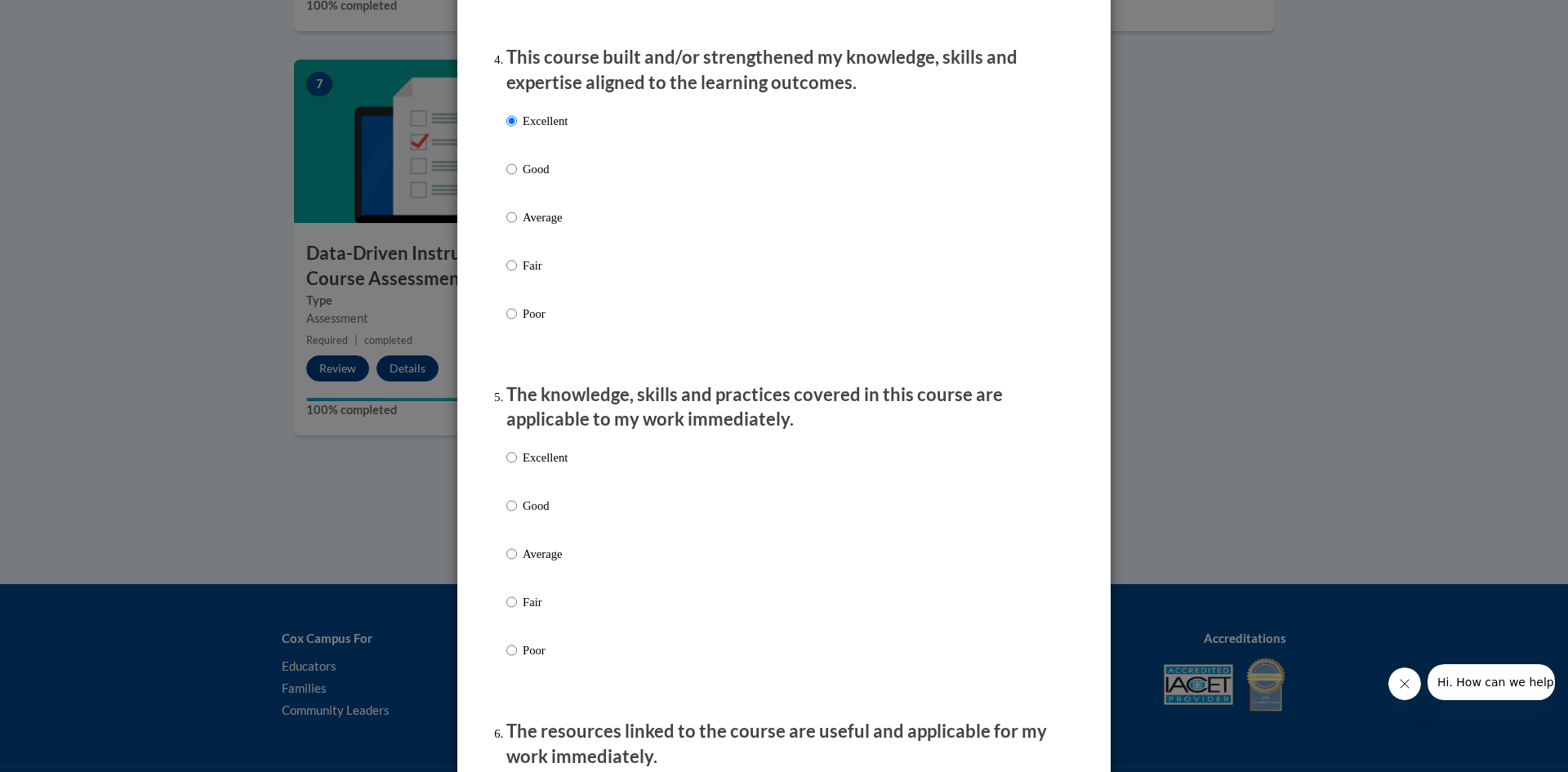
click at [560, 466] on p "Excellent" at bounding box center [545, 457] width 45 height 18
click at [517, 466] on input "Excellent" at bounding box center [512, 457] width 11 height 18
radio input "true"
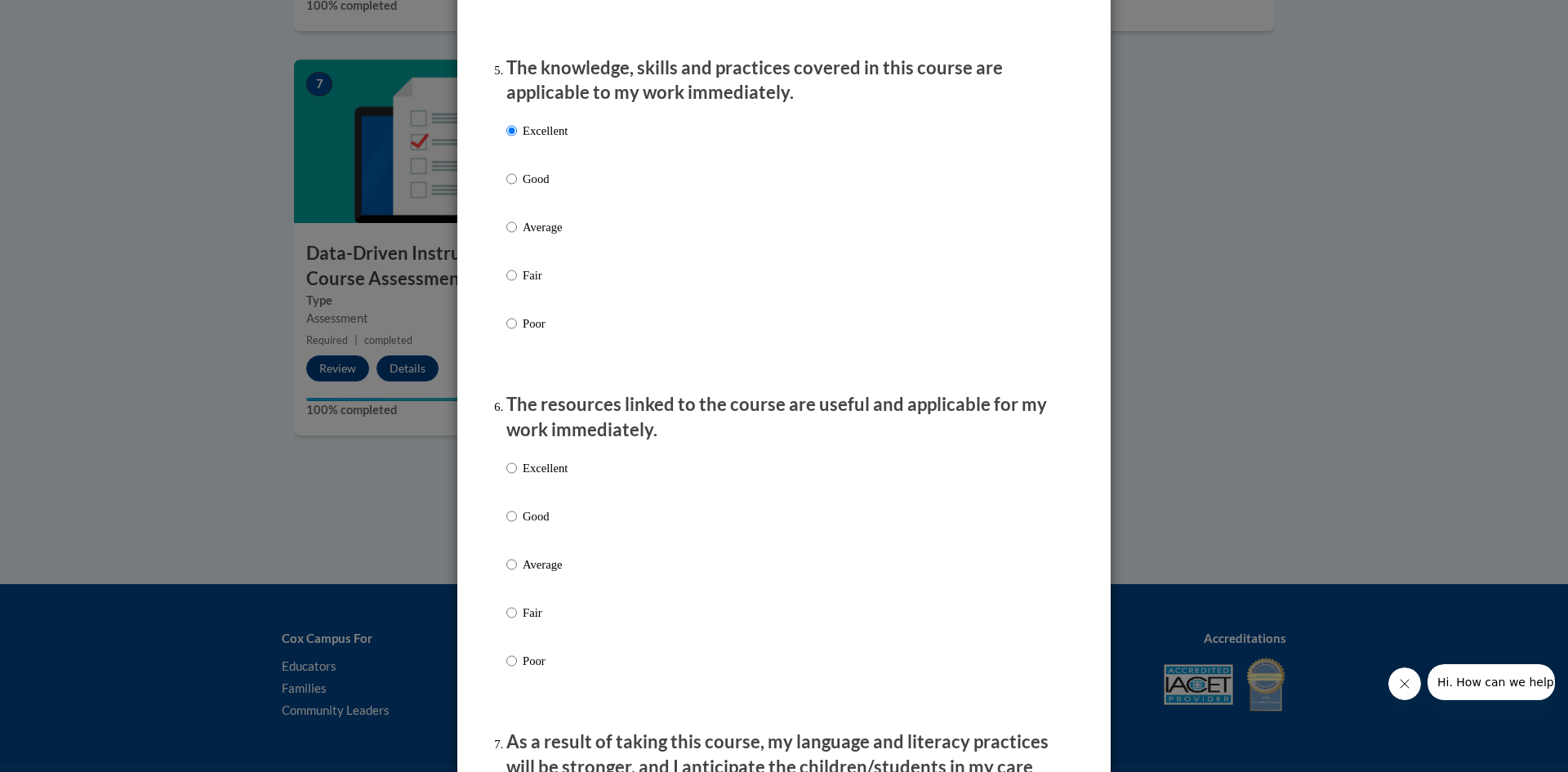
click at [555, 477] on p "Excellent" at bounding box center [545, 468] width 45 height 18
click at [517, 477] on input "Excellent" at bounding box center [512, 468] width 11 height 18
radio input "true"
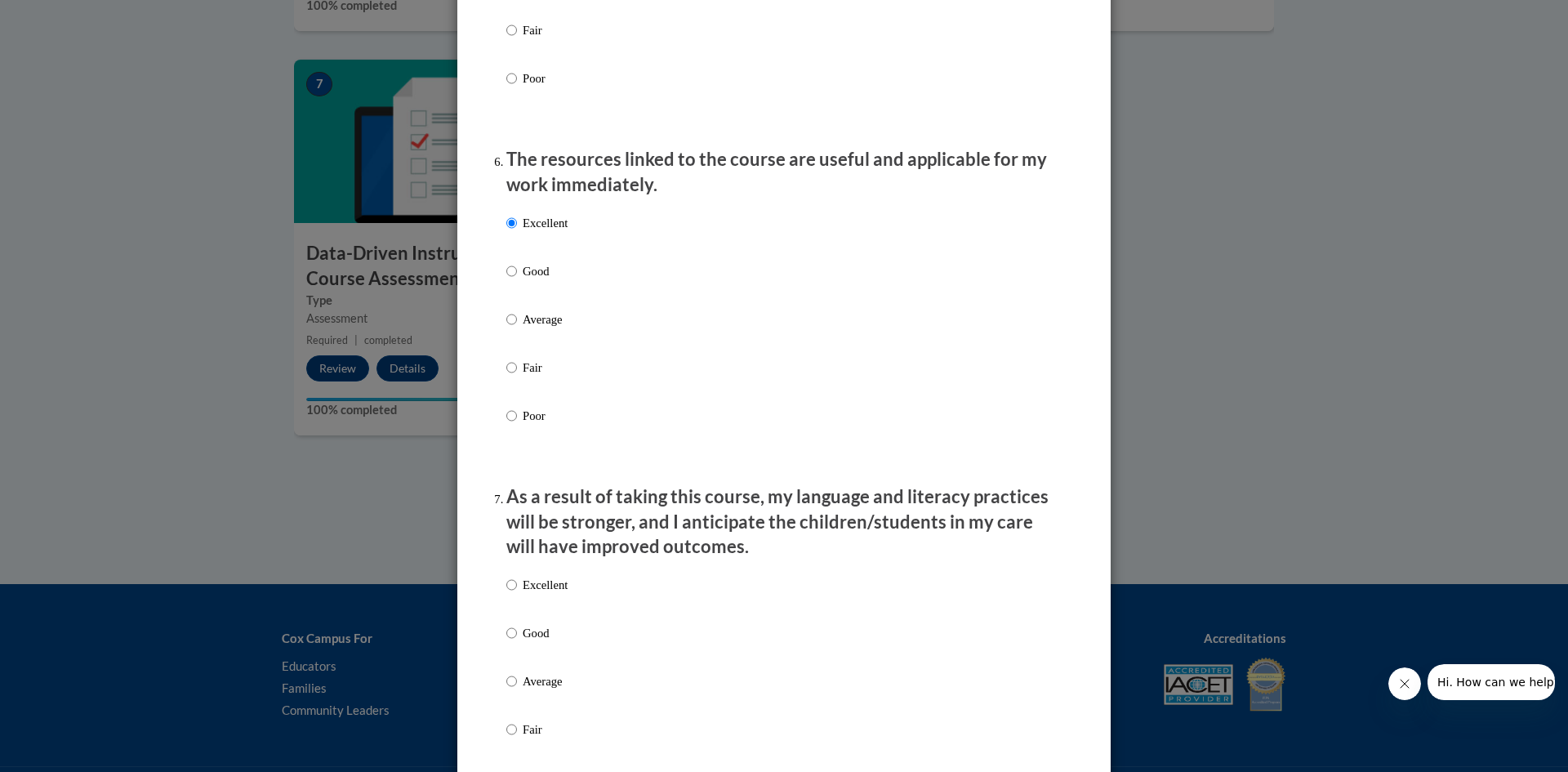
click at [523, 594] on p "Excellent" at bounding box center [545, 584] width 45 height 18
click at [517, 594] on input "Excellent" at bounding box center [512, 584] width 11 height 18
radio input "true"
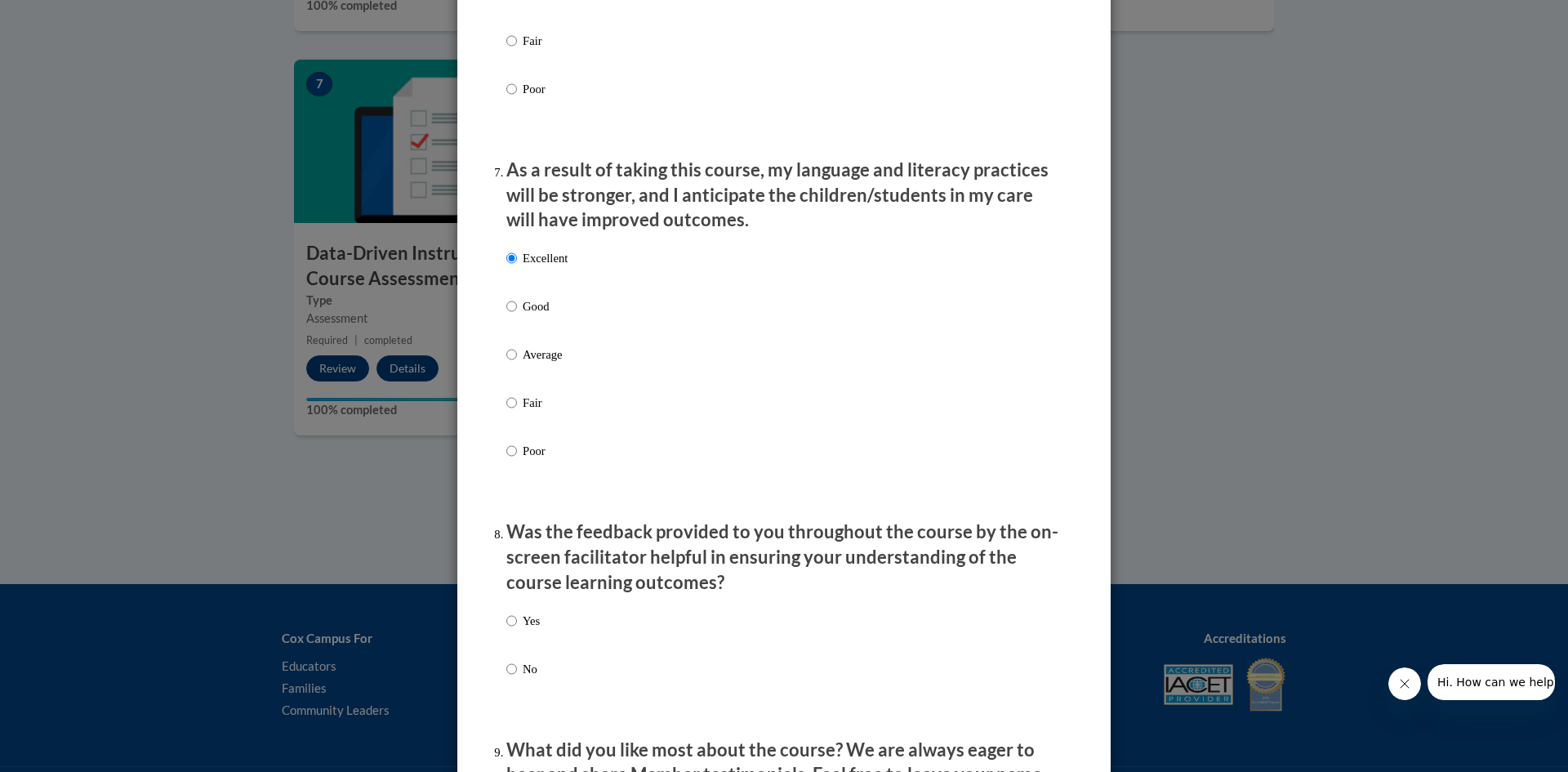
click at [550, 628] on div "Yes No" at bounding box center [784, 664] width 555 height 122
drag, startPoint x: 537, startPoint y: 630, endPoint x: 527, endPoint y: 635, distance: 11.2
click at [527, 635] on div "Yes No" at bounding box center [784, 664] width 555 height 122
click at [527, 629] on p "Yes" at bounding box center [531, 620] width 17 height 18
click at [517, 629] on input "Yes" at bounding box center [512, 620] width 11 height 18
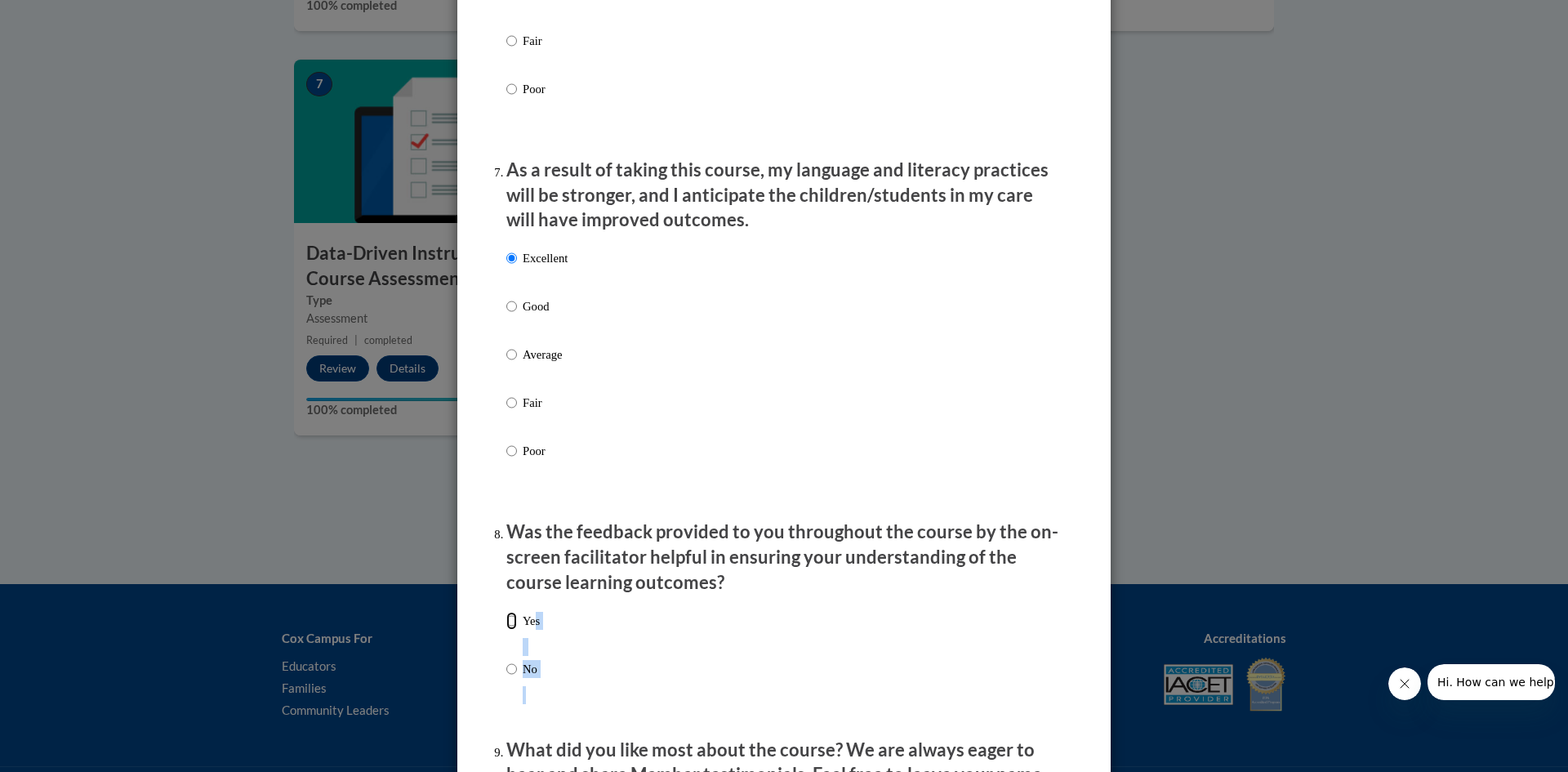
radio input "true"
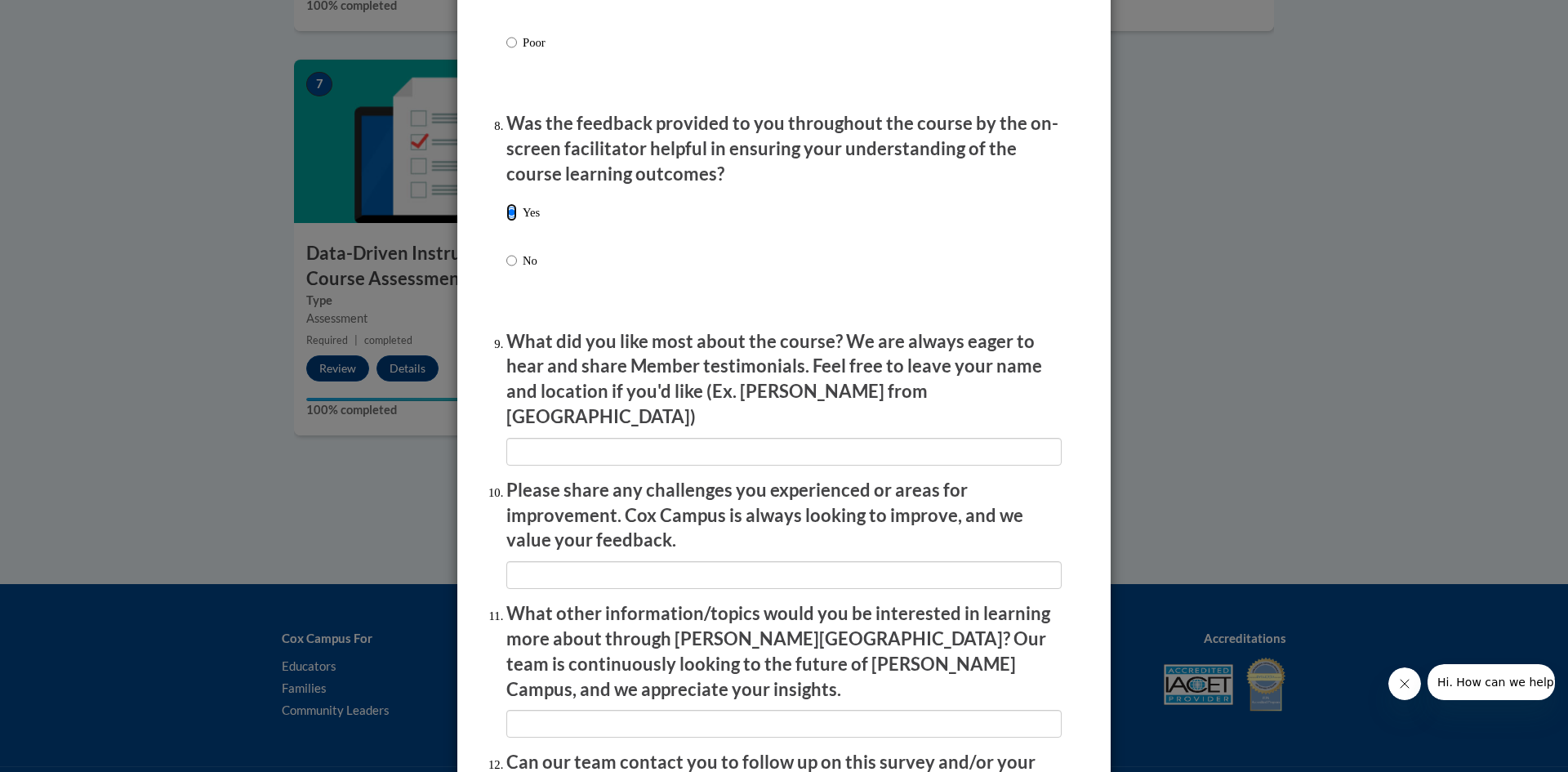
scroll to position [2622, 0]
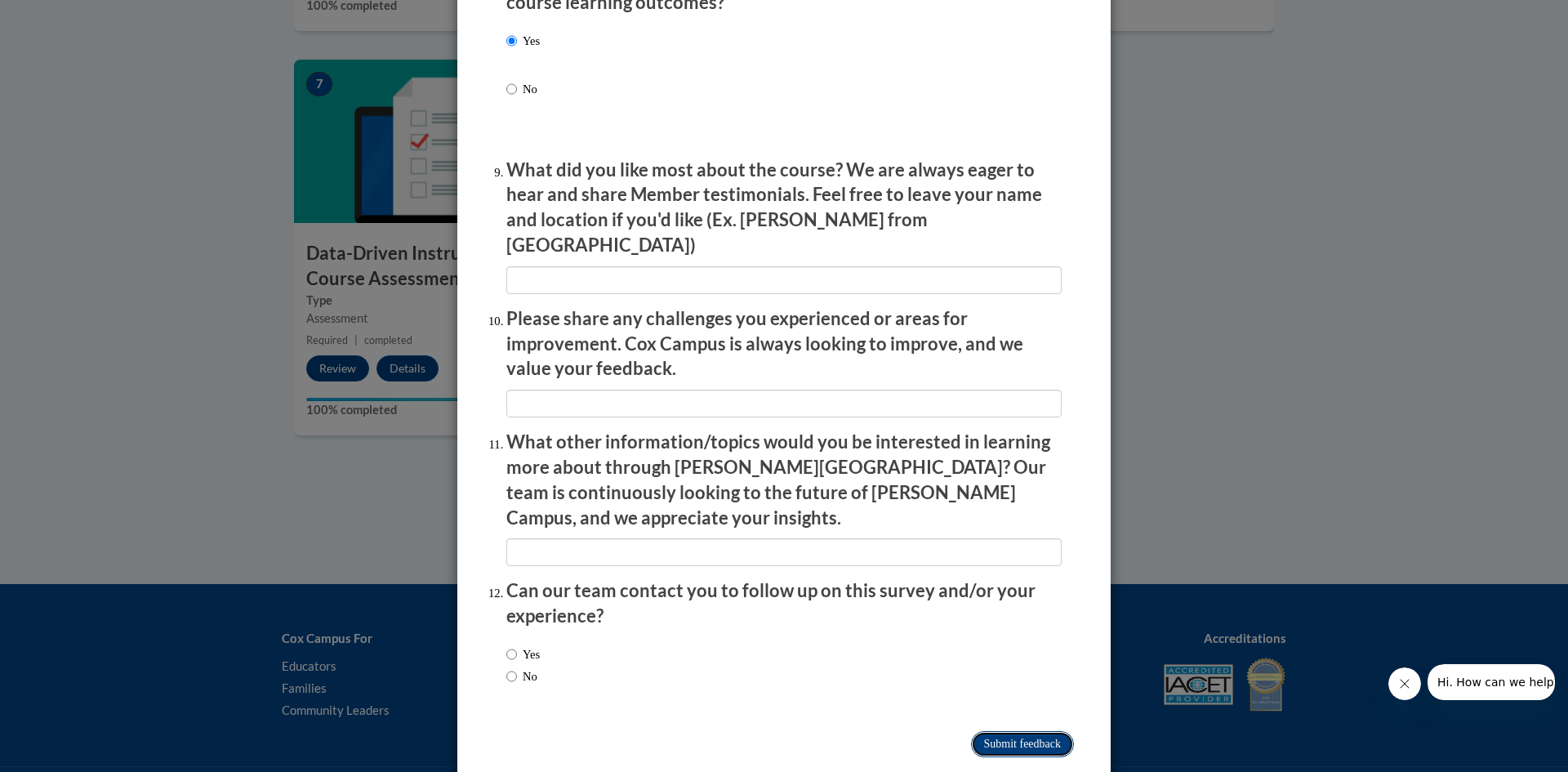
click at [1011, 731] on input "Submit feedback" at bounding box center [1022, 744] width 103 height 26
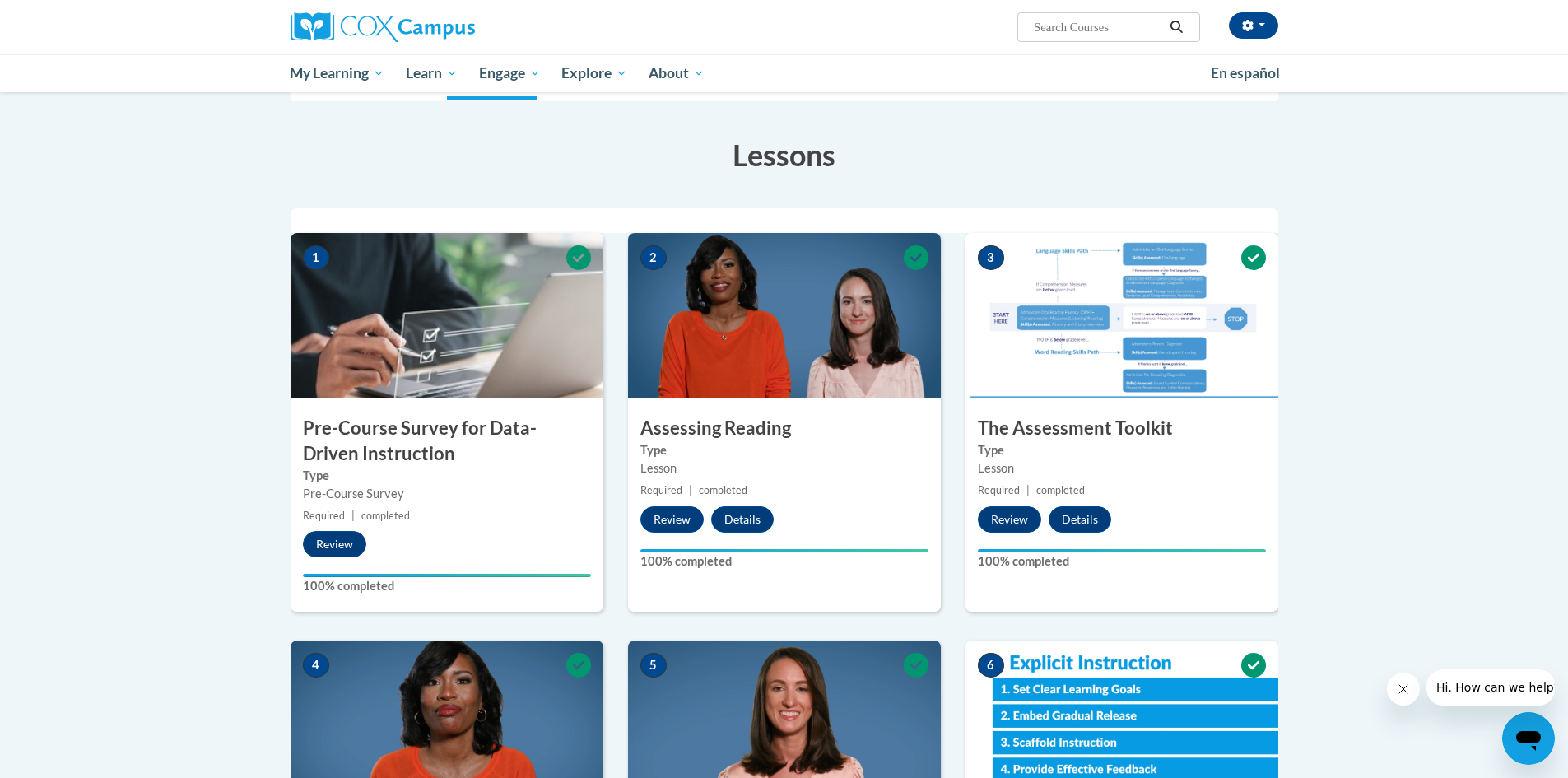
scroll to position [0, 0]
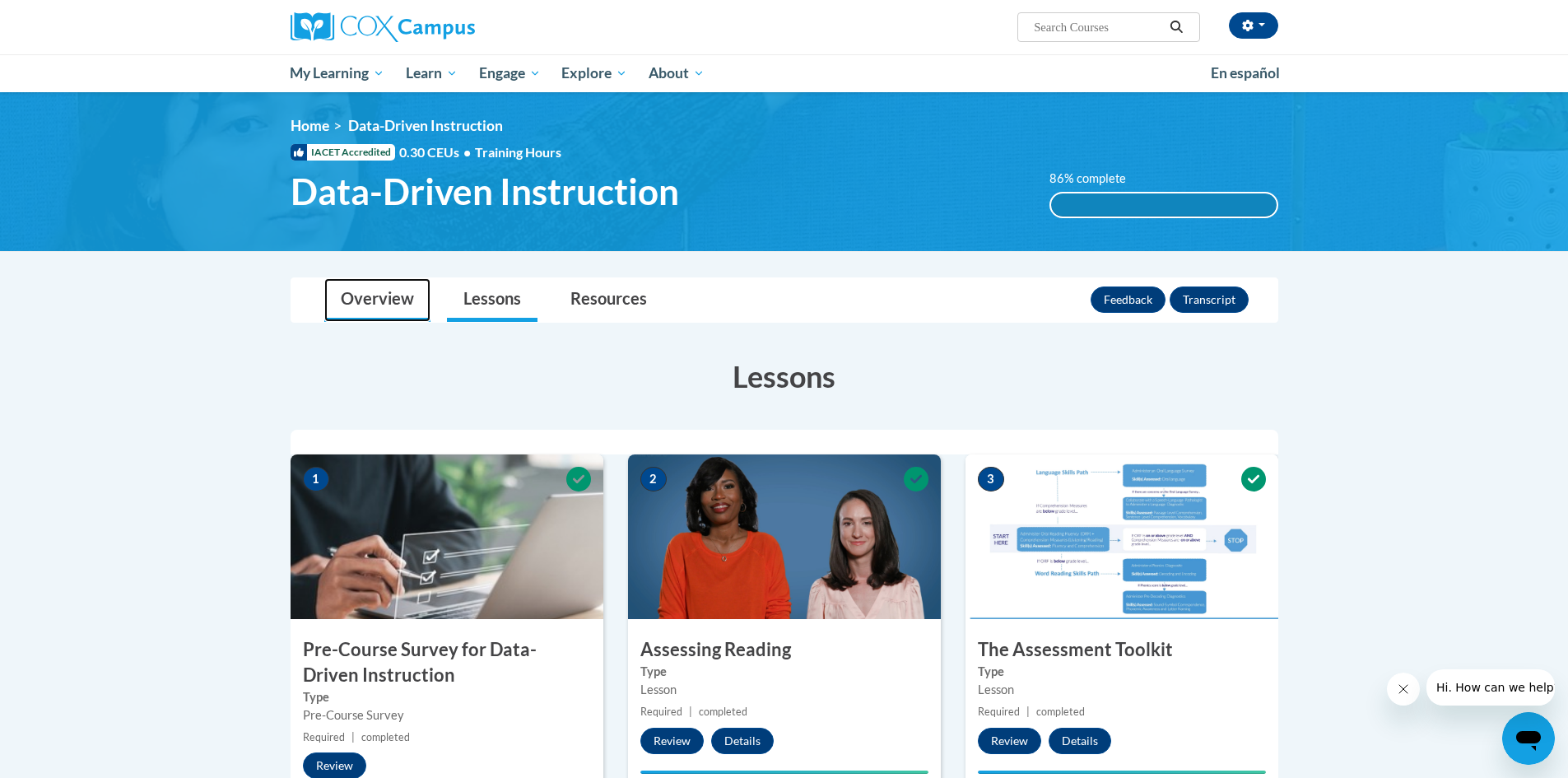
click at [381, 297] on link "Overview" at bounding box center [378, 299] width 107 height 44
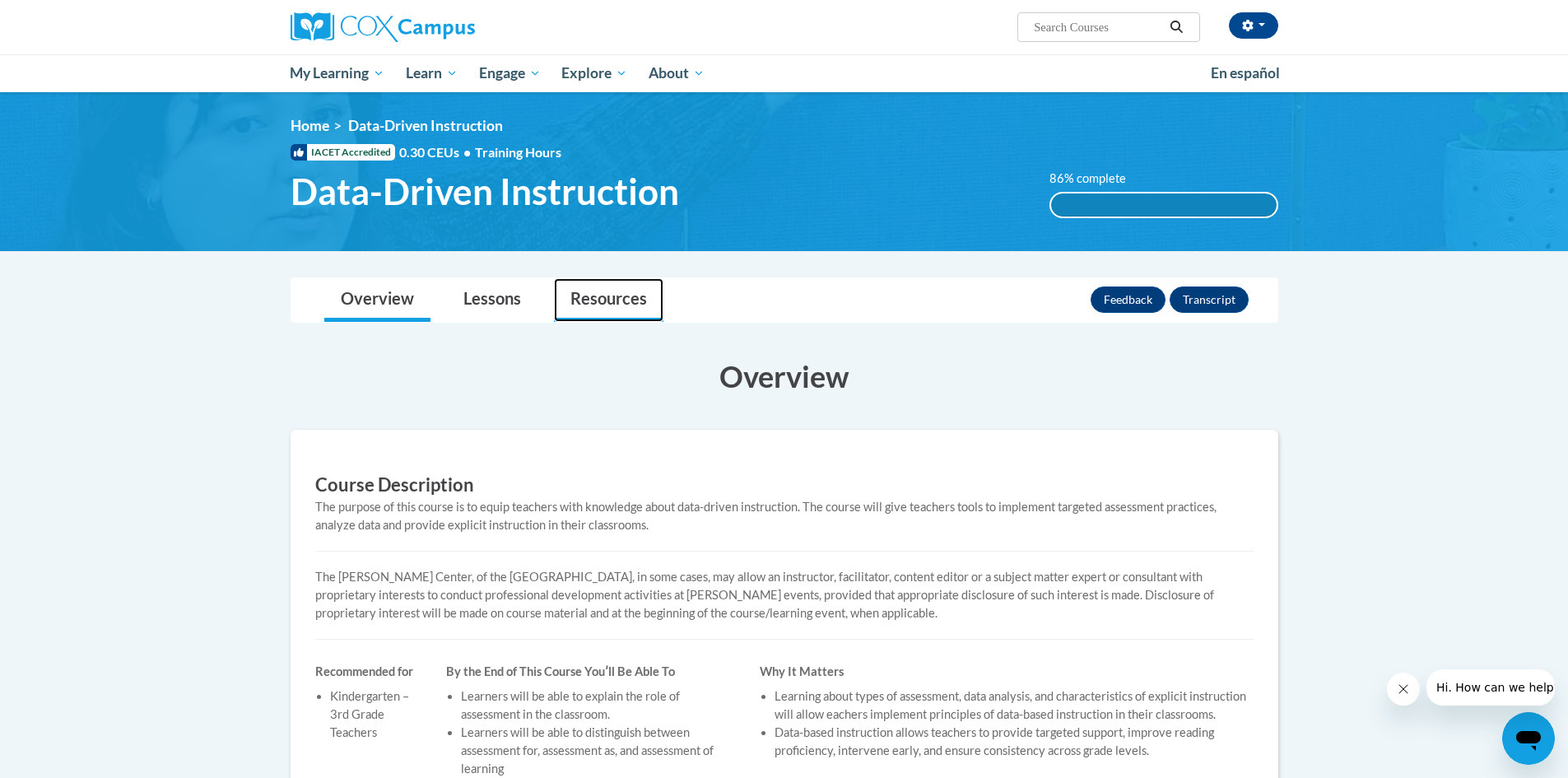
click at [653, 308] on link "Resources" at bounding box center [609, 299] width 109 height 44
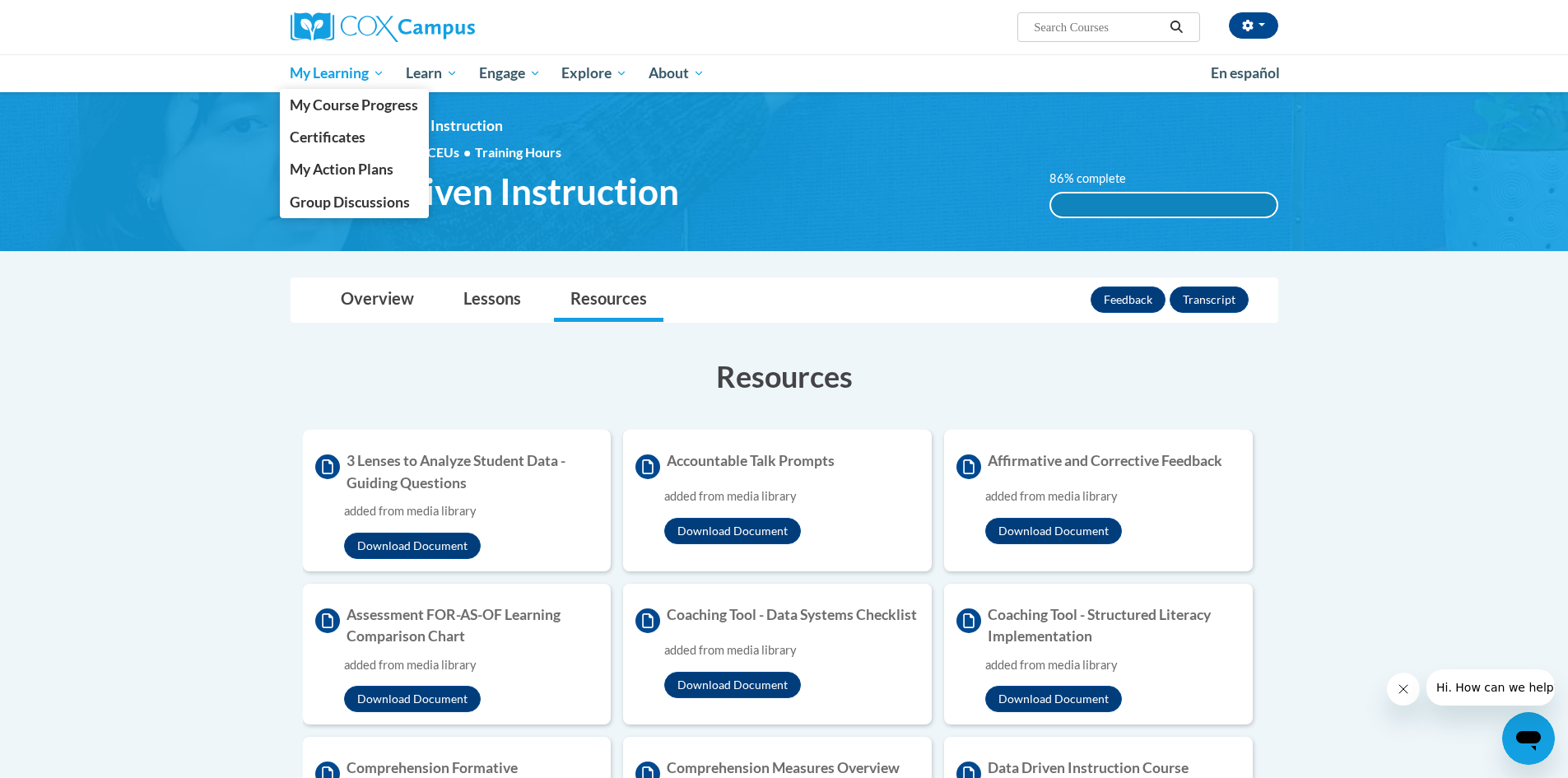
click at [362, 72] on span "My Learning" at bounding box center [337, 73] width 95 height 20
click at [359, 130] on span "Certificates" at bounding box center [327, 137] width 76 height 17
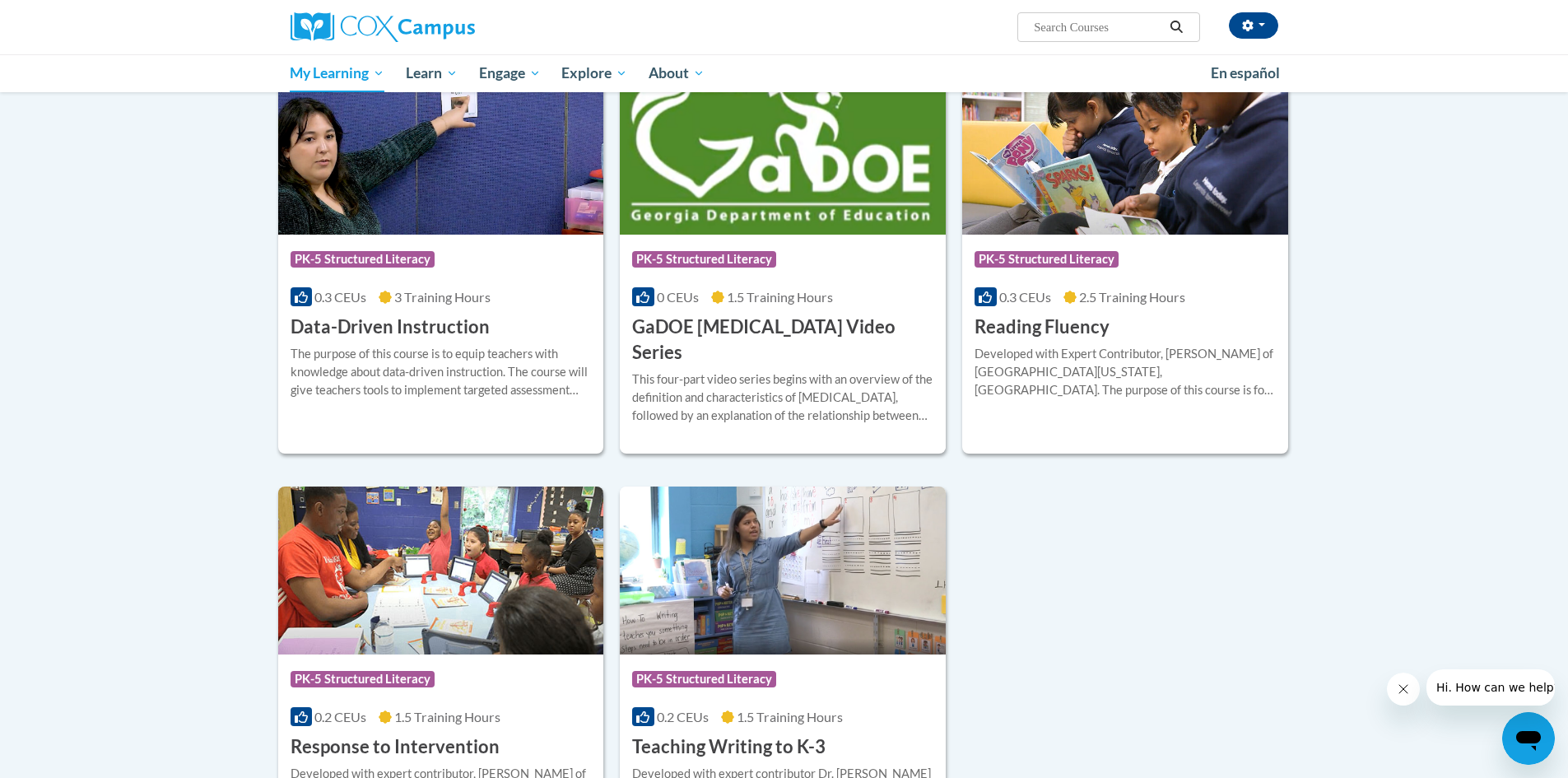
scroll to position [411, 0]
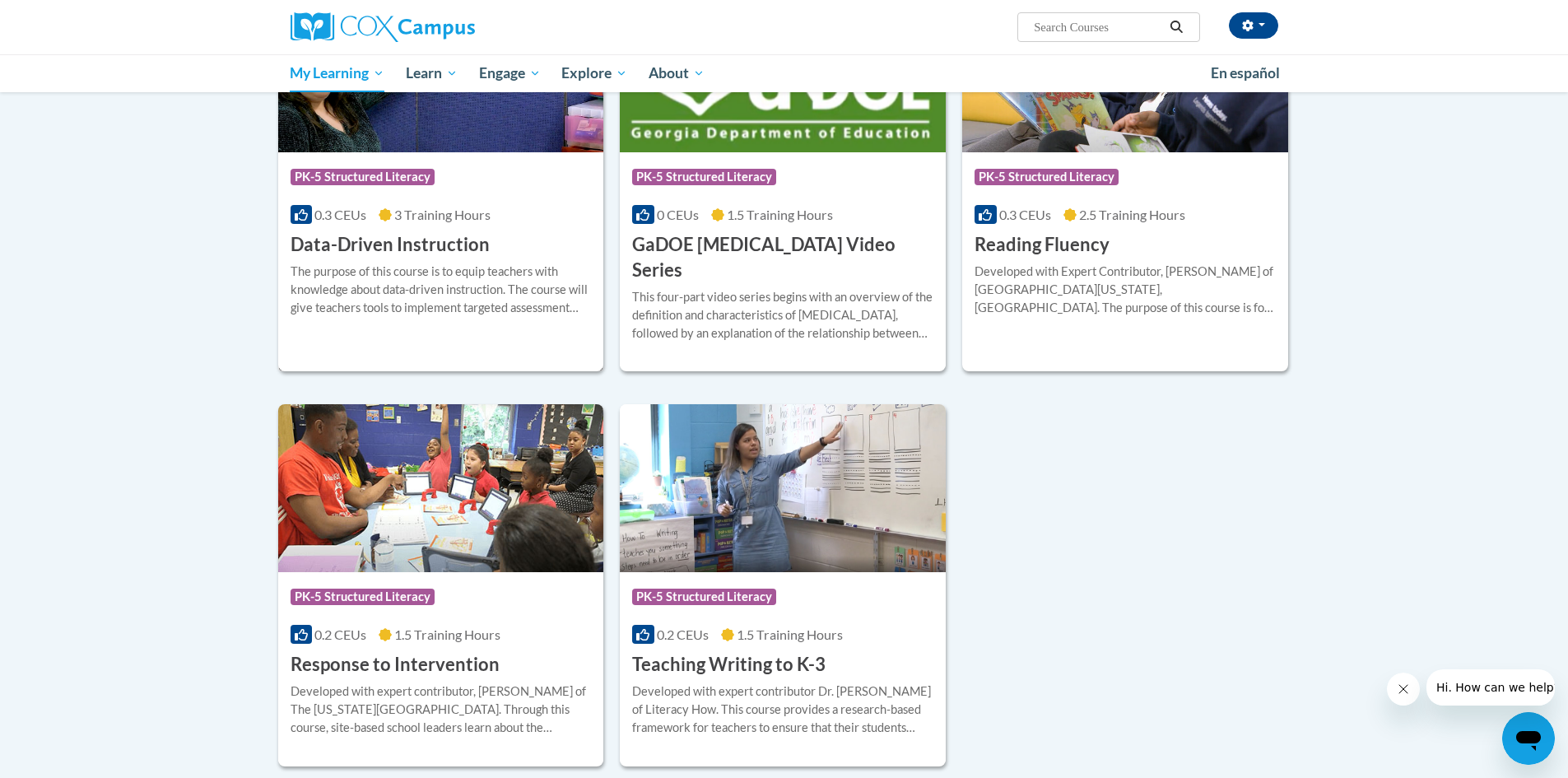
click at [451, 263] on div "The purpose of this course is to equip teachers with knowledge about data-drive…" at bounding box center [441, 290] width 301 height 54
